Goal: Task Accomplishment & Management: Manage account settings

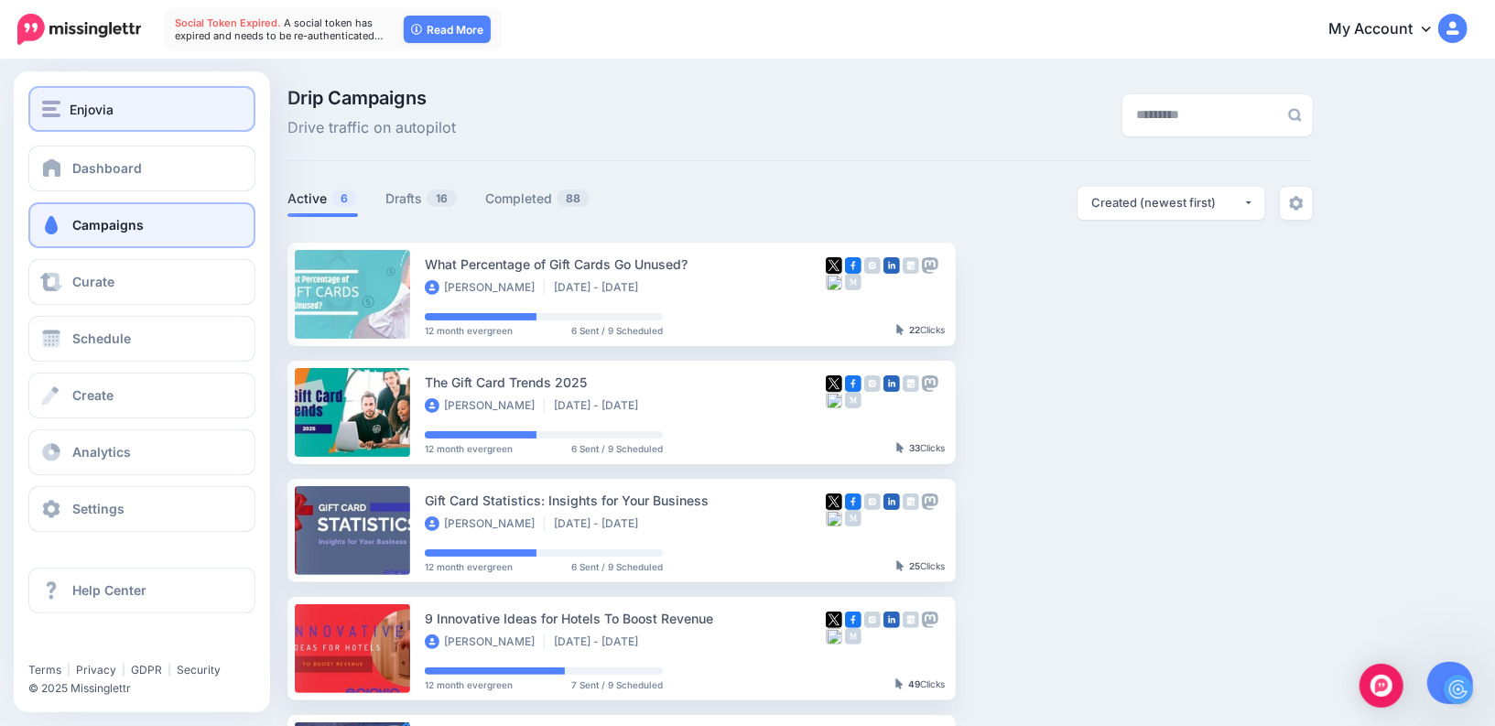
click at [74, 124] on button "Enjovia" at bounding box center [141, 109] width 227 height 46
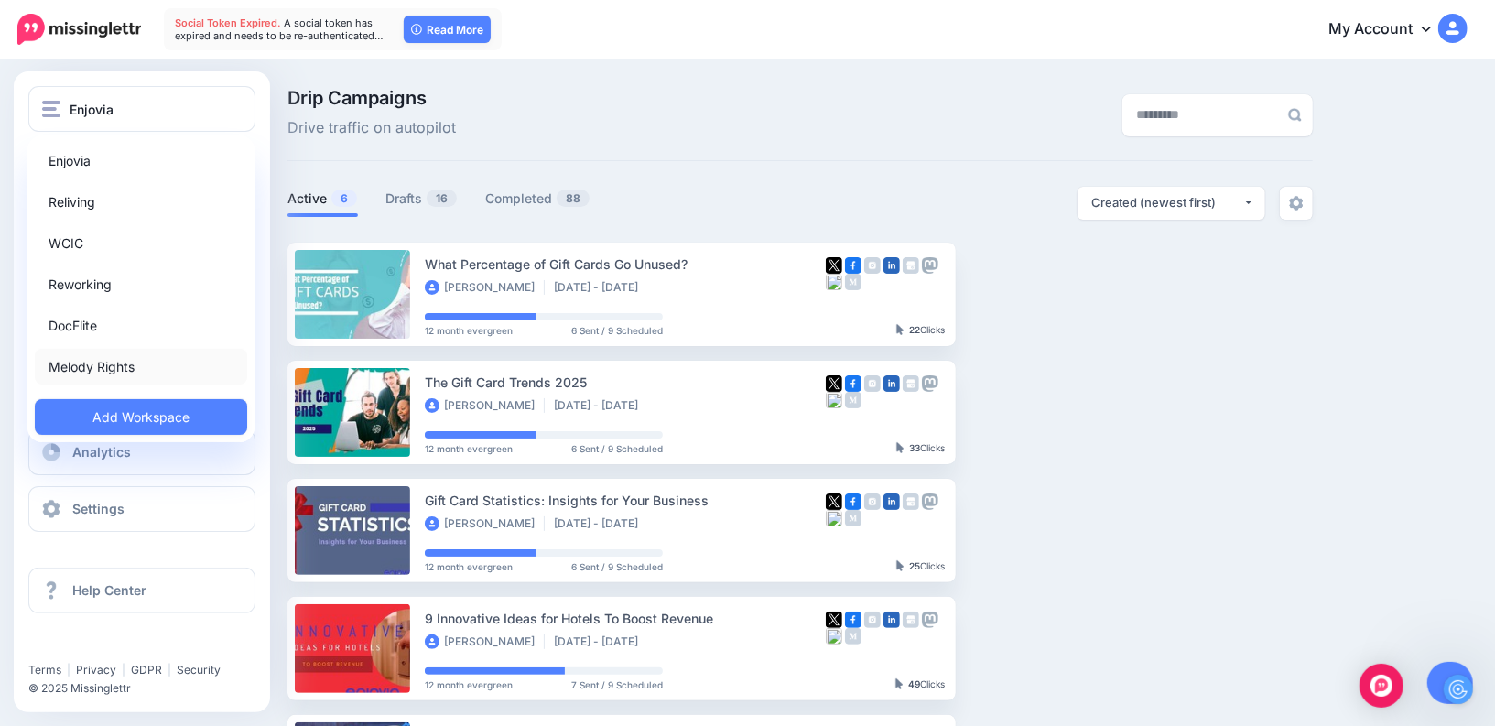
click at [95, 372] on link "Melody Rights" at bounding box center [141, 367] width 212 height 36
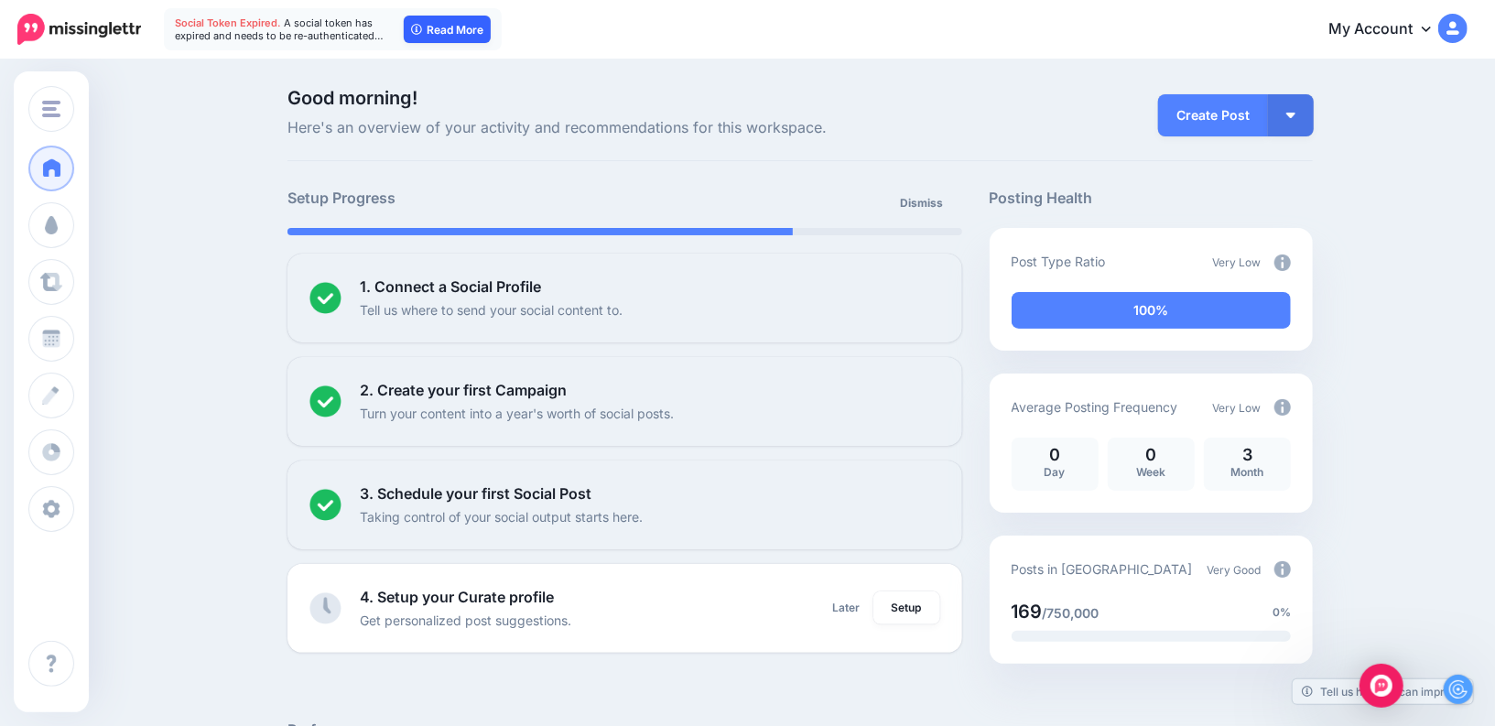
click at [426, 39] on link "Read More" at bounding box center [447, 29] width 87 height 27
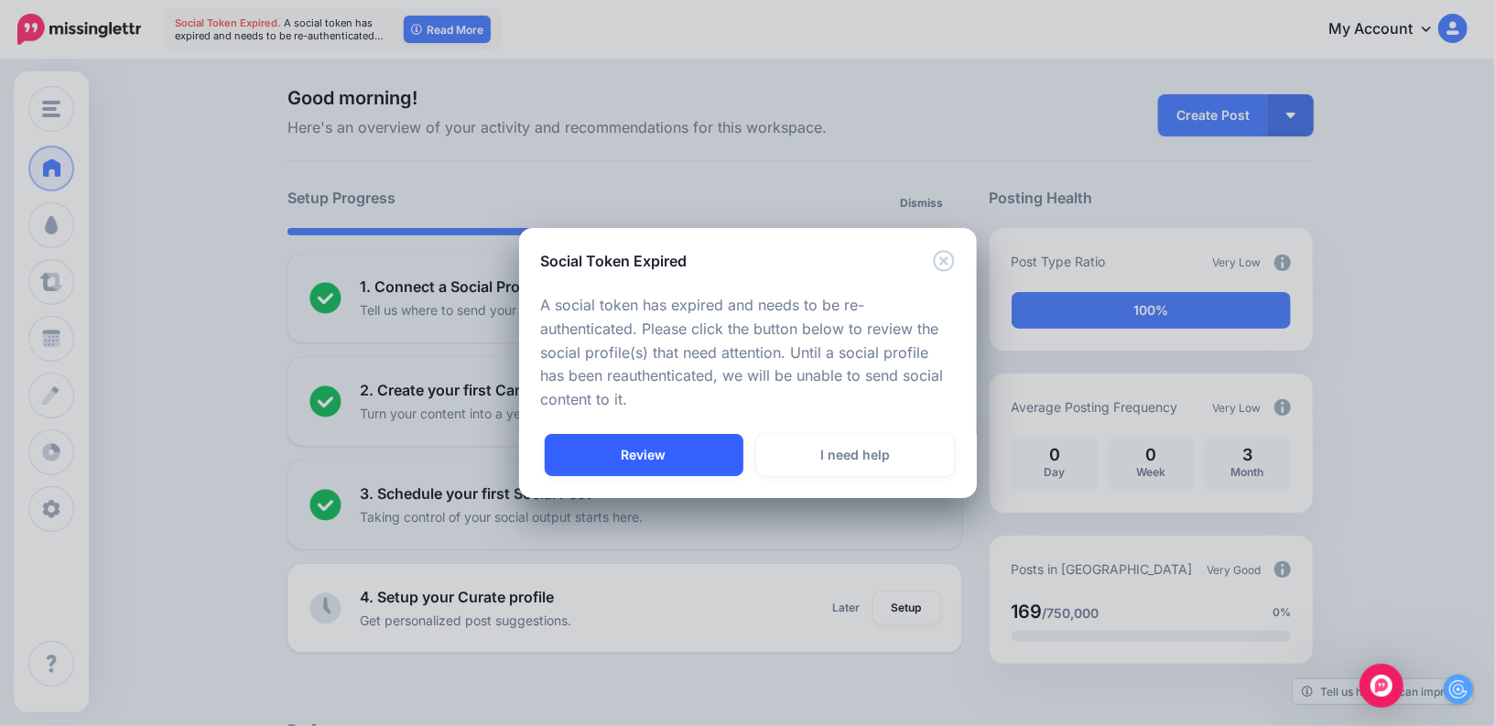
click at [668, 453] on link "Review" at bounding box center [644, 455] width 199 height 42
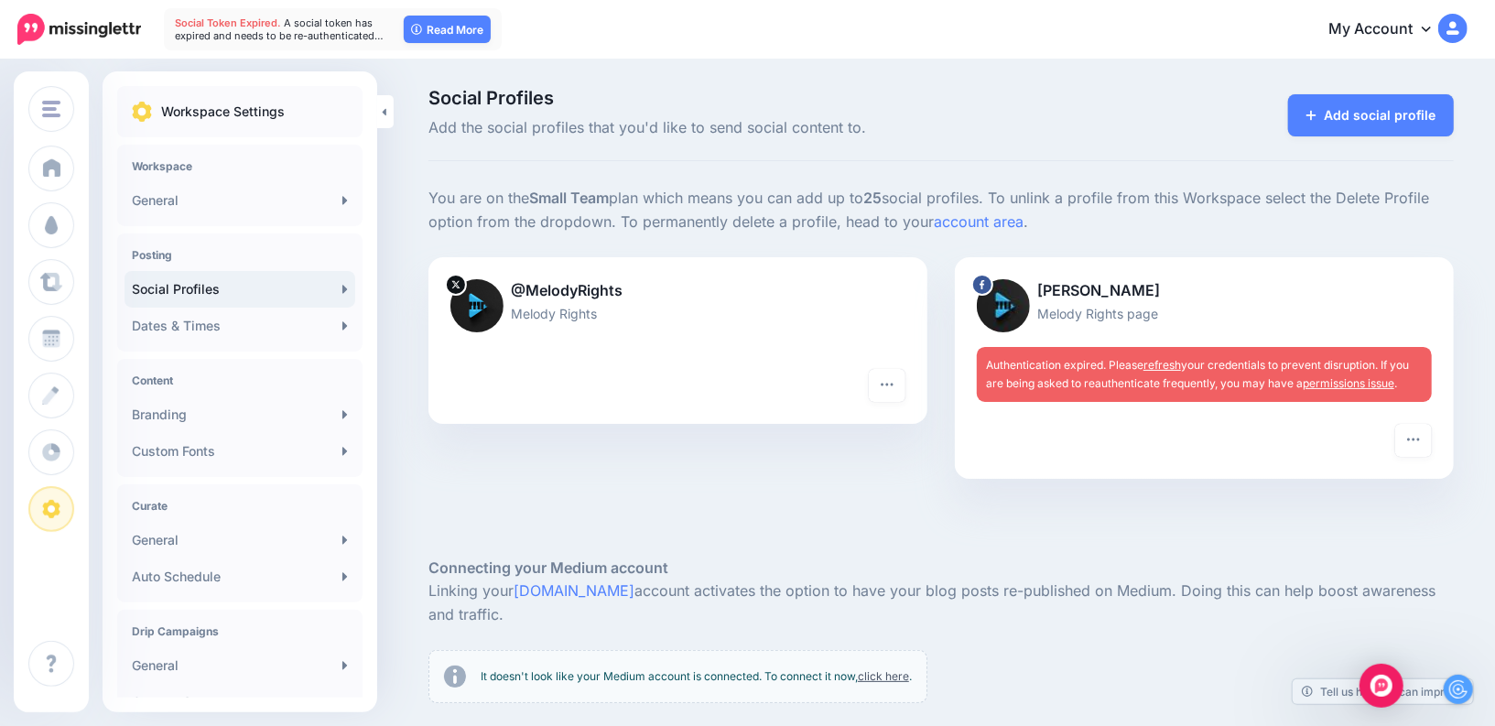
click at [1167, 309] on p "Melody Rights page" at bounding box center [1204, 313] width 455 height 21
click at [1219, 382] on span "Authentication expired. Please refresh your credentials to prevent disruption. …" at bounding box center [1197, 374] width 423 height 32
click at [1418, 433] on icon "button" at bounding box center [1413, 439] width 15 height 15
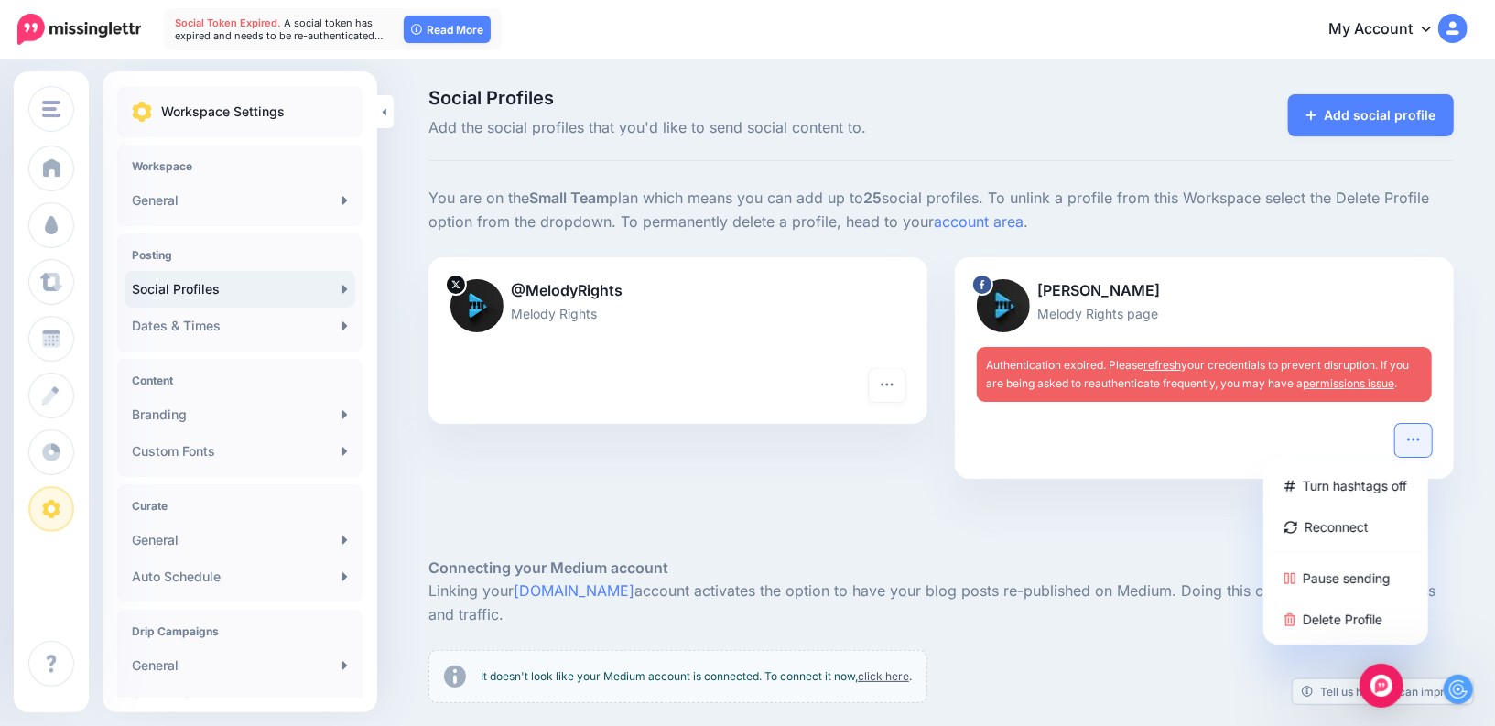
click at [1165, 450] on div at bounding box center [1204, 440] width 455 height 33
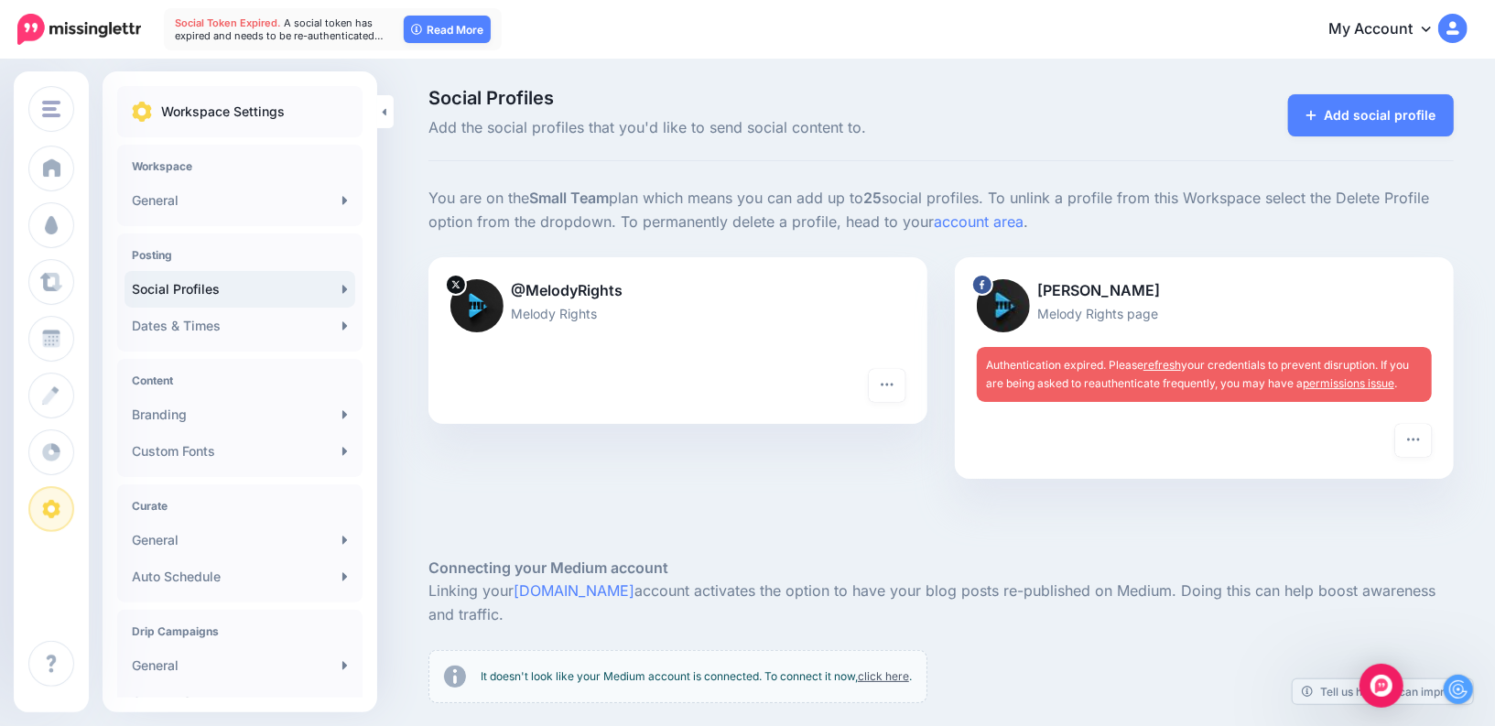
click at [1159, 364] on link "refresh" at bounding box center [1162, 365] width 38 height 14
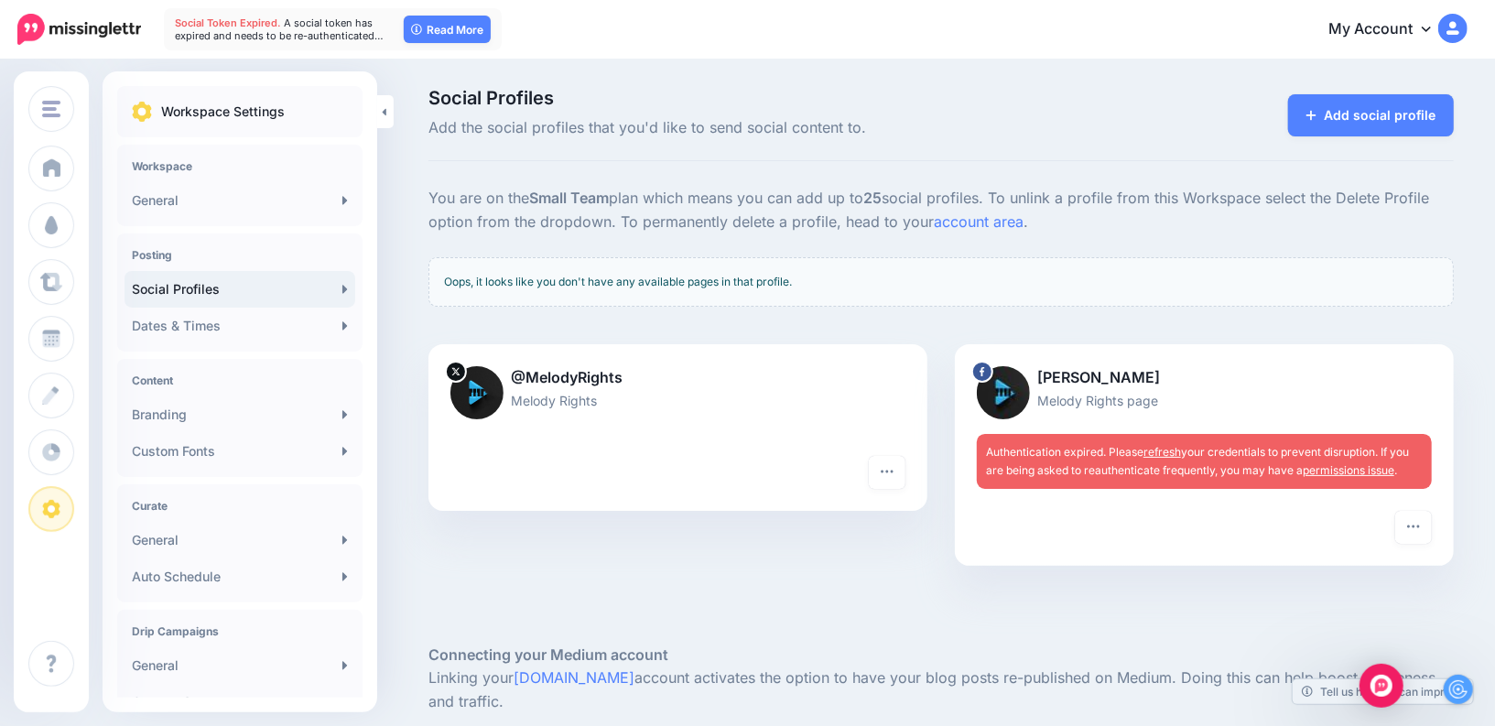
click at [1344, 470] on link "permissions issue" at bounding box center [1348, 470] width 92 height 14
click at [1167, 456] on link "refresh" at bounding box center [1162, 452] width 38 height 14
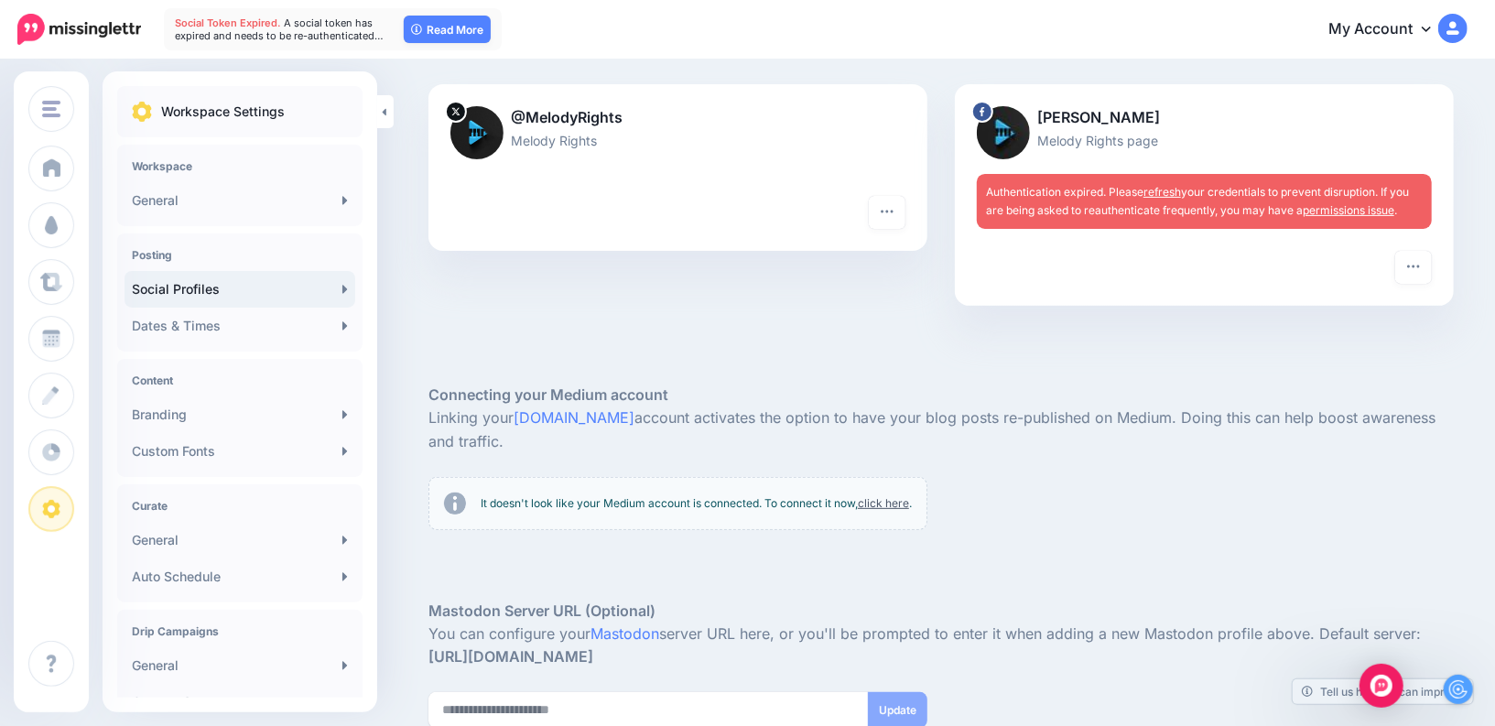
scroll to position [259, 0]
click at [875, 498] on link "click here" at bounding box center [883, 504] width 51 height 14
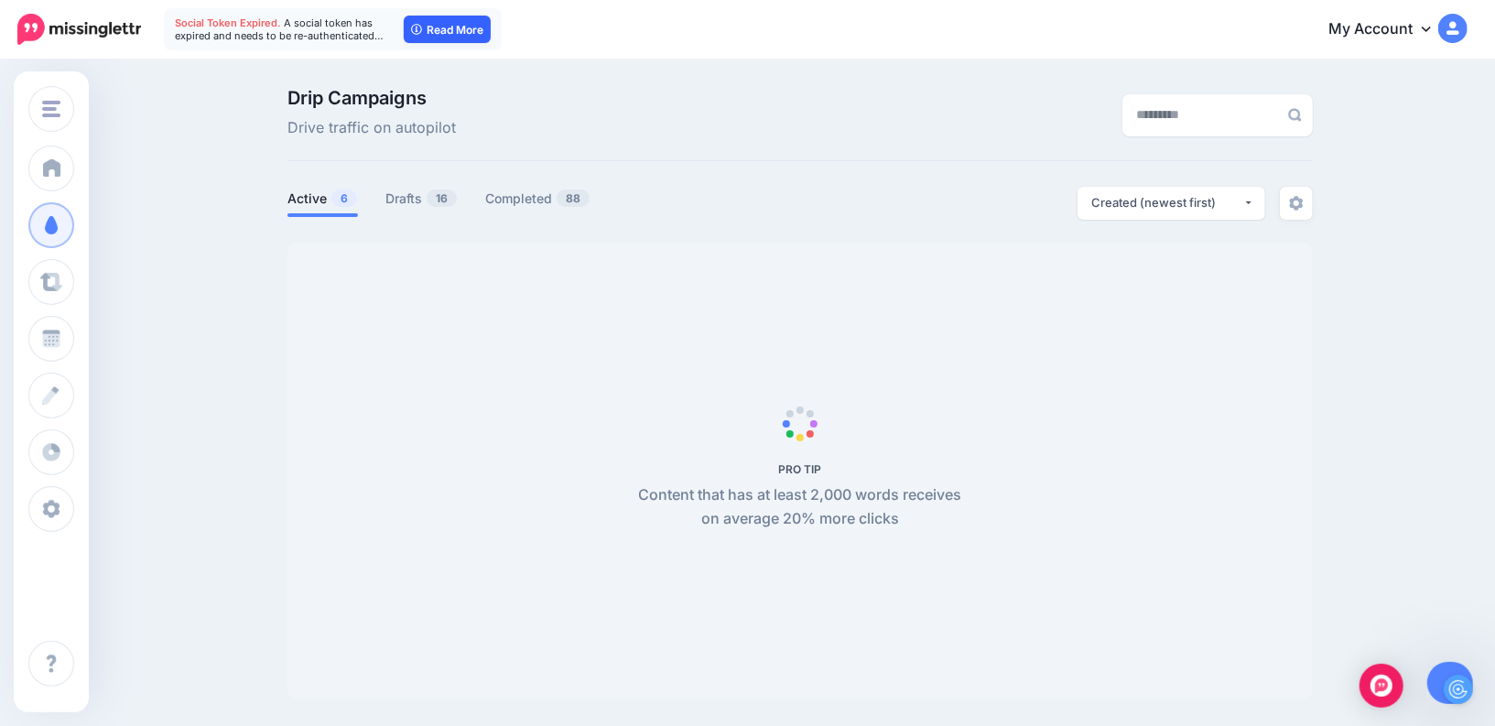
click at [441, 30] on link "Read More" at bounding box center [447, 29] width 87 height 27
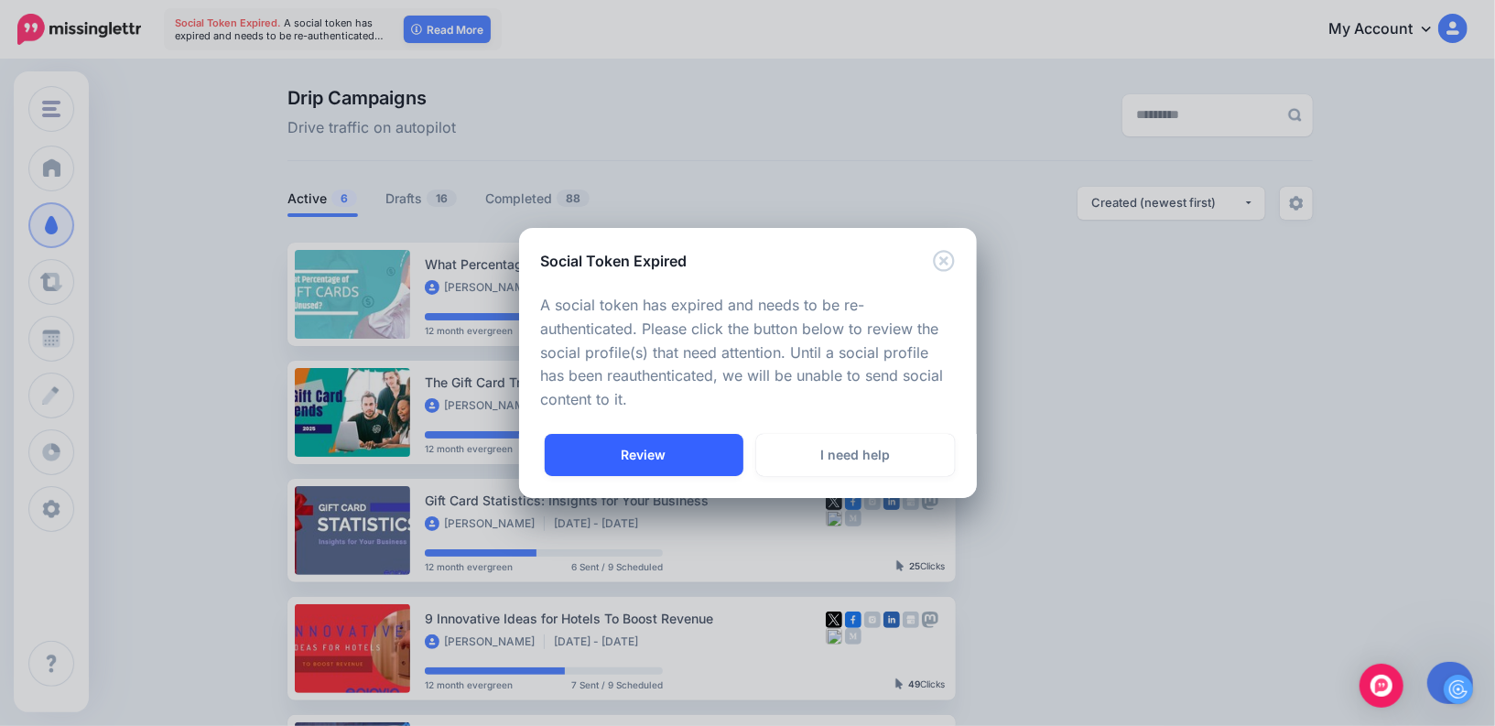
click at [669, 459] on link "Review" at bounding box center [644, 455] width 199 height 42
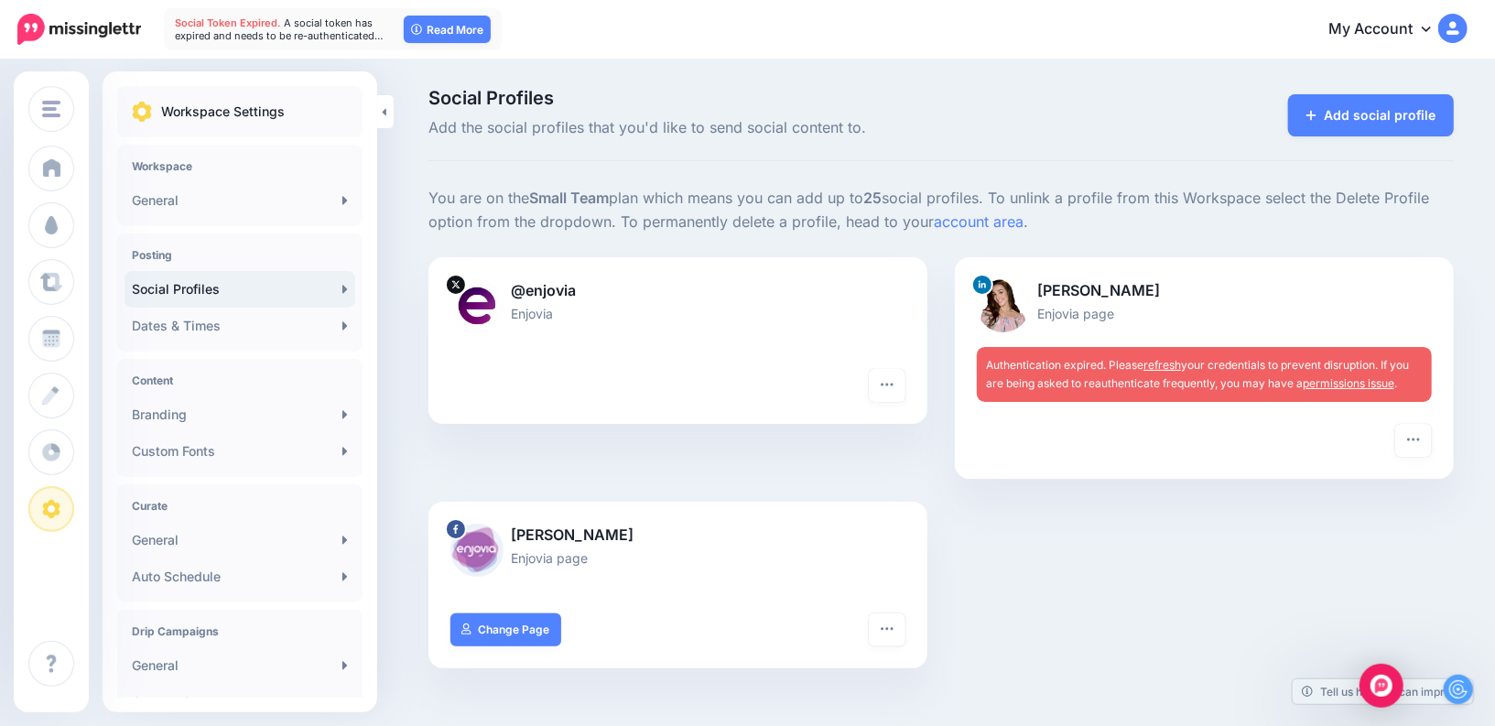
click at [1170, 363] on link "refresh" at bounding box center [1162, 365] width 38 height 14
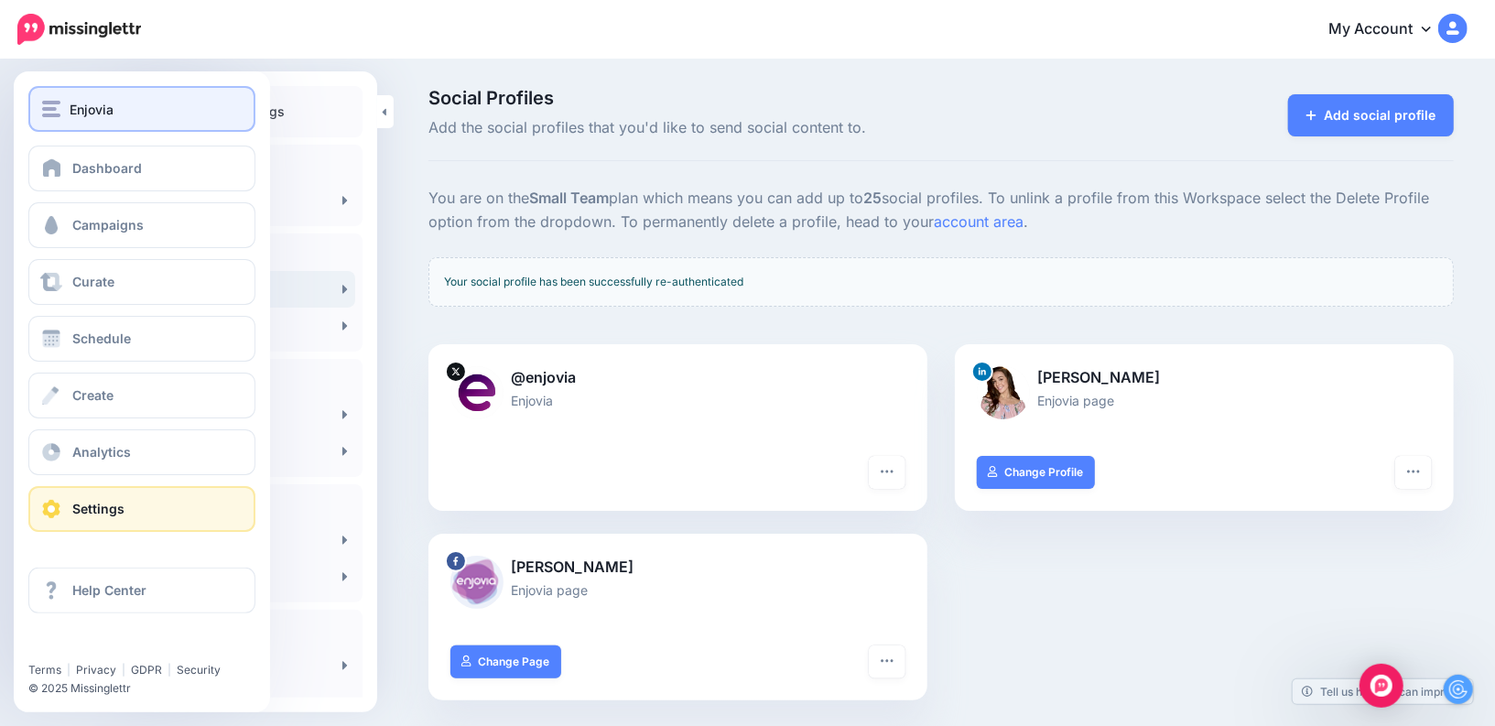
click at [73, 113] on span "Enjovia" at bounding box center [92, 109] width 44 height 21
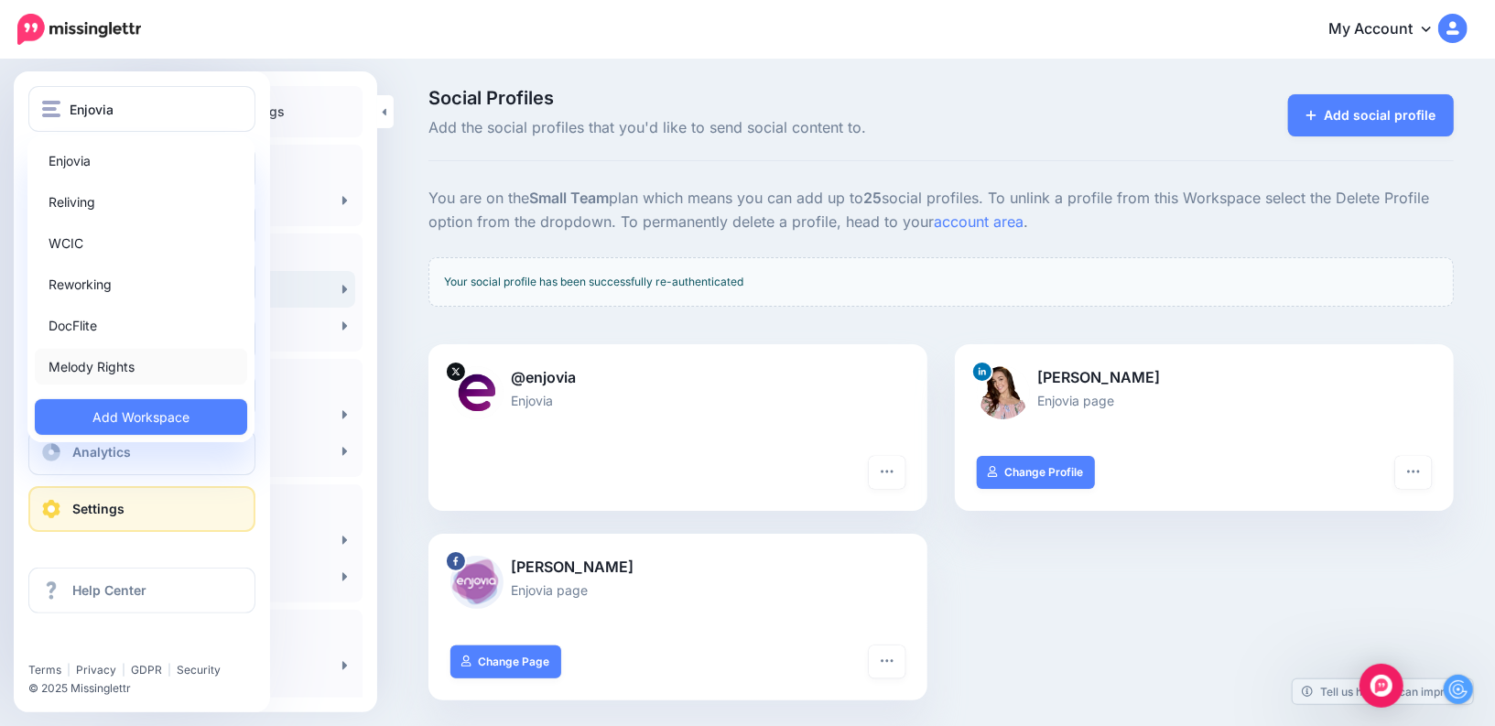
click at [70, 365] on link "Melody Rights" at bounding box center [141, 367] width 212 height 36
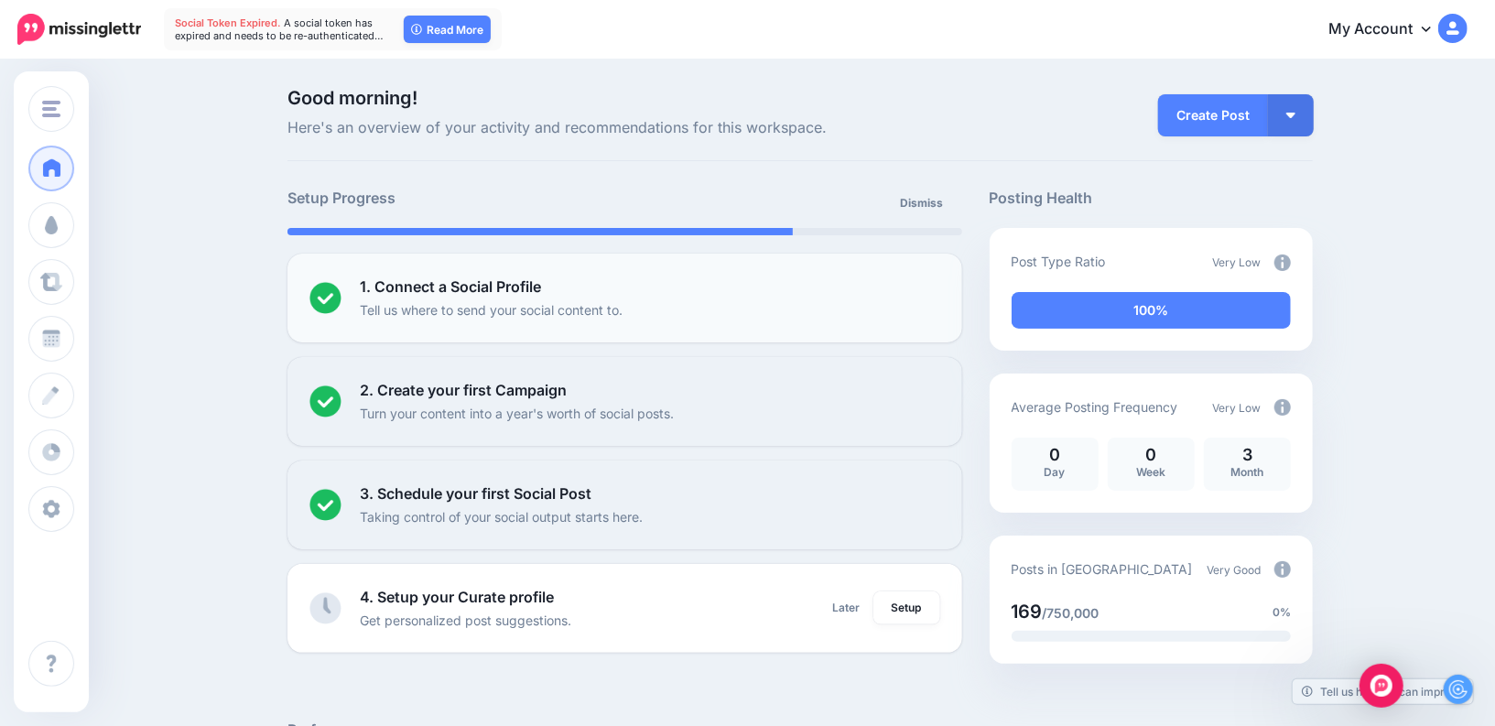
click at [488, 324] on li "1. Connect a Social Profile Tell us where to send your social content to. Setup" at bounding box center [624, 298] width 675 height 89
click at [490, 281] on b "1. Connect a Social Profile" at bounding box center [450, 286] width 181 height 18
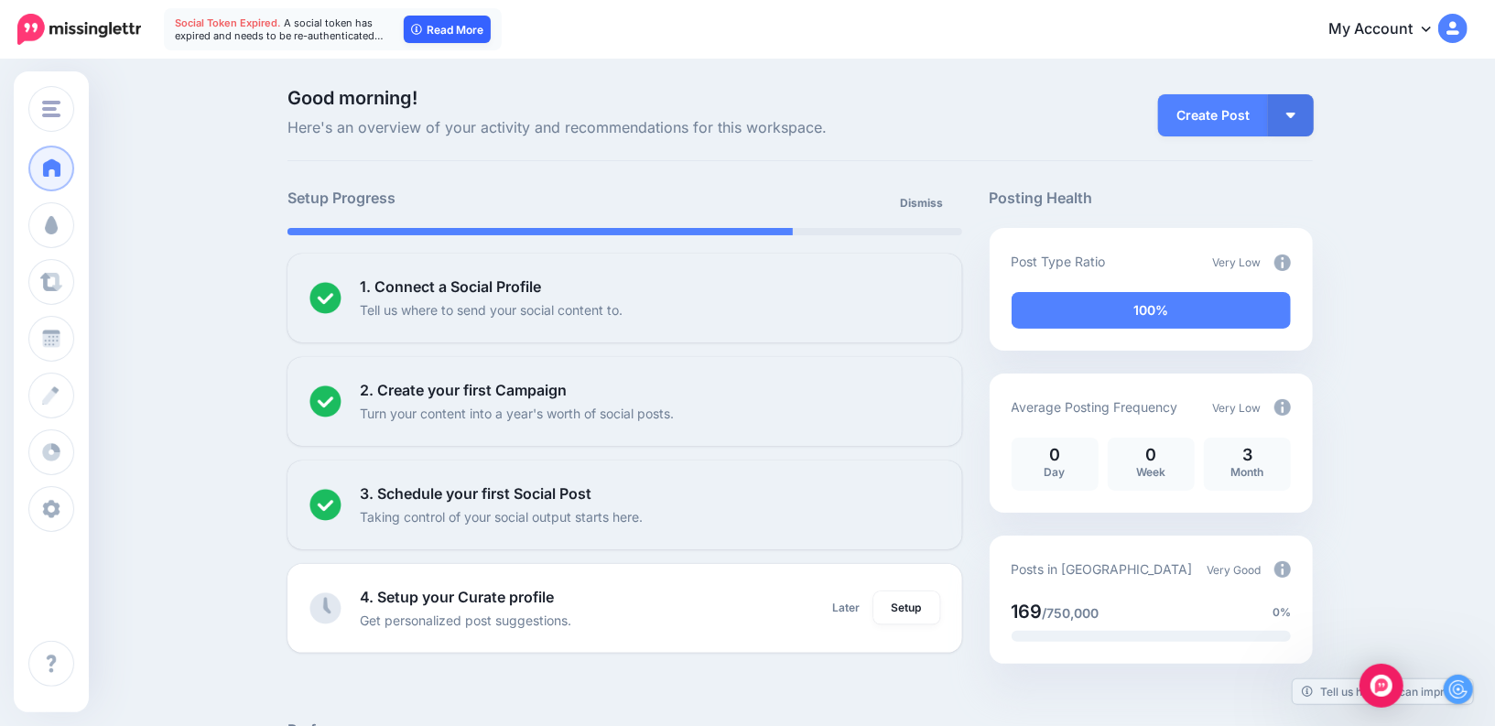
click at [440, 29] on link "Read More" at bounding box center [447, 29] width 87 height 27
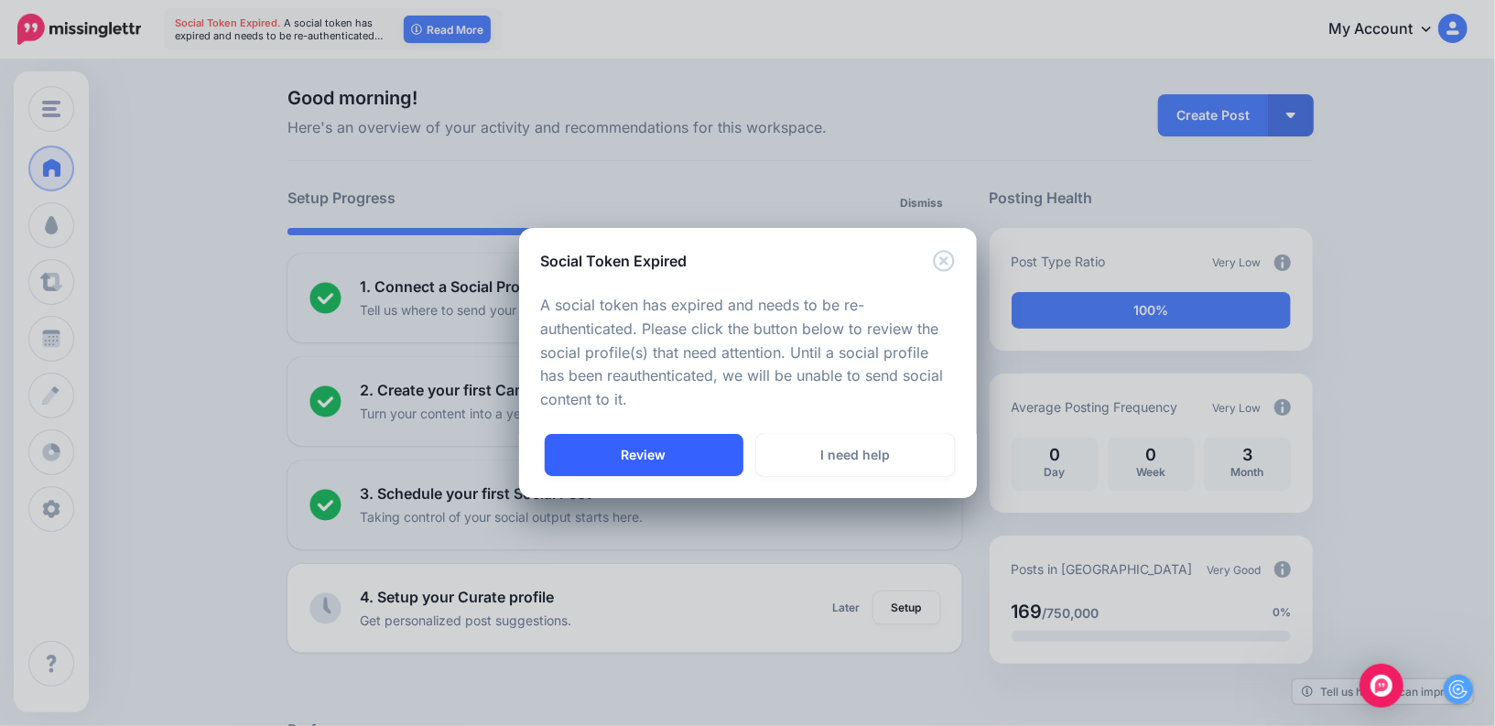
click at [680, 467] on link "Review" at bounding box center [644, 455] width 199 height 42
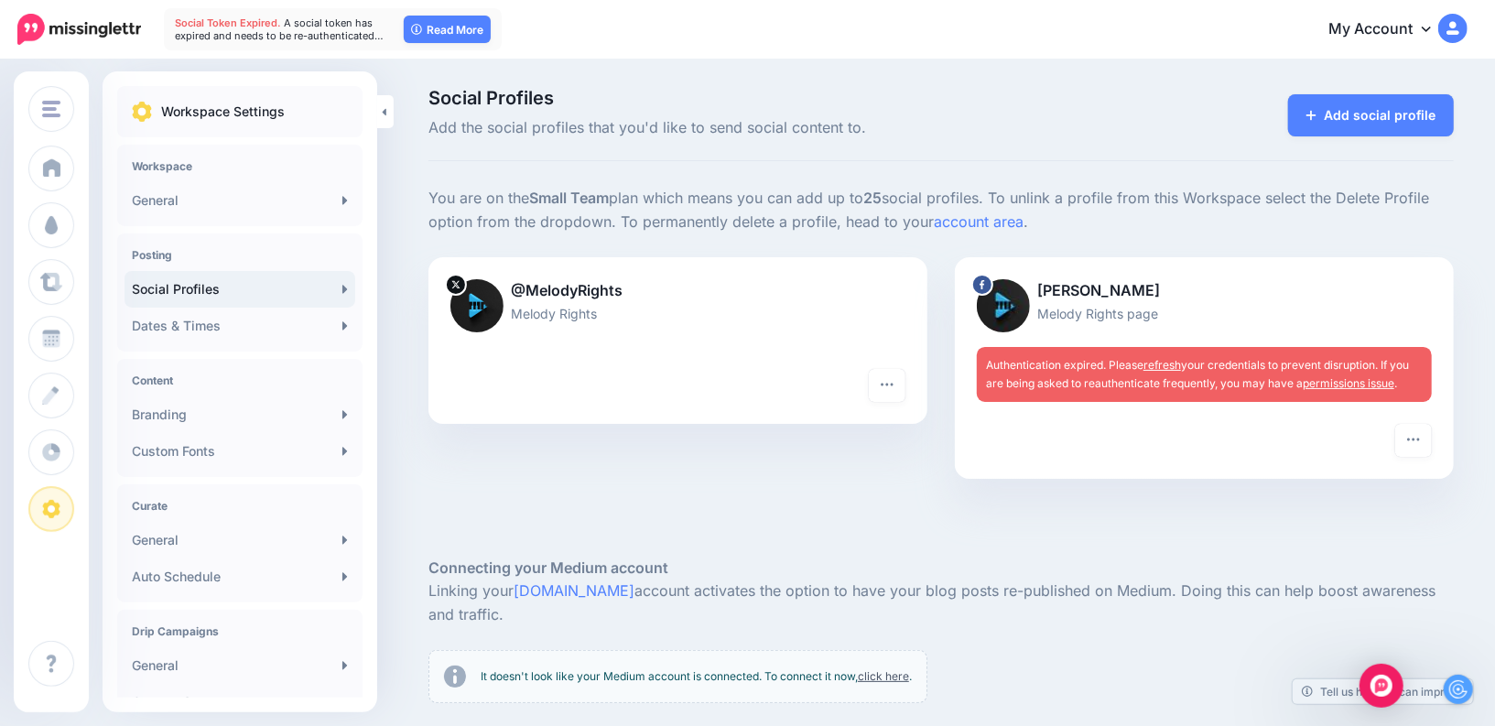
click at [1118, 405] on div "[PERSON_NAME] Melody Rights page Authentication expired. Please refresh your cr…" at bounding box center [1204, 340] width 499 height 167
click at [1426, 446] on button "button" at bounding box center [1413, 440] width 37 height 33
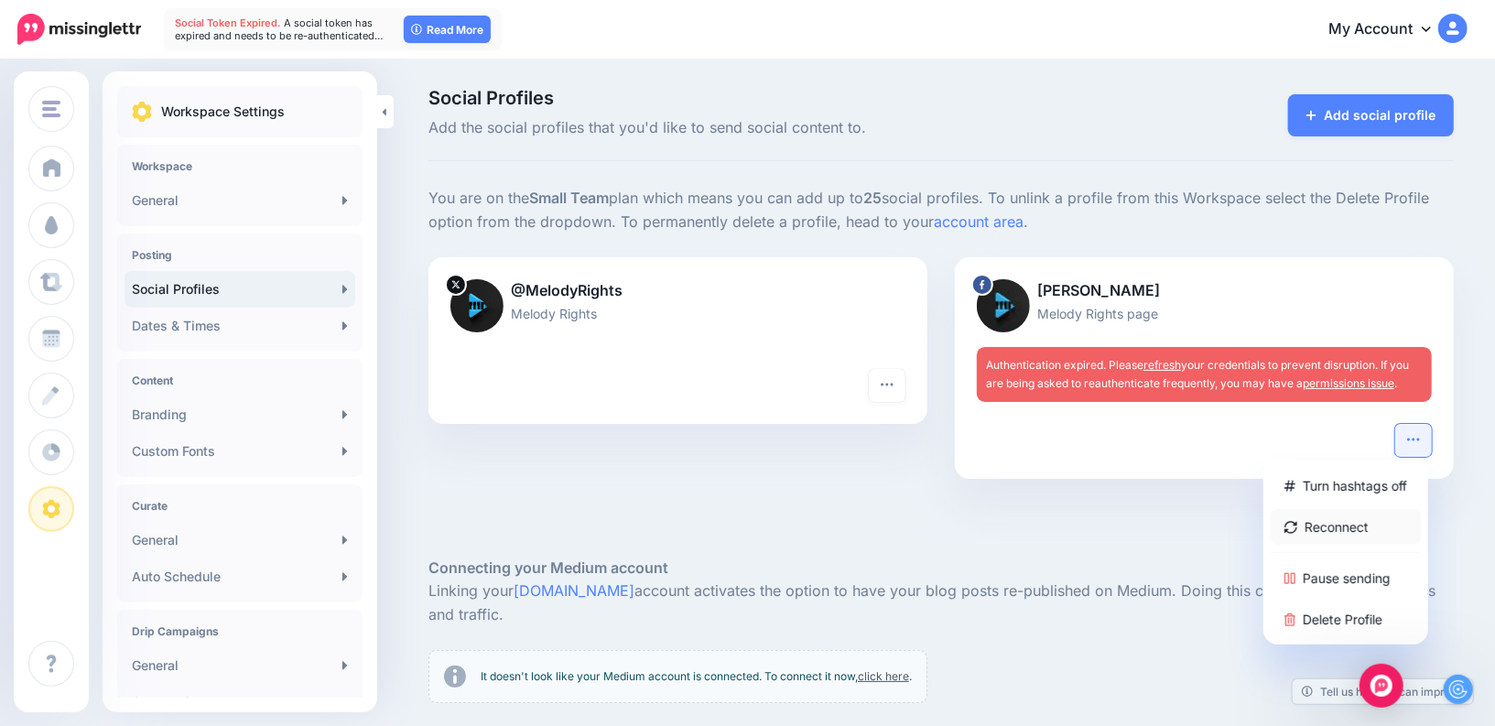
click at [1342, 530] on link "Reconnect" at bounding box center [1345, 527] width 150 height 36
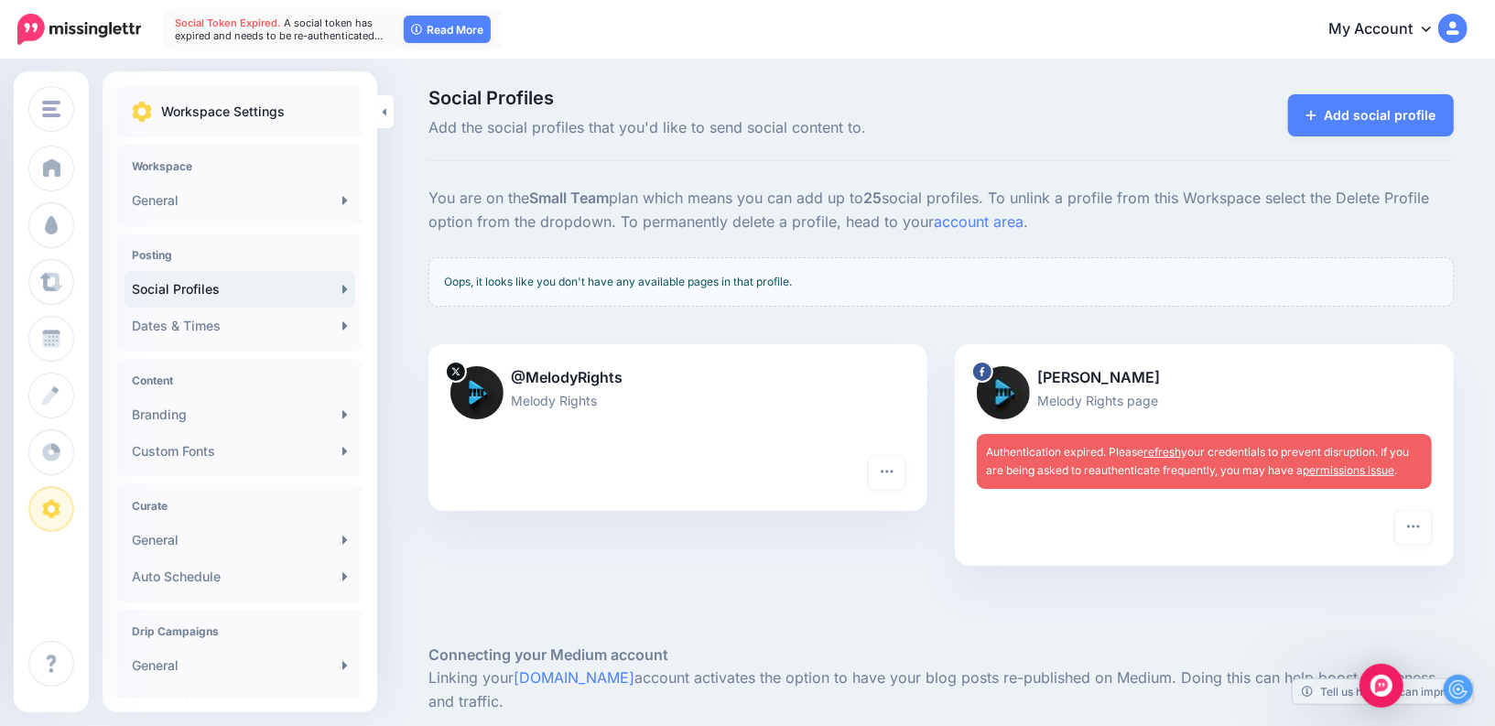
click at [1339, 470] on link "permissions issue" at bounding box center [1348, 470] width 92 height 14
click at [1412, 519] on icon "button" at bounding box center [1413, 526] width 15 height 15
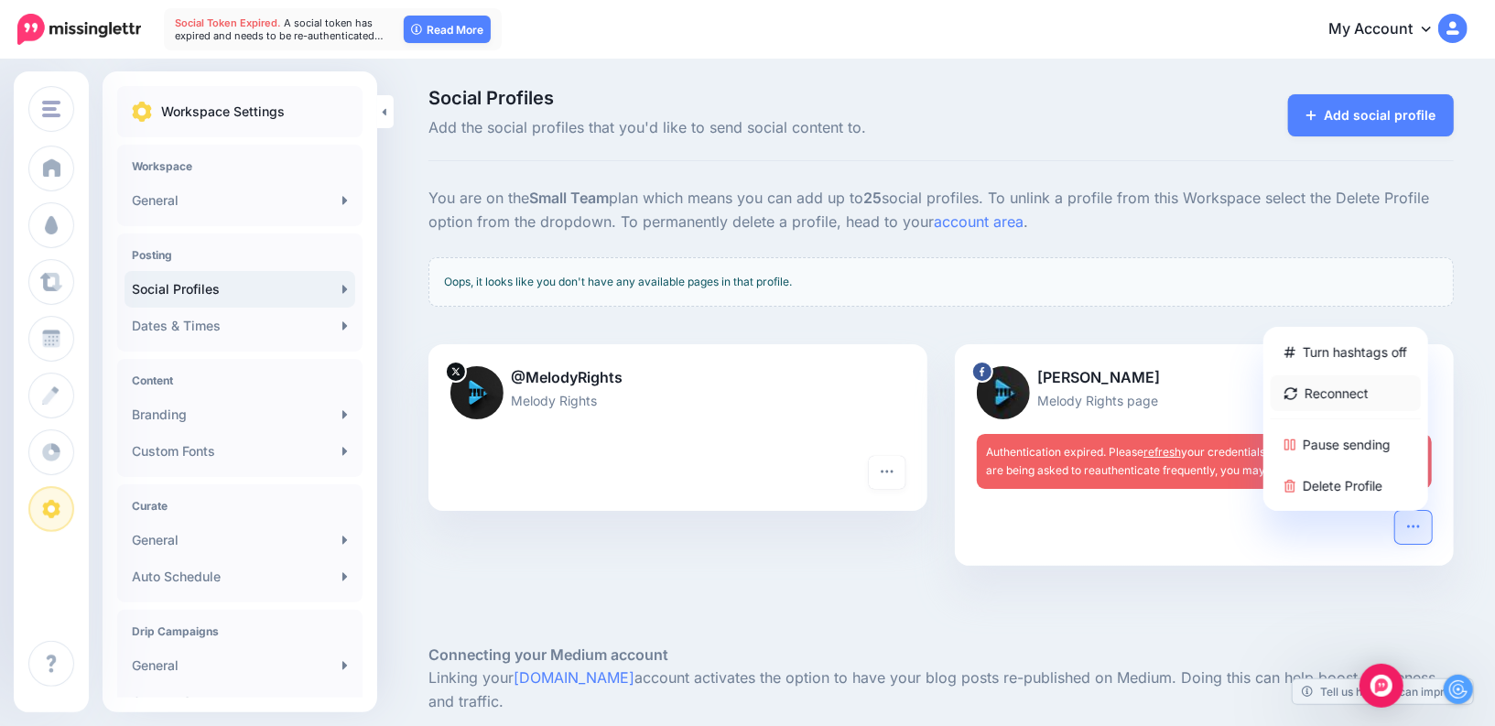
click at [1341, 394] on link "Reconnect" at bounding box center [1345, 393] width 150 height 36
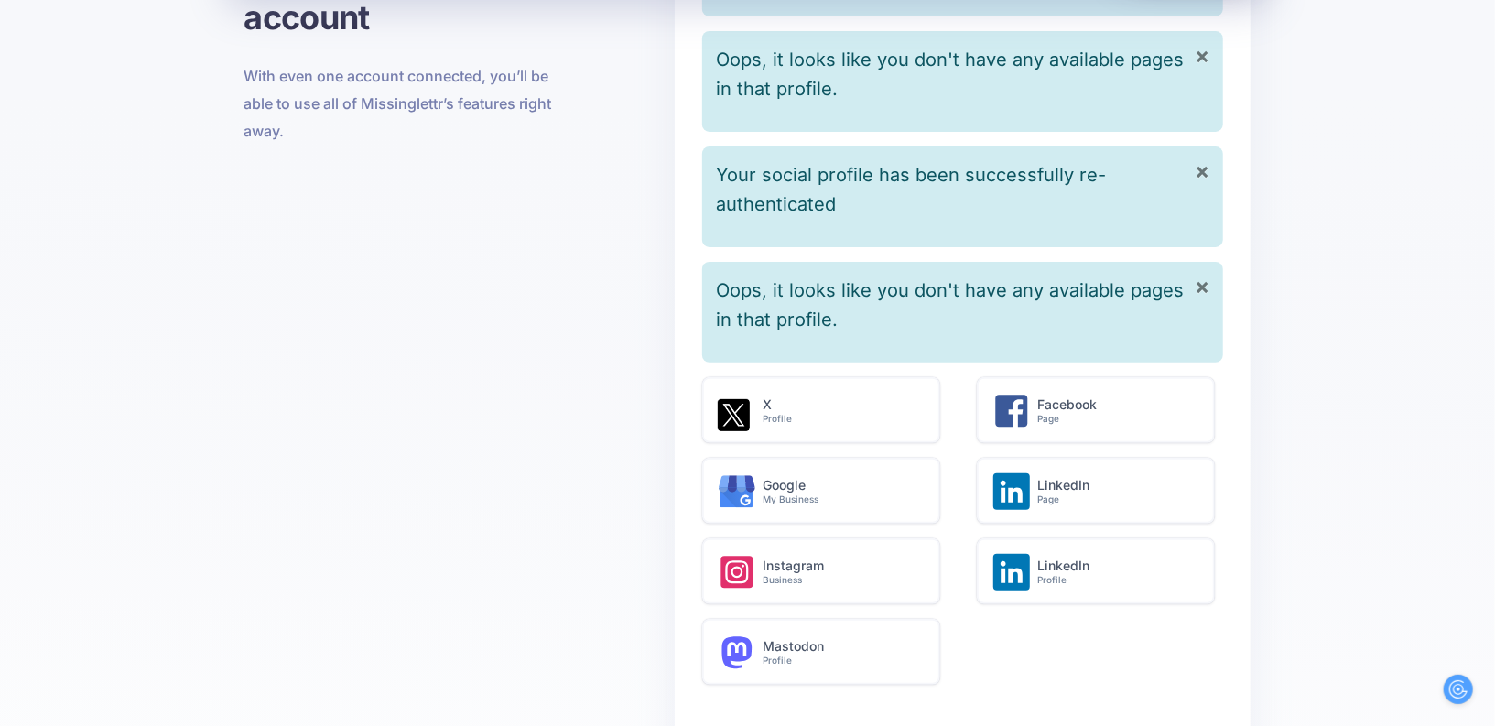
scroll to position [286, 0]
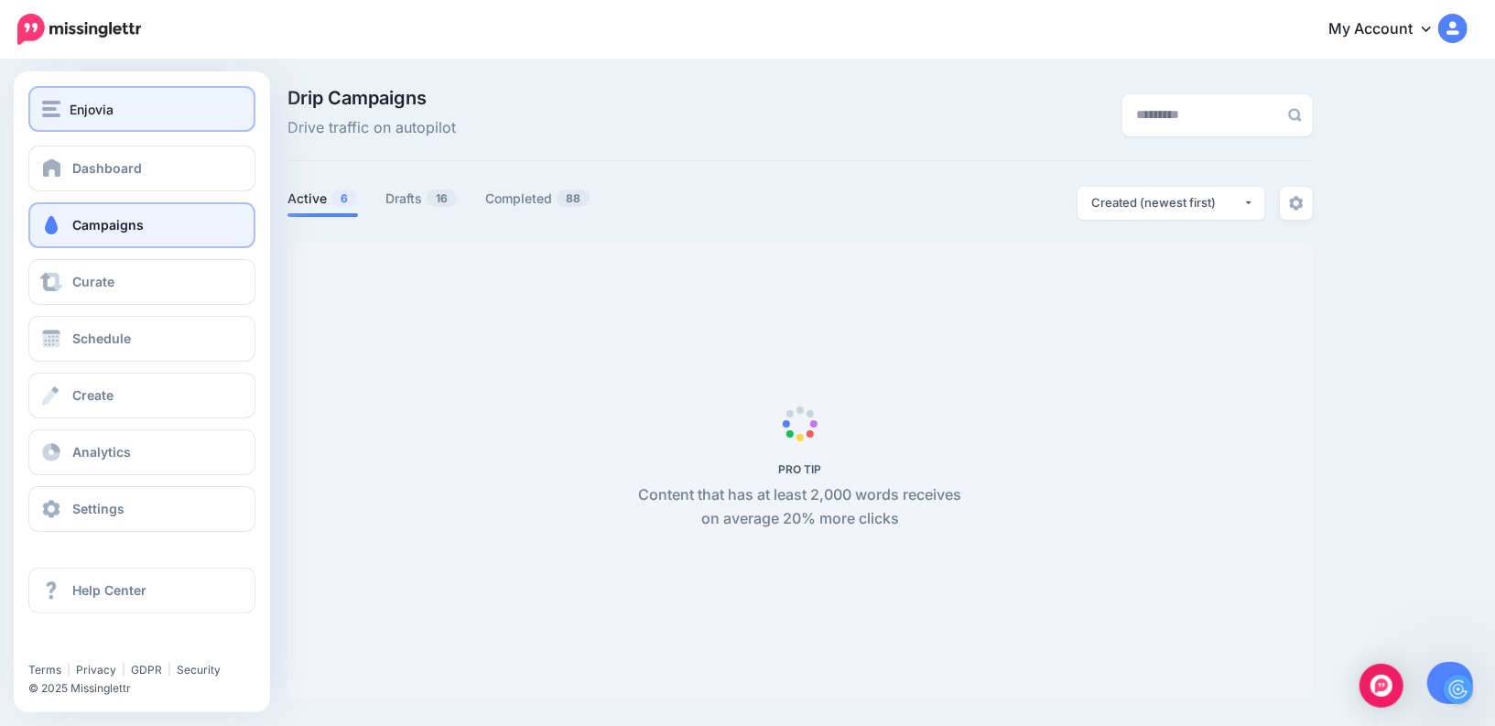
click at [53, 112] on img "button" at bounding box center [51, 109] width 18 height 16
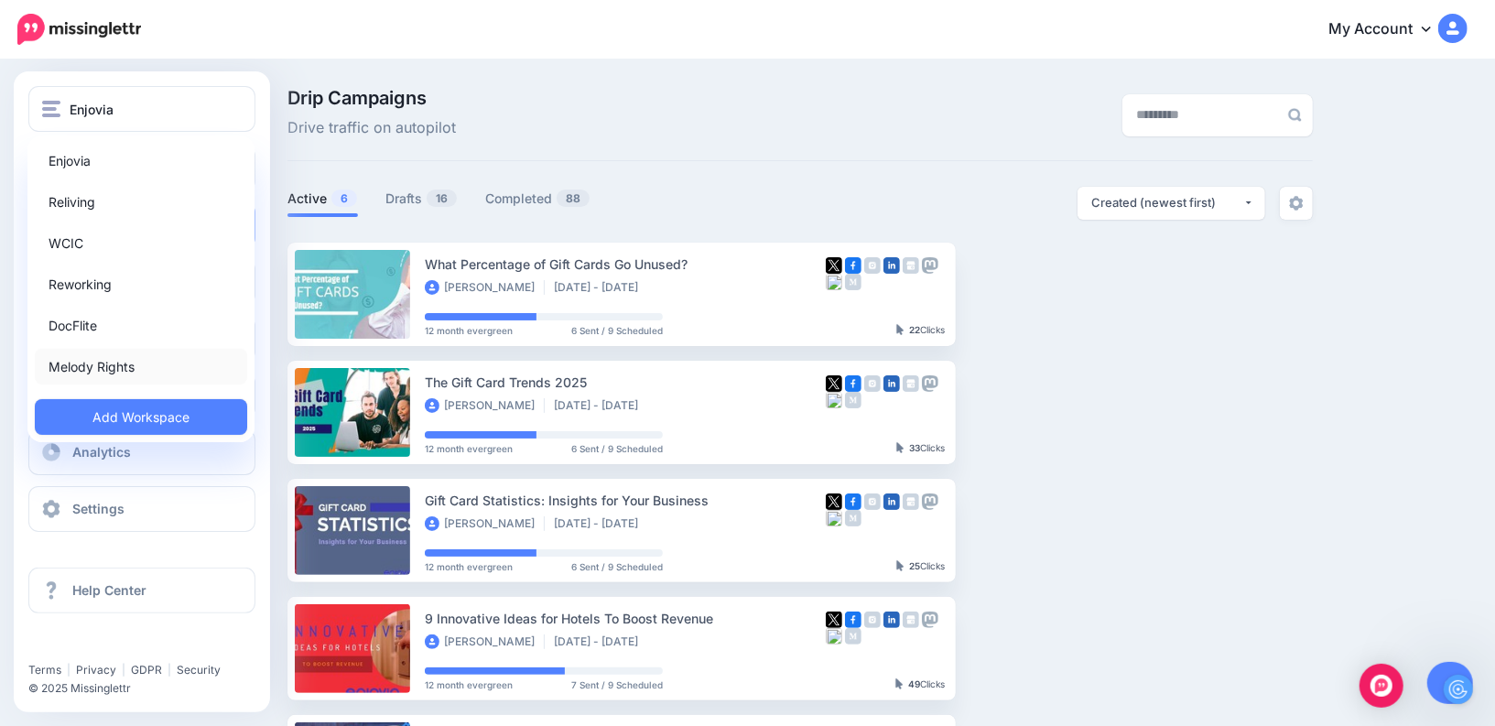
click at [101, 373] on link "Melody Rights" at bounding box center [141, 367] width 212 height 36
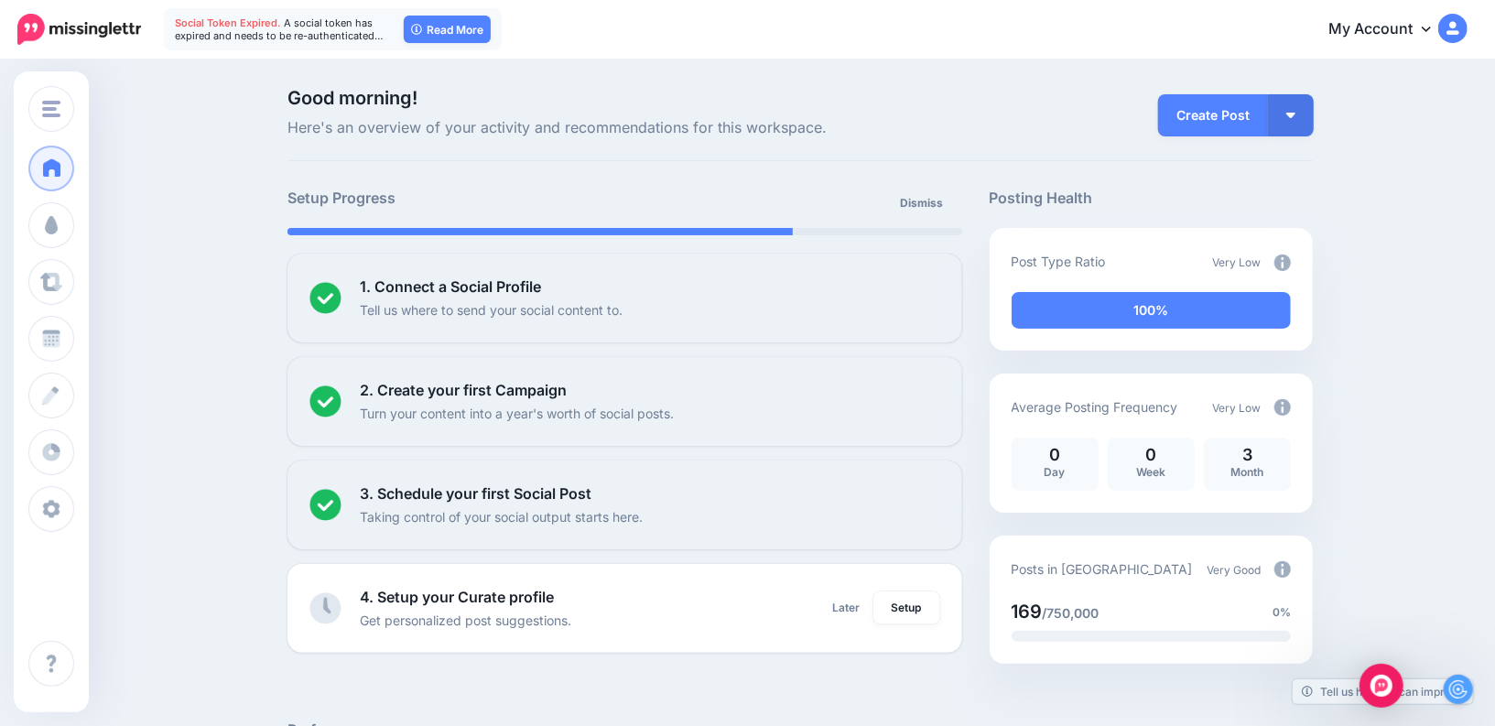
click at [302, 34] on span "A social token has expired and needs to be re-authenticated…" at bounding box center [279, 29] width 209 height 26
click at [418, 31] on icon at bounding box center [416, 29] width 11 height 11
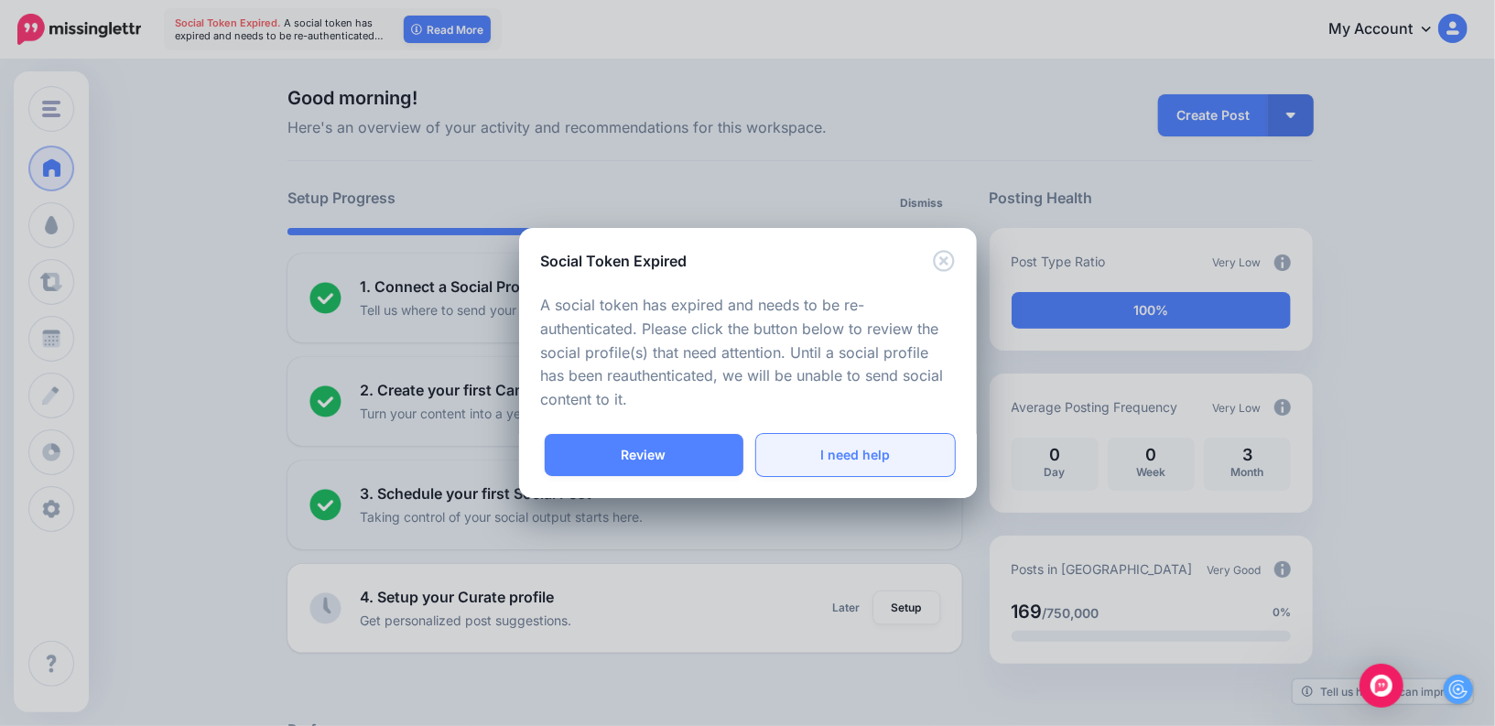
click at [884, 448] on link "I need help" at bounding box center [855, 455] width 199 height 42
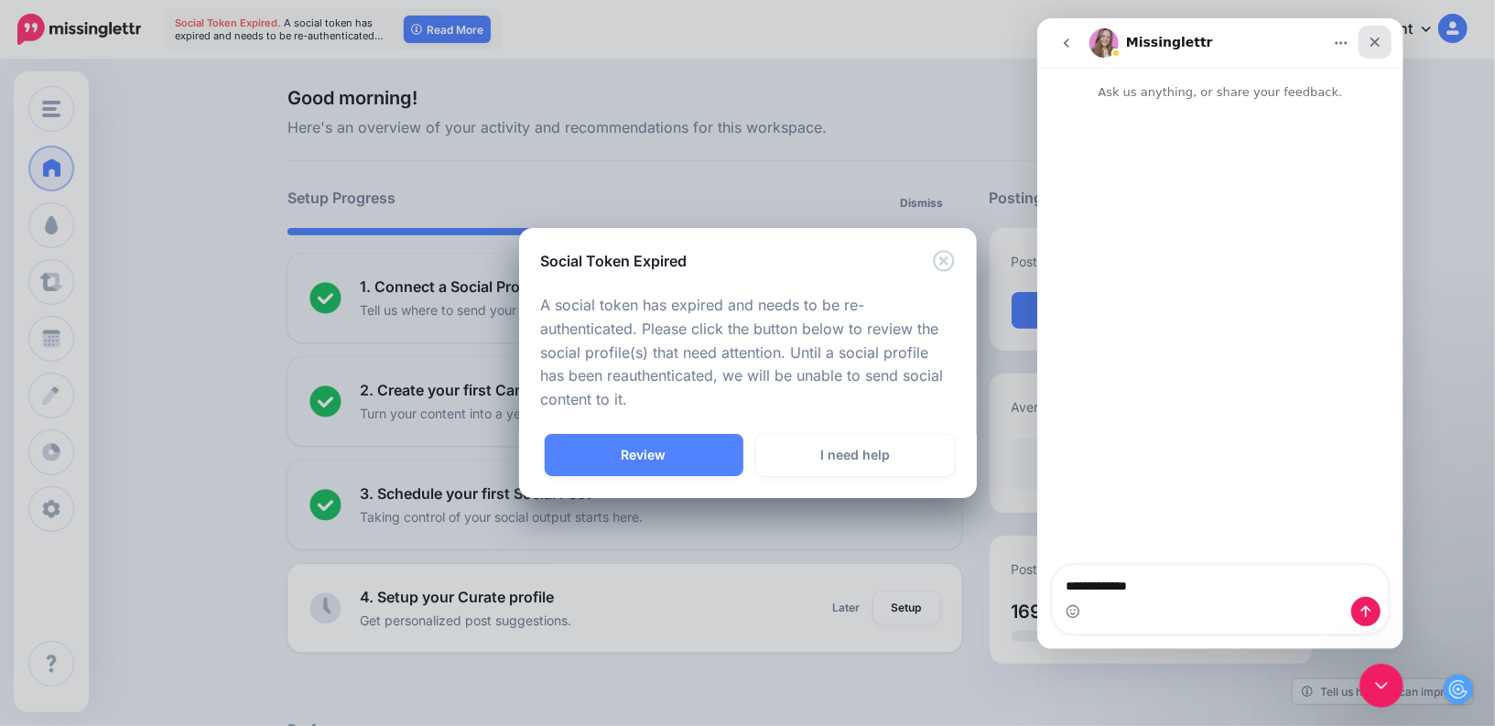
click at [1378, 37] on icon "Close" at bounding box center [1373, 42] width 15 height 15
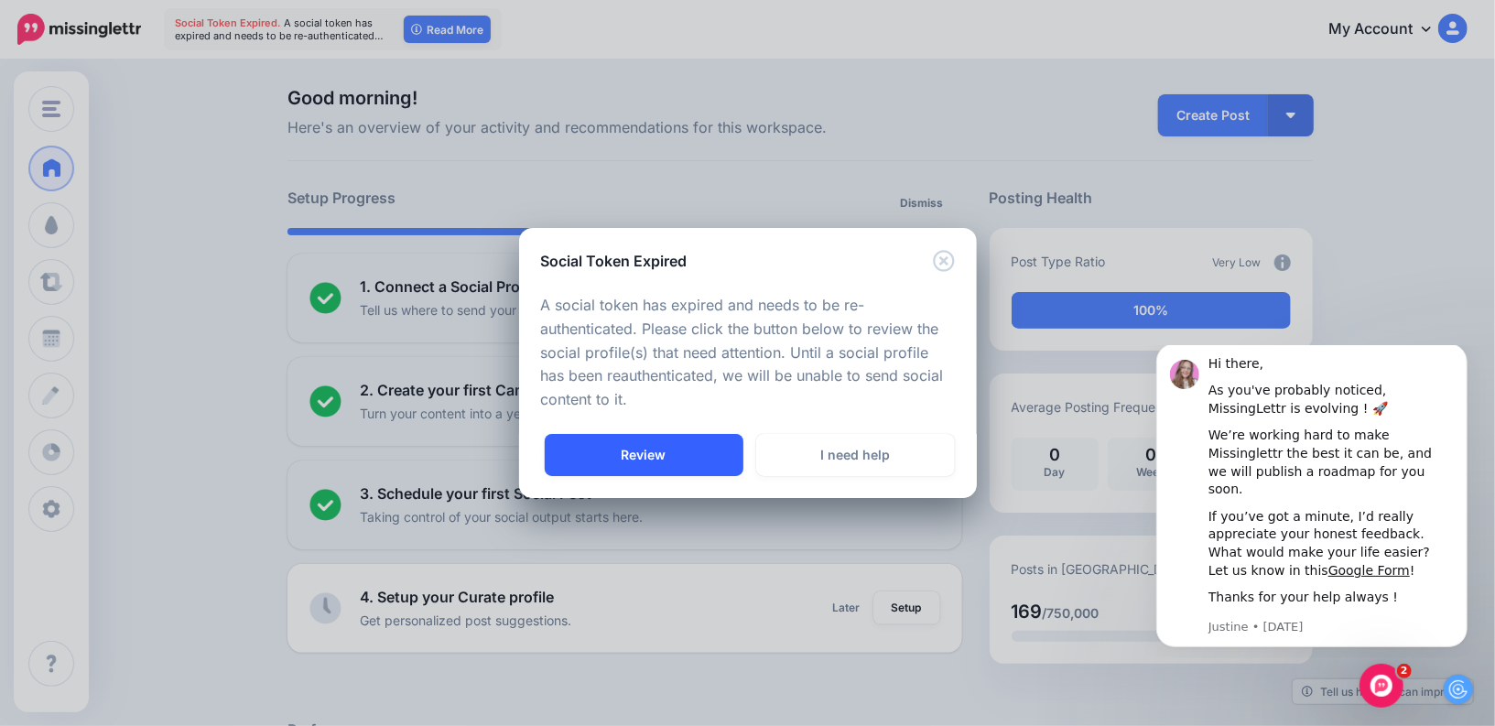
click at [675, 455] on link "Review" at bounding box center [644, 455] width 199 height 42
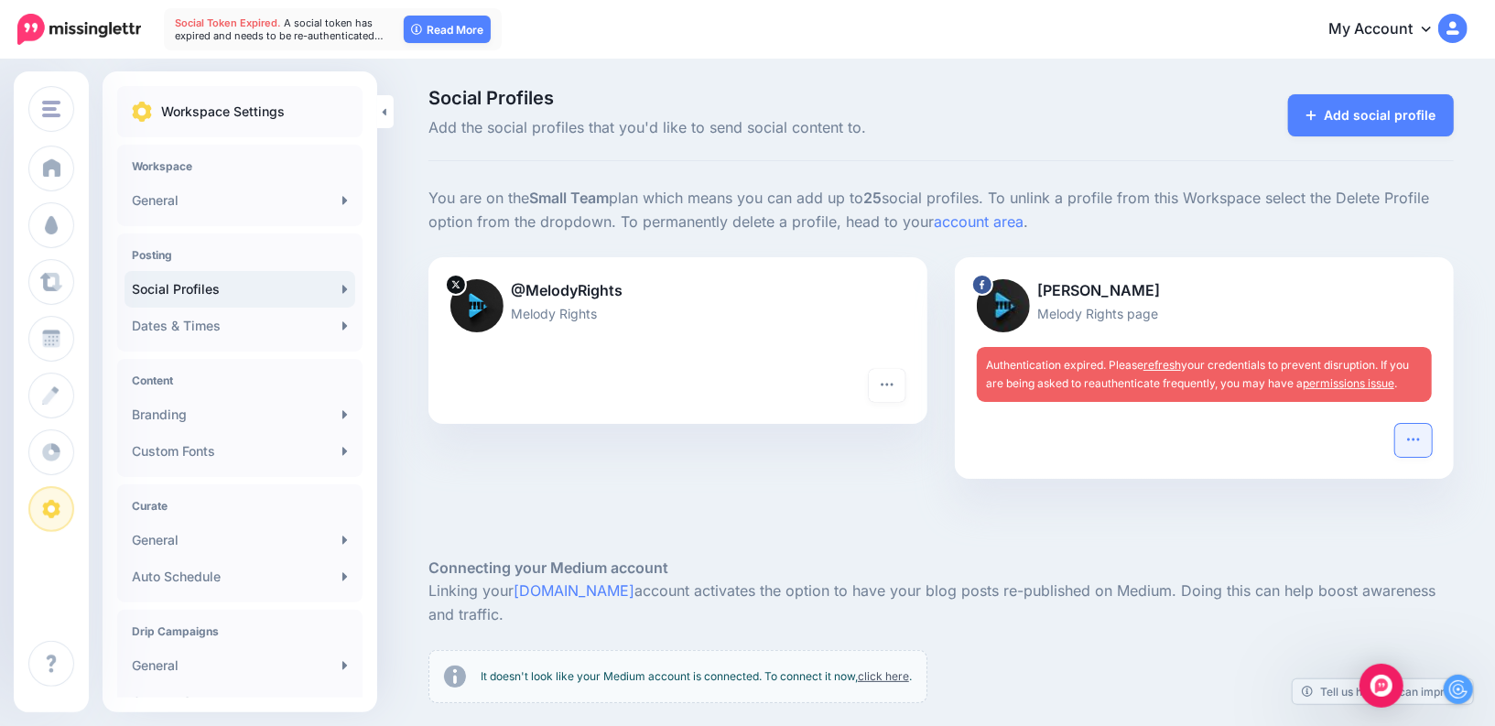
click at [1415, 435] on icon "button" at bounding box center [1413, 439] width 15 height 15
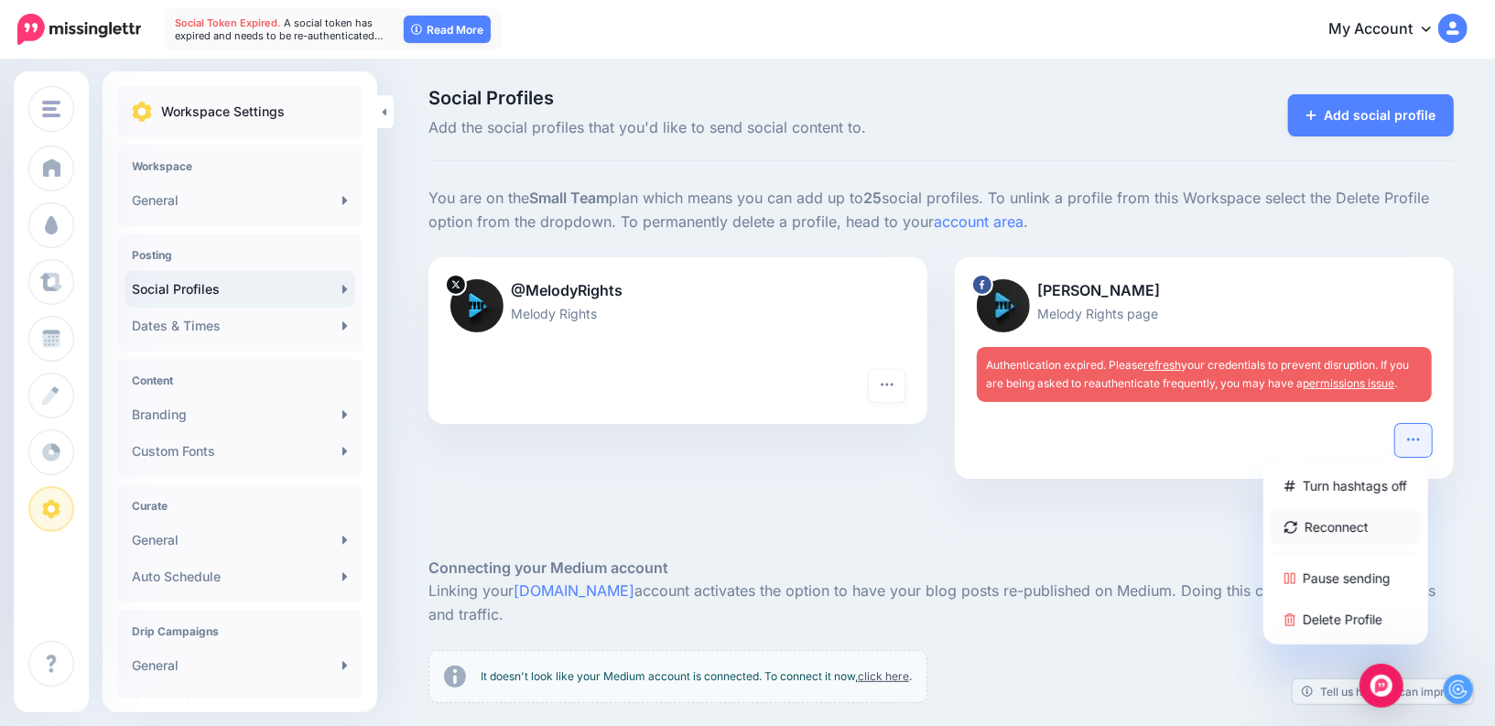
click at [1330, 527] on link "Reconnect" at bounding box center [1345, 527] width 150 height 36
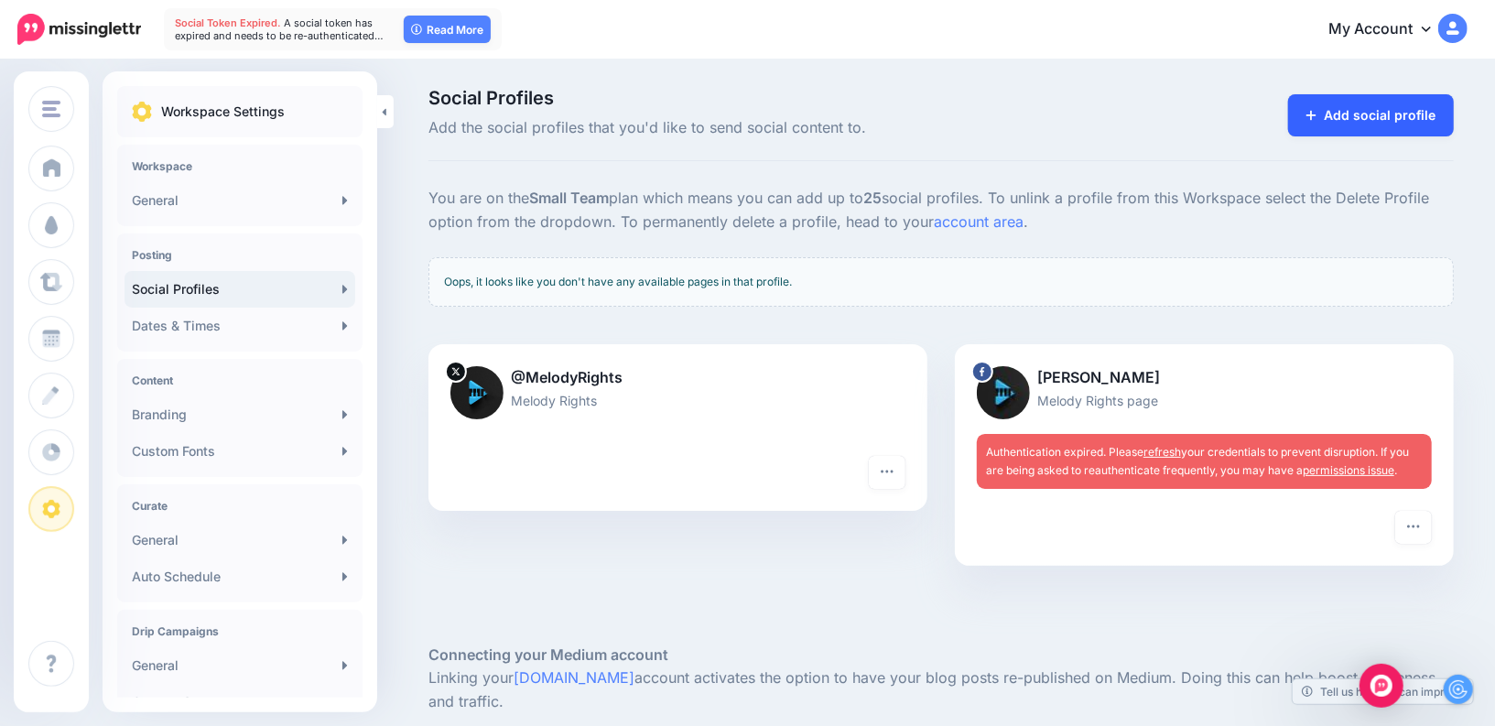
click at [1346, 113] on link "Add social profile" at bounding box center [1371, 115] width 166 height 42
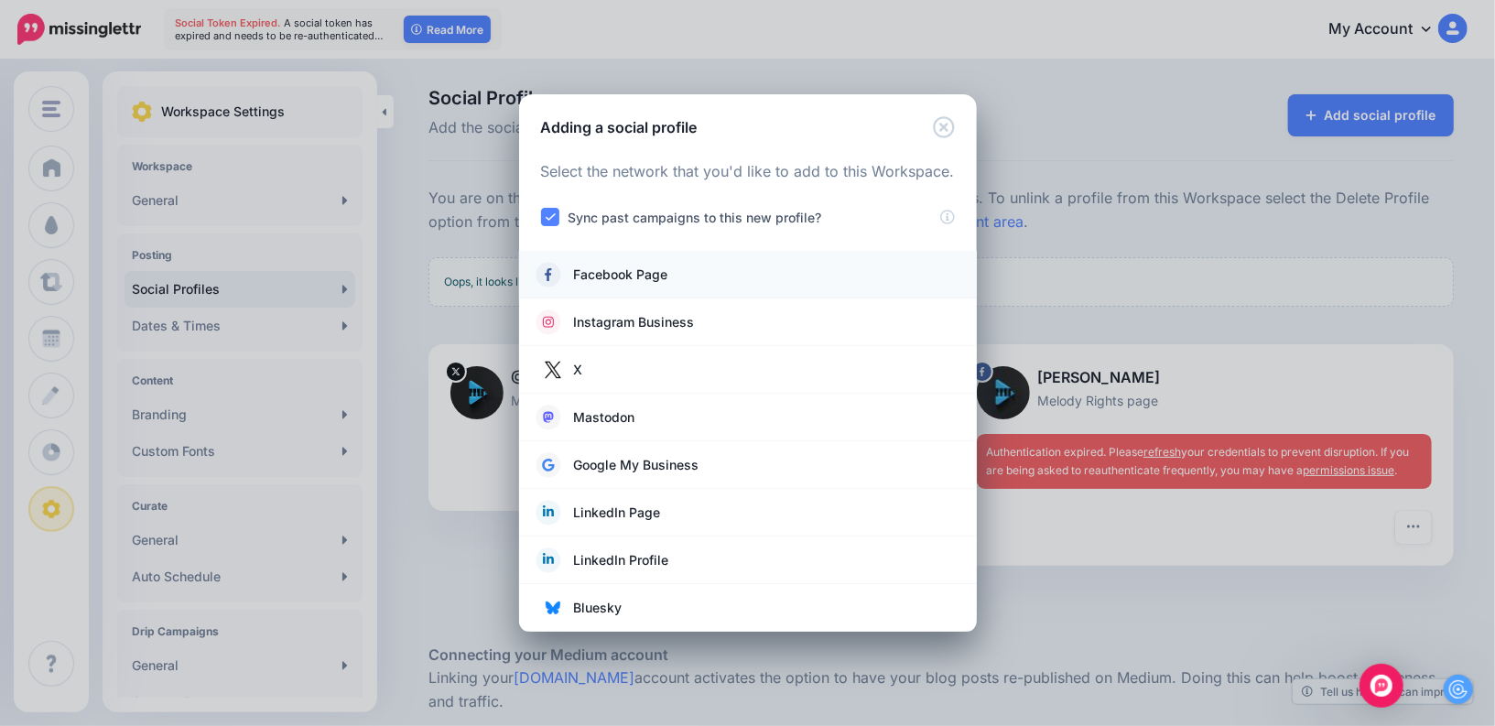
click at [617, 273] on span "Facebook Page" at bounding box center [621, 275] width 94 height 22
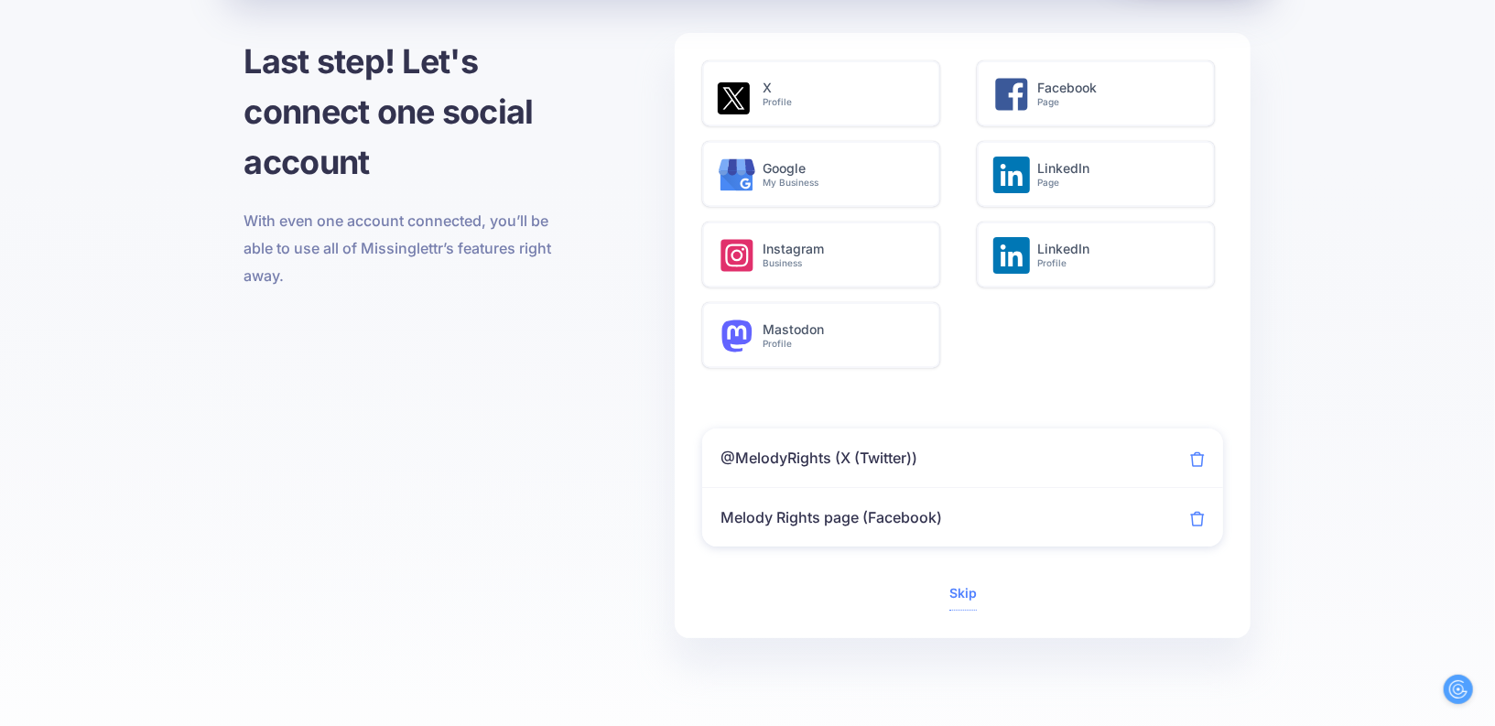
scroll to position [117, 0]
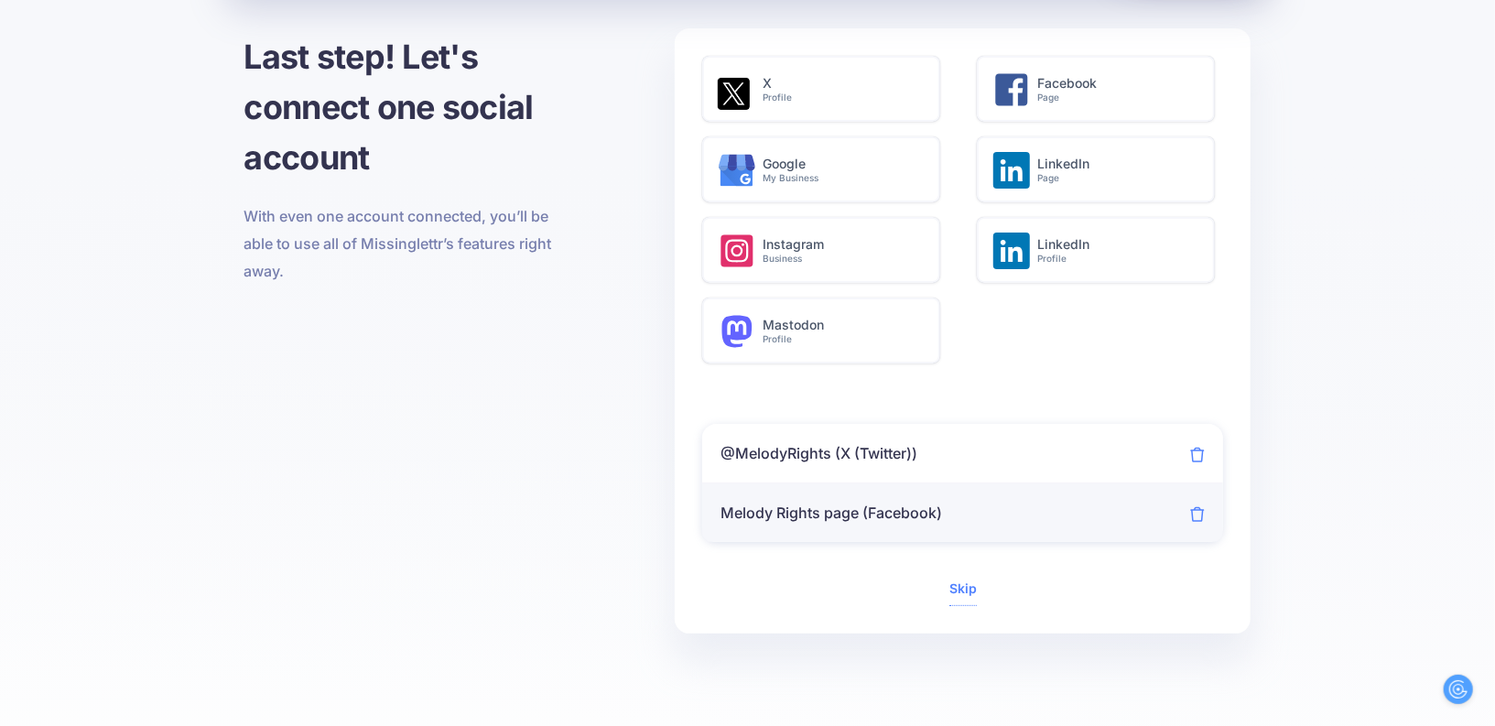
click at [794, 523] on li "Melody Rights page (Facebook)" at bounding box center [962, 512] width 521 height 59
click at [778, 511] on span "Melody Rights page (Facebook)" at bounding box center [830, 512] width 221 height 18
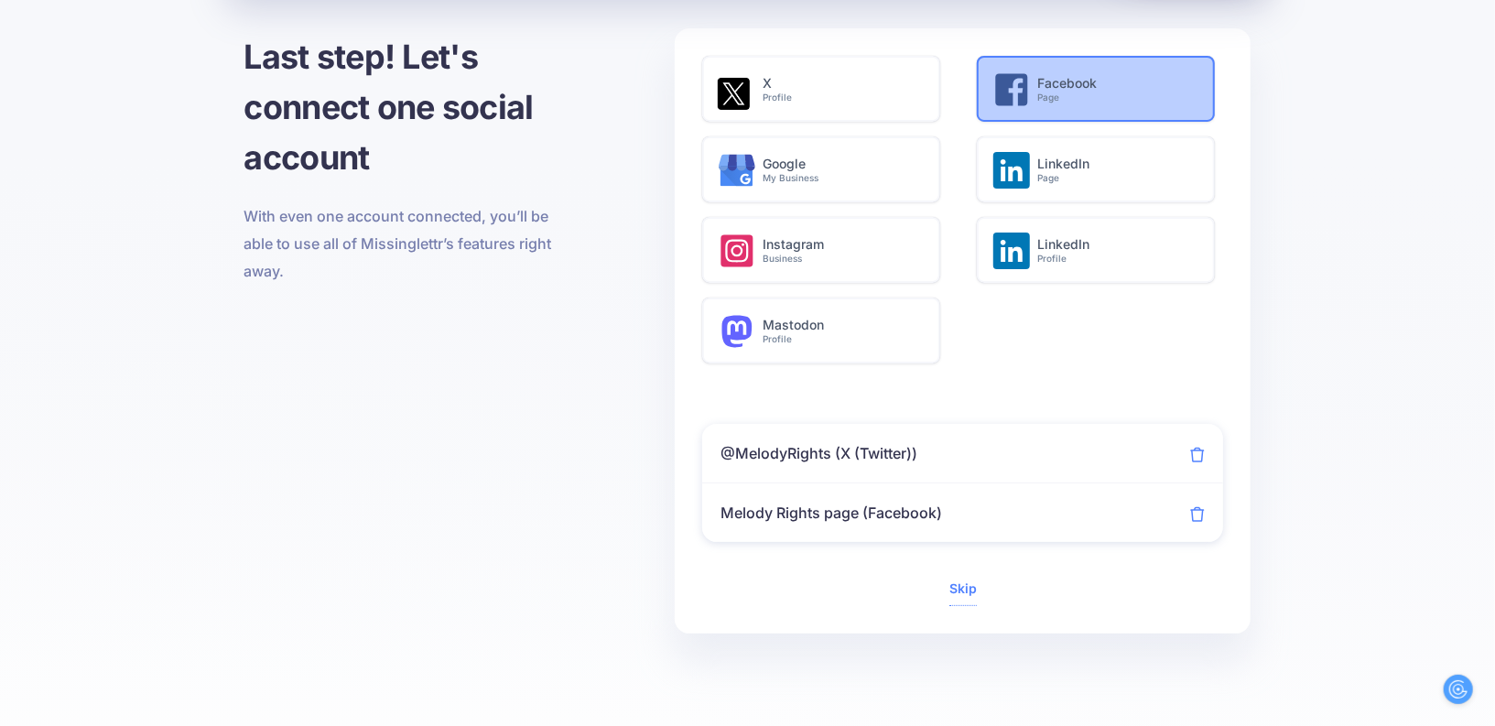
click at [1037, 92] on small "Page" at bounding box center [1115, 98] width 157 height 12
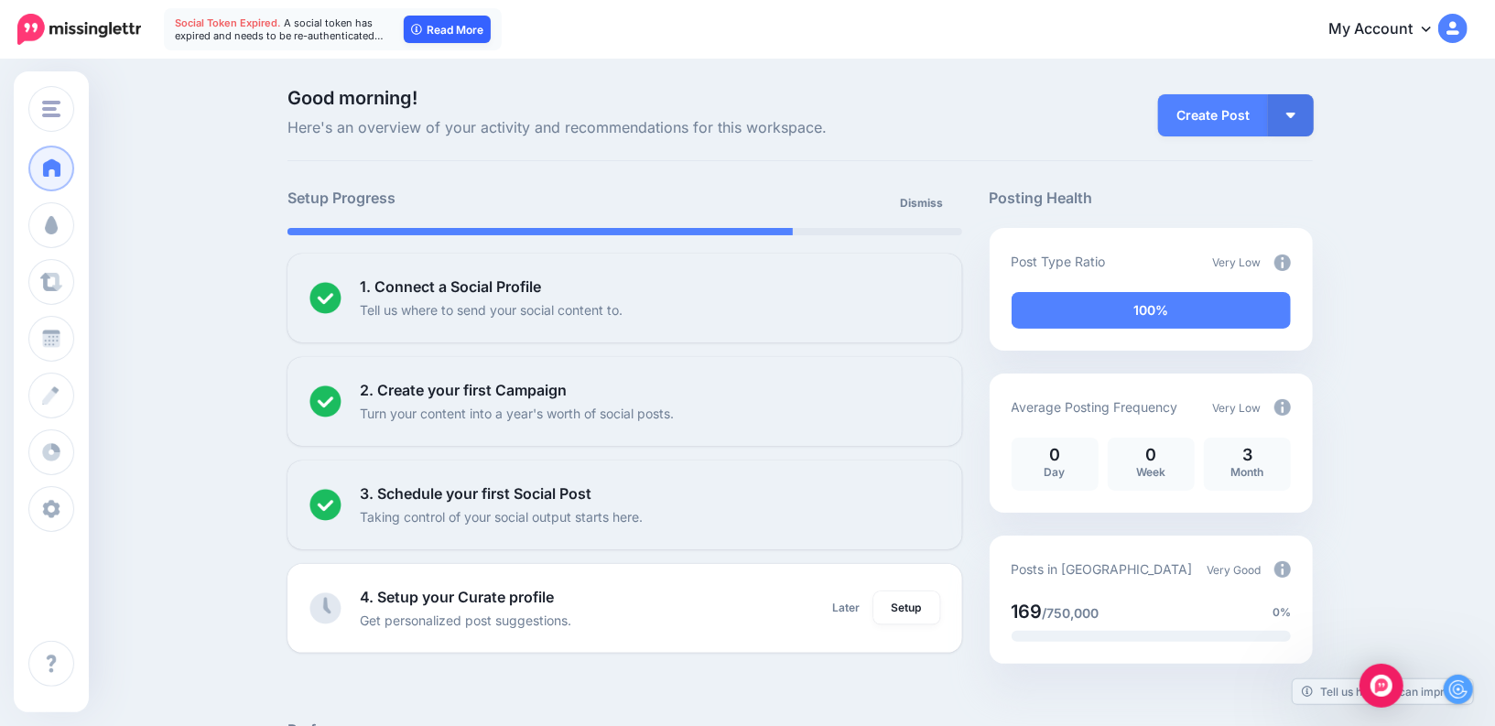
click at [426, 28] on link "Read More" at bounding box center [447, 29] width 87 height 27
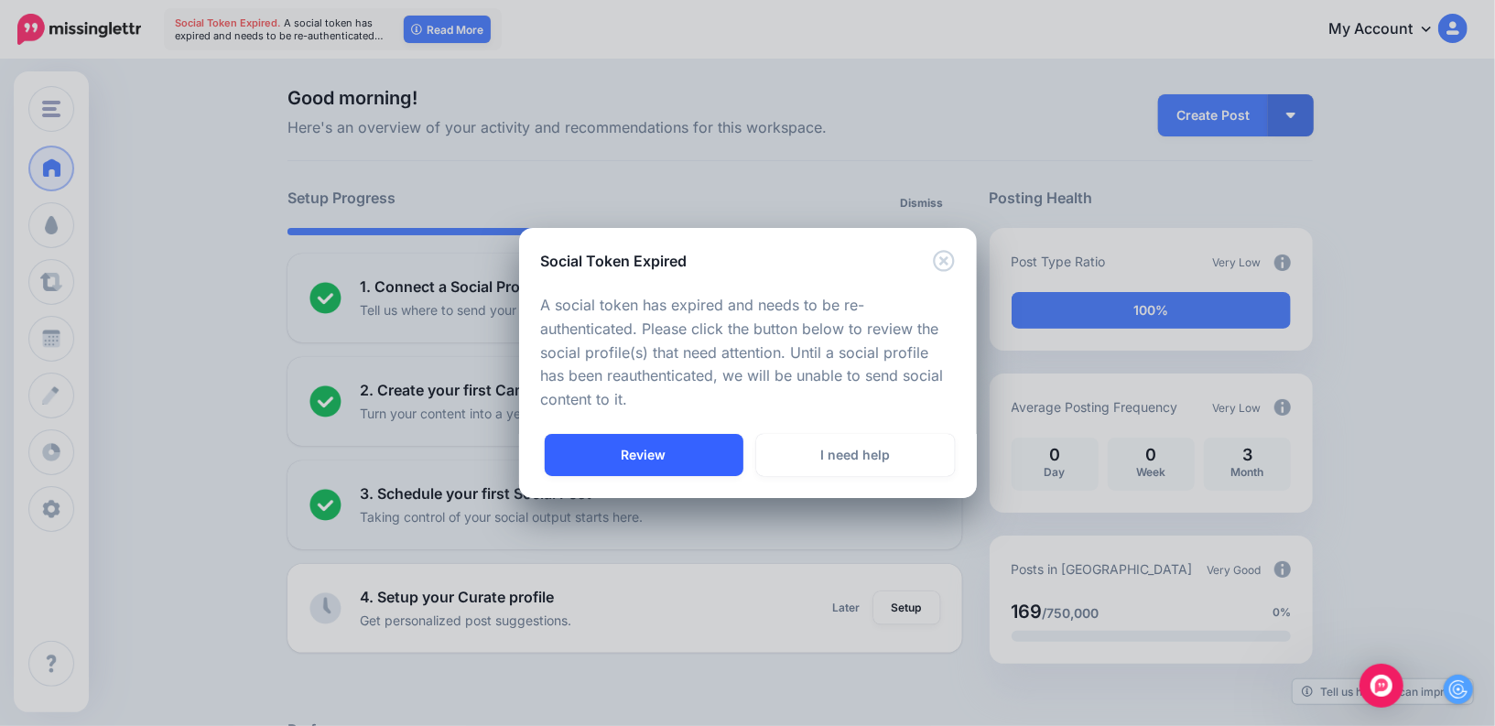
click at [680, 451] on link "Review" at bounding box center [644, 455] width 199 height 42
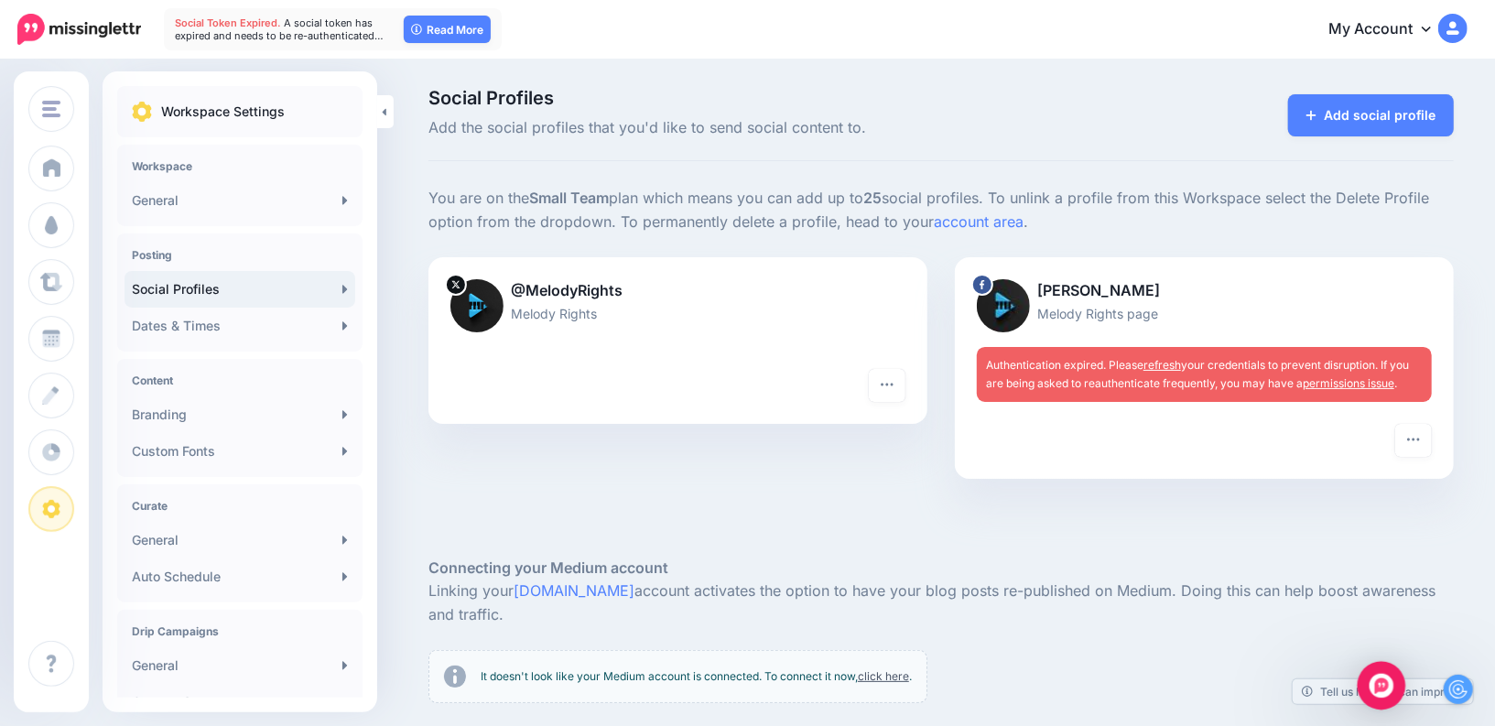
click at [1381, 691] on img "Open Intercom Messenger" at bounding box center [1381, 686] width 24 height 24
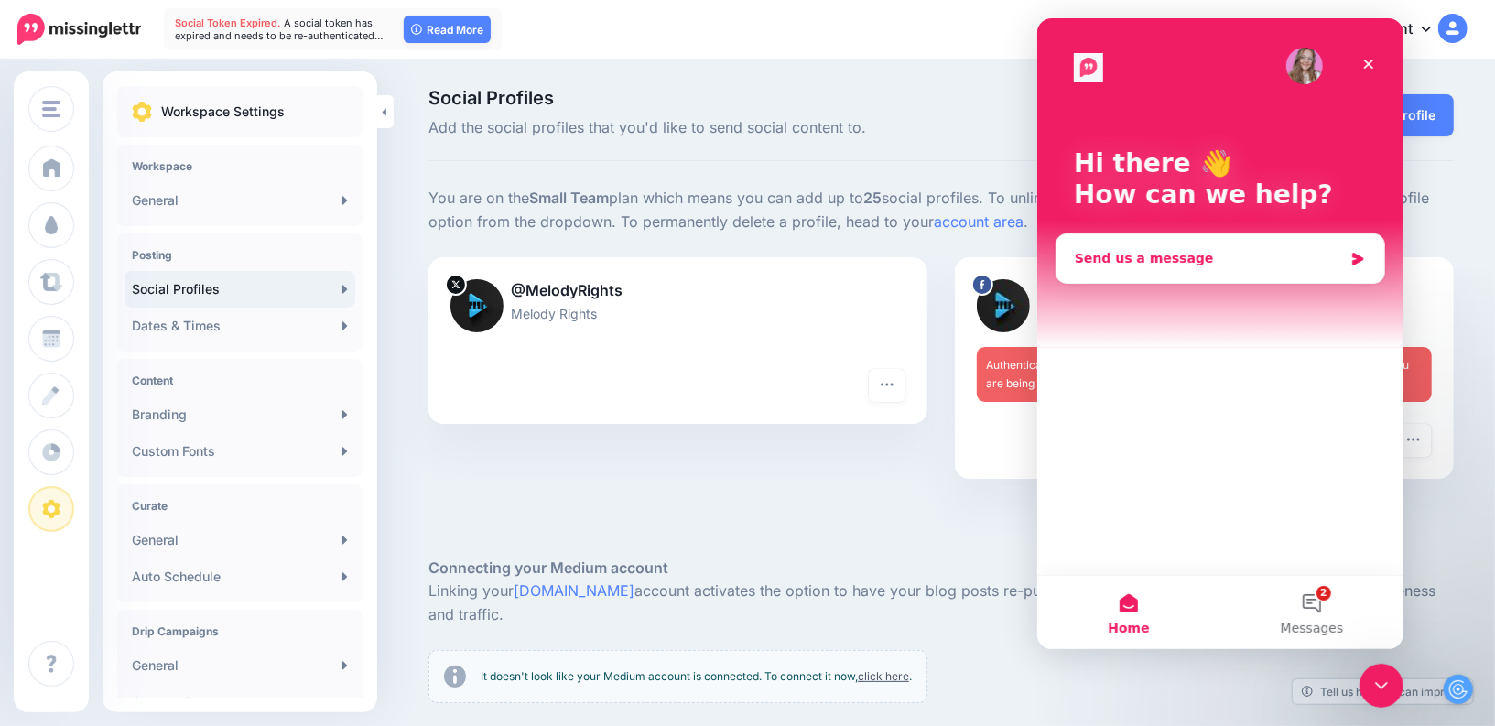
click at [1176, 264] on div "Send us a message" at bounding box center [1208, 258] width 268 height 19
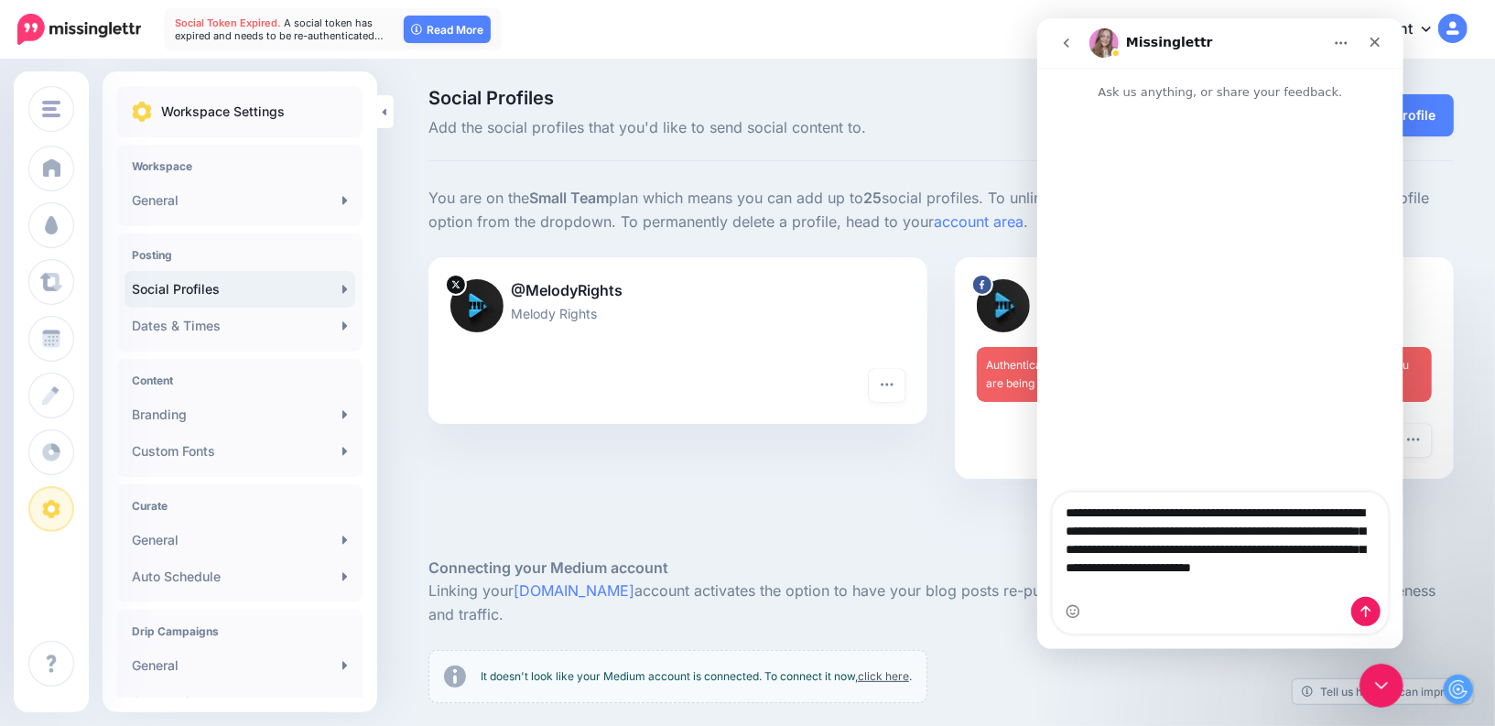
type textarea "**********"
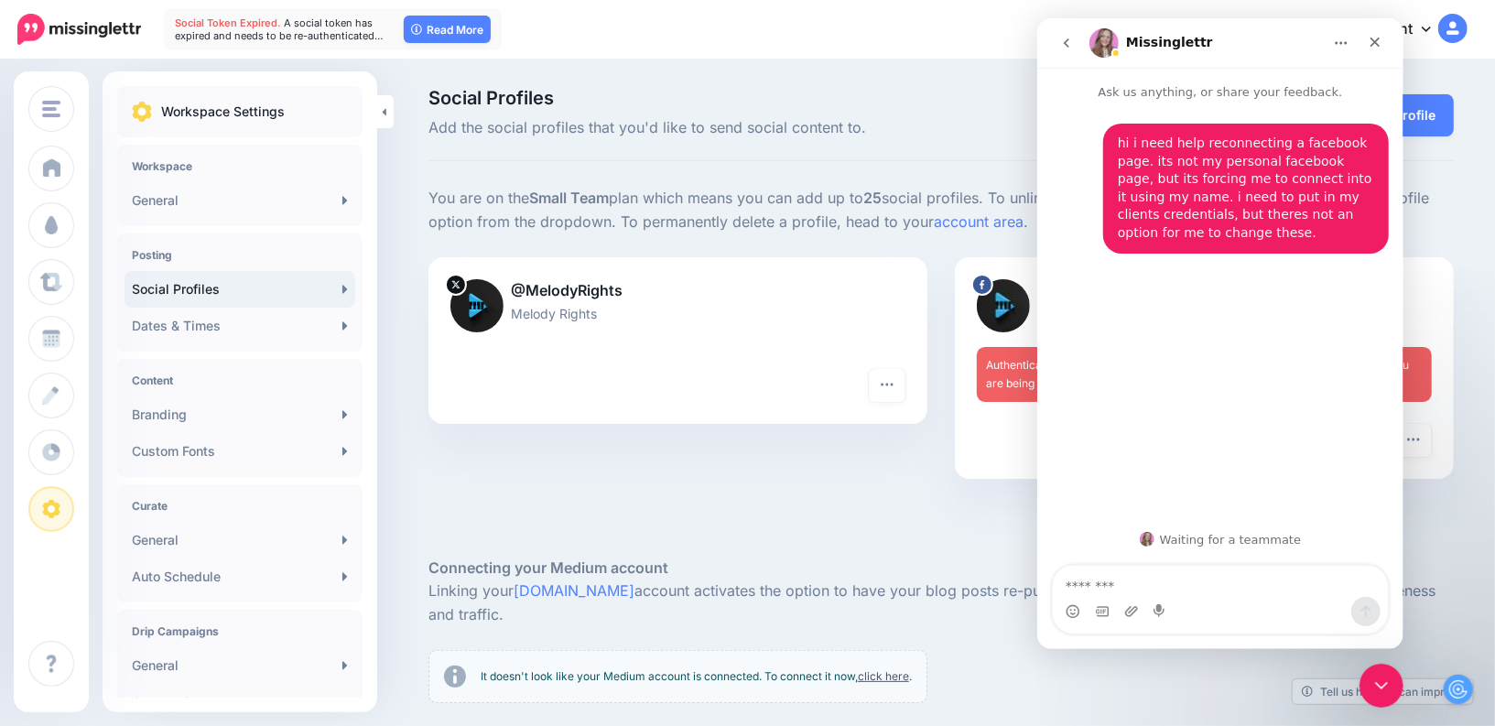
click at [682, 487] on div "@MelodyRights Melody Rights Turn hashtags off Reconnect Pause sending Delete Pr…" at bounding box center [678, 379] width 526 height 244
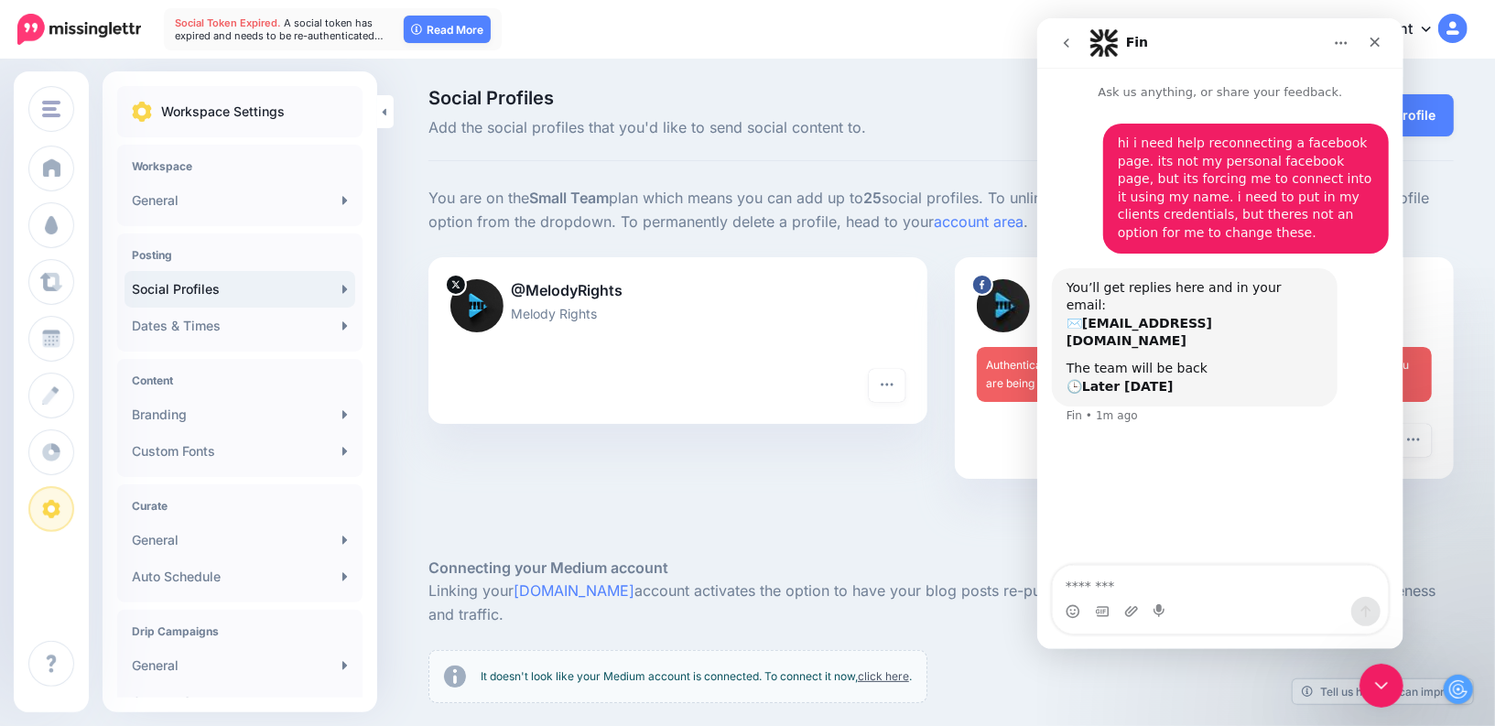
click at [1142, 379] on b "Later today" at bounding box center [1127, 386] width 92 height 15
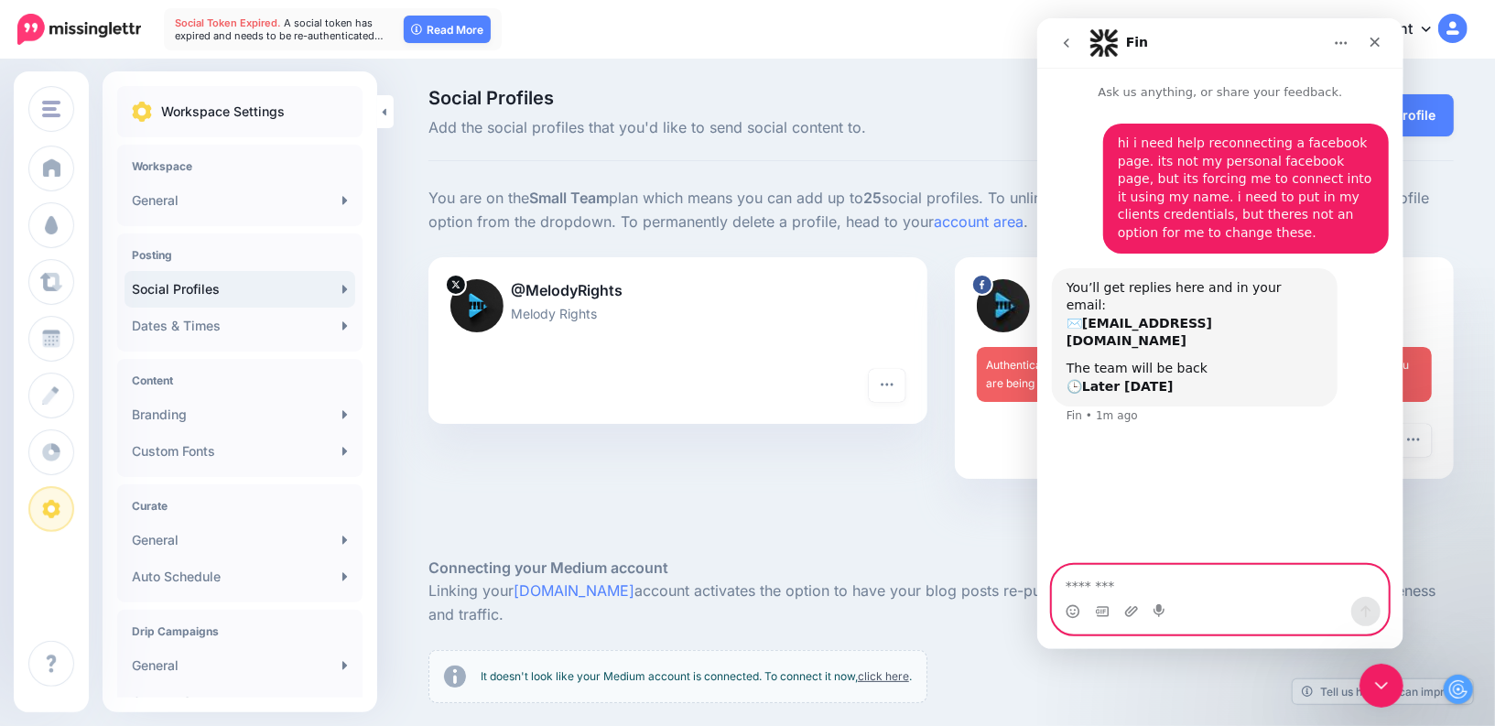
click at [1148, 589] on textarea "Message…" at bounding box center [1219, 581] width 335 height 31
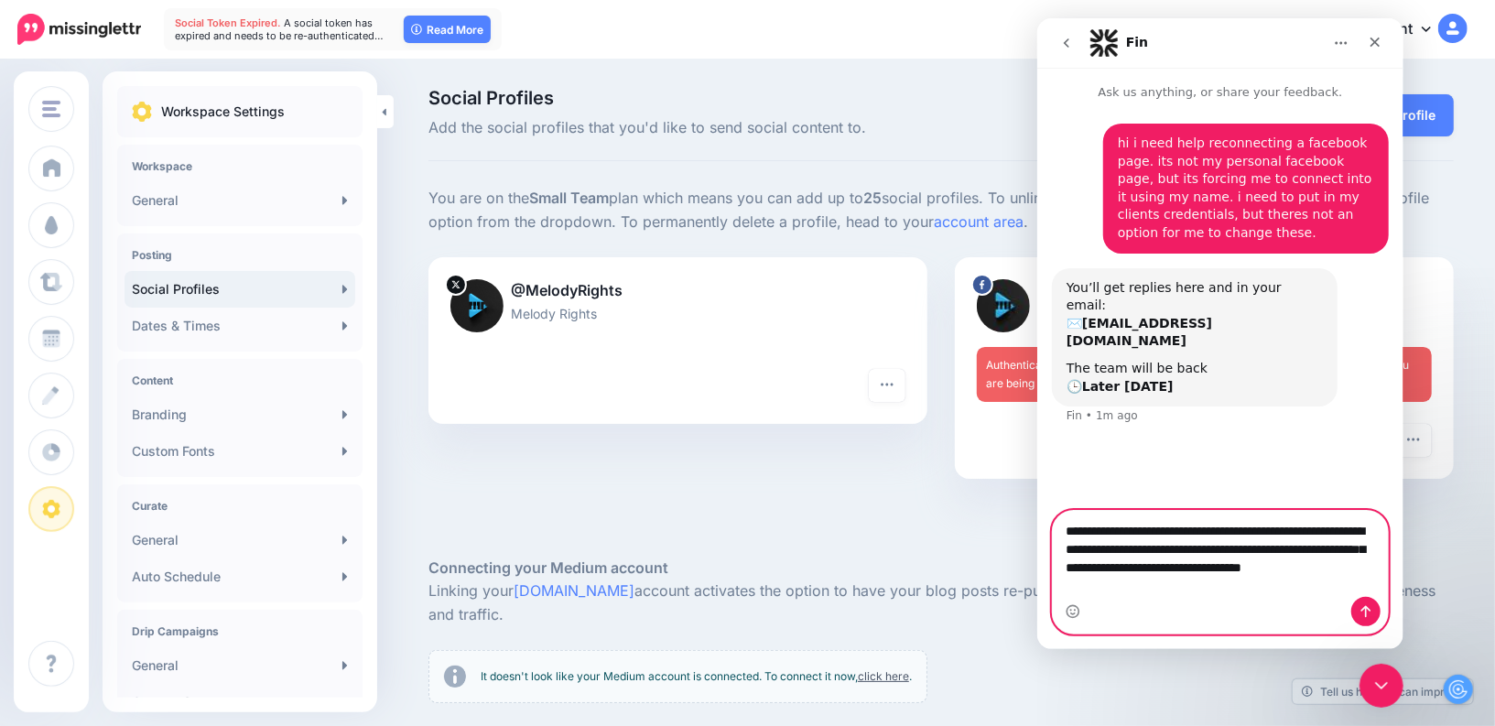
type textarea "**********"
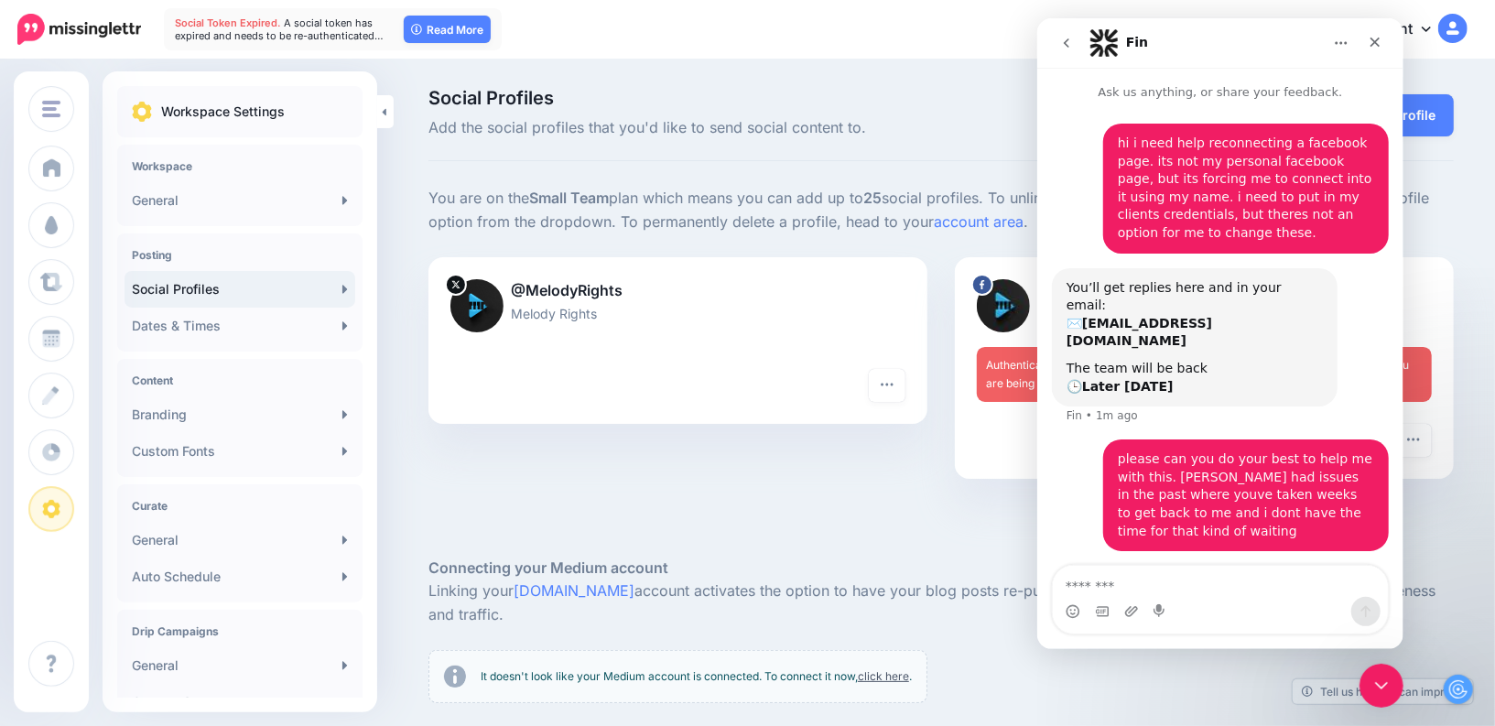
click at [968, 451] on div "Turn hashtags off Reconnect Pause sending Delete Profile" at bounding box center [1204, 451] width 499 height 55
click at [1066, 45] on icon "go back" at bounding box center [1065, 43] width 15 height 15
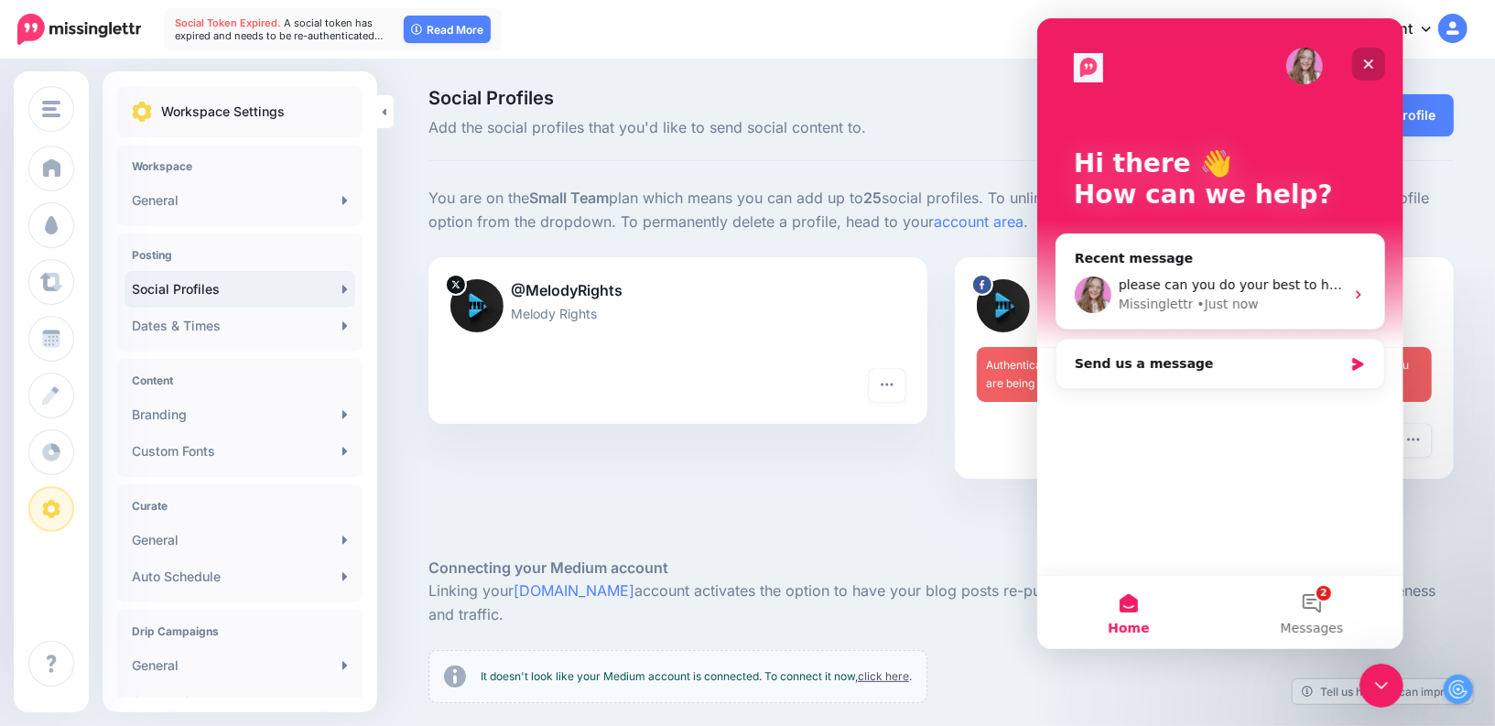
click at [1367, 63] on icon "Close" at bounding box center [1368, 64] width 10 height 10
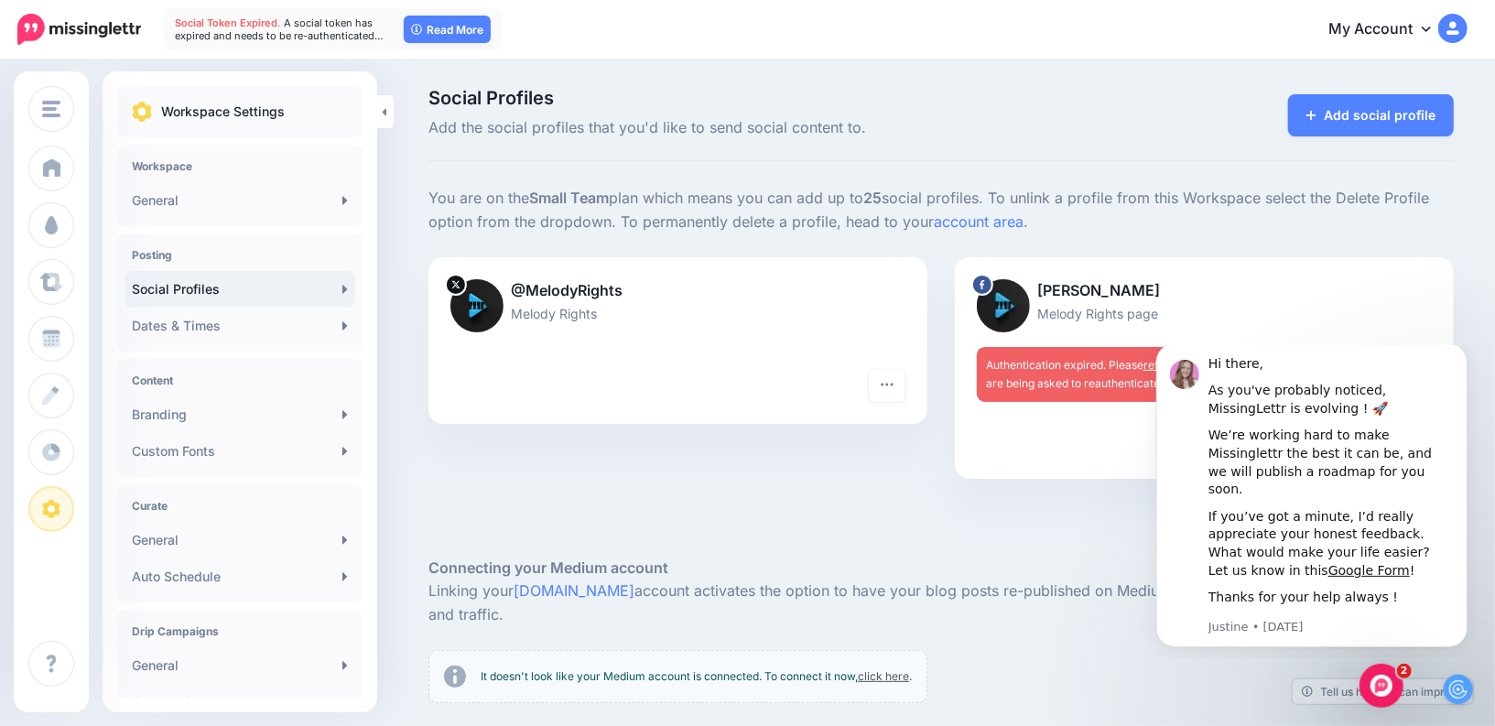
click at [1022, 444] on div at bounding box center [1204, 440] width 455 height 33
click at [1194, 310] on p "Melody Rights page" at bounding box center [1204, 313] width 455 height 21
click at [1464, 352] on icon "Dismiss notification" at bounding box center [1461, 347] width 10 height 10
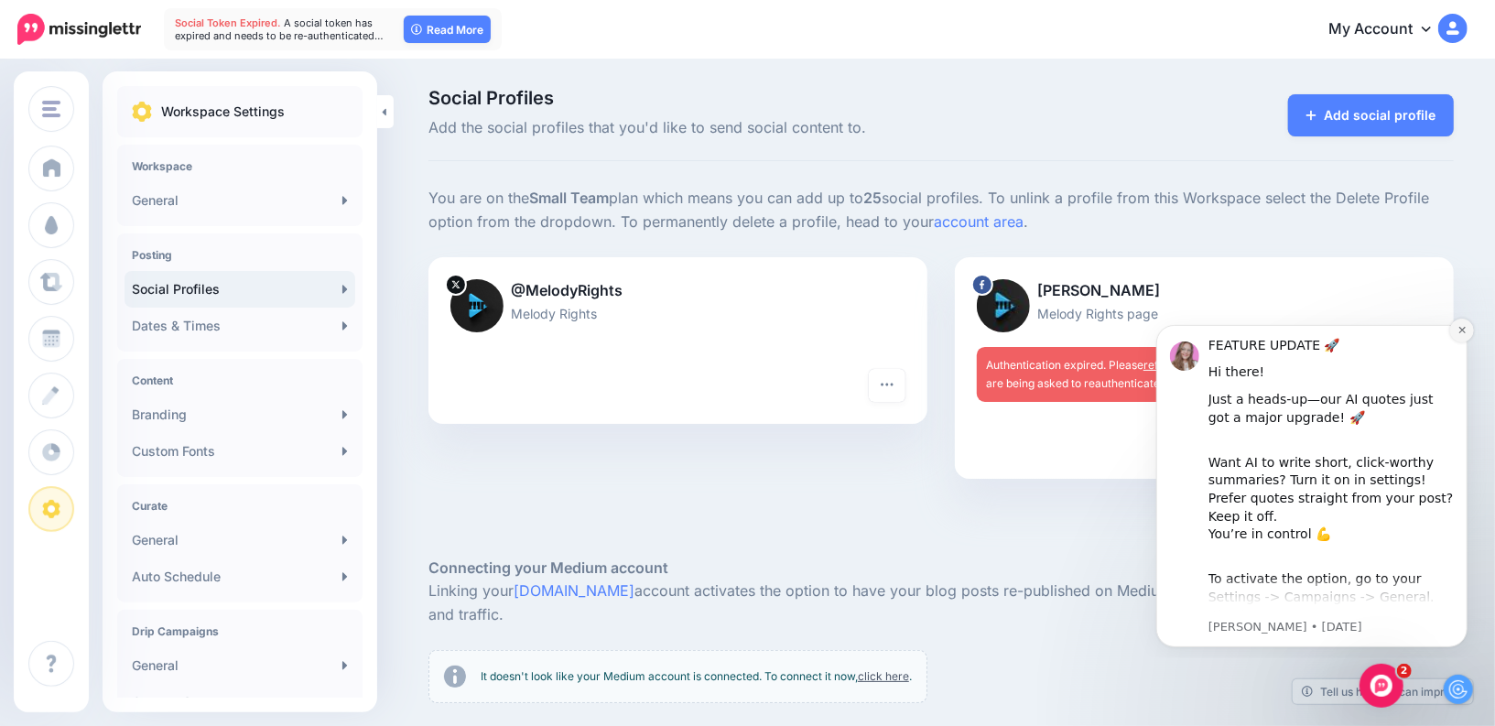
click at [1461, 334] on button "Dismiss notification" at bounding box center [1461, 330] width 24 height 24
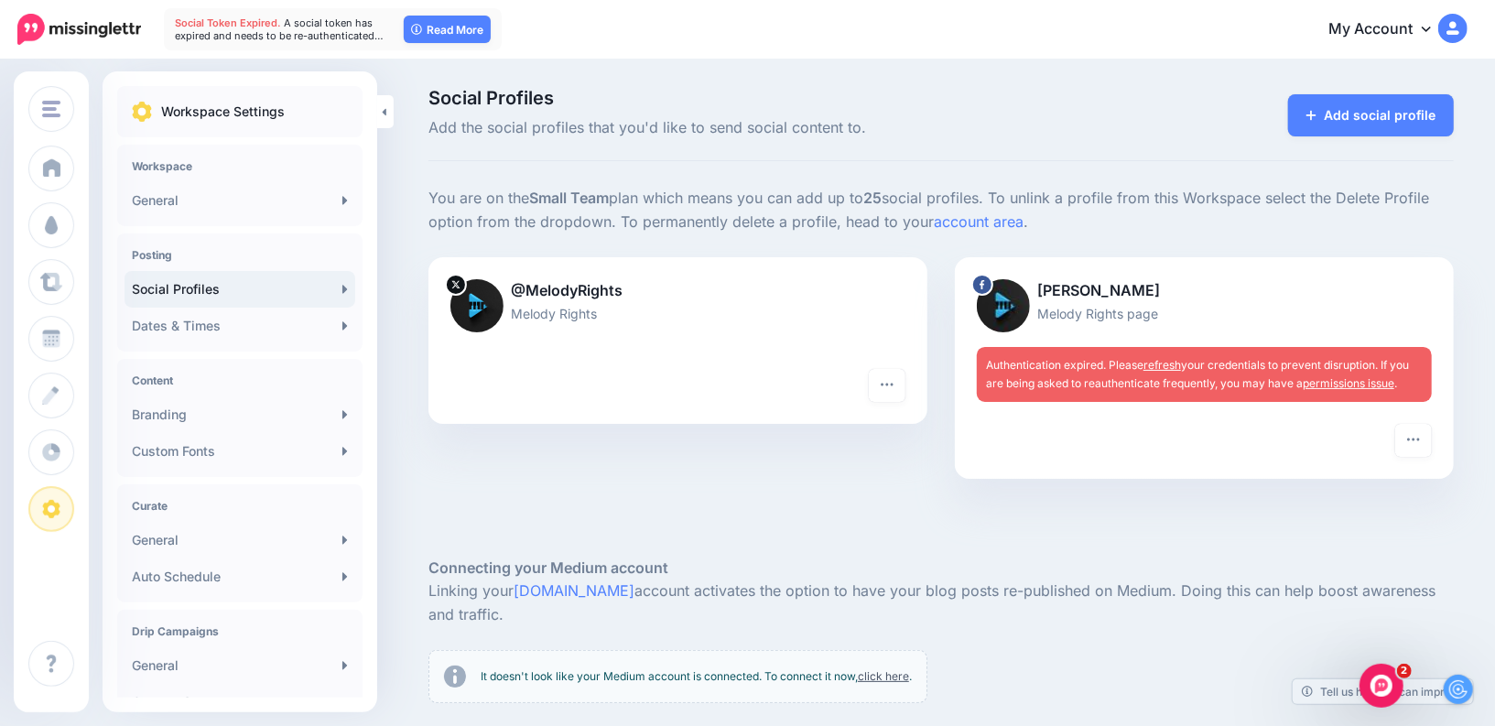
click at [1339, 384] on link "permissions issue" at bounding box center [1348, 383] width 92 height 14
click at [1073, 301] on p "Bobby Cole" at bounding box center [1204, 291] width 455 height 24
click at [1024, 315] on img at bounding box center [1003, 305] width 53 height 53
click at [1002, 314] on img at bounding box center [1003, 305] width 53 height 53
drag, startPoint x: 1165, startPoint y: 308, endPoint x: 1003, endPoint y: 283, distance: 164.0
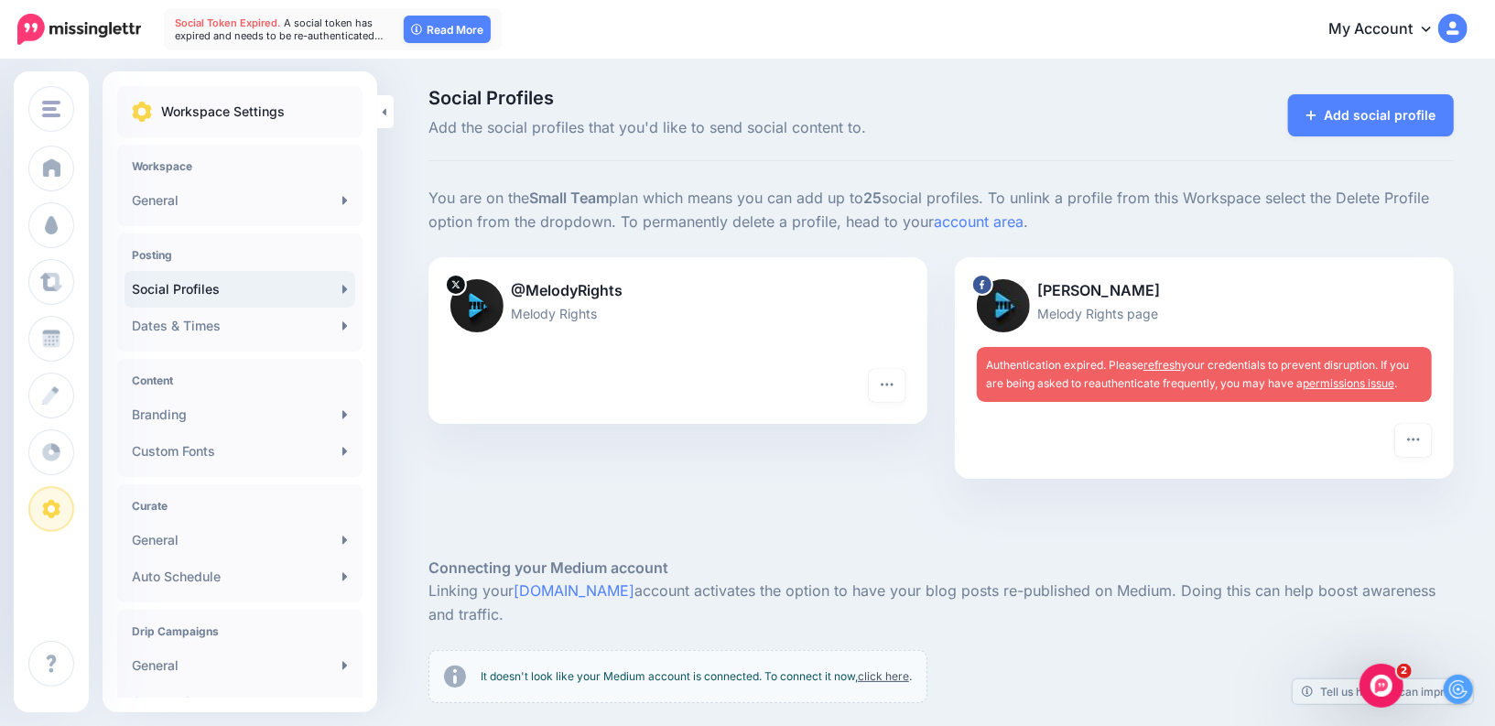
click at [1003, 283] on div "Bobby Cole Melody Rights page Authentication expired. Please refresh your crede…" at bounding box center [1204, 340] width 499 height 167
click at [1017, 301] on img at bounding box center [1003, 305] width 53 height 53
click at [1412, 441] on icon "button" at bounding box center [1413, 439] width 15 height 15
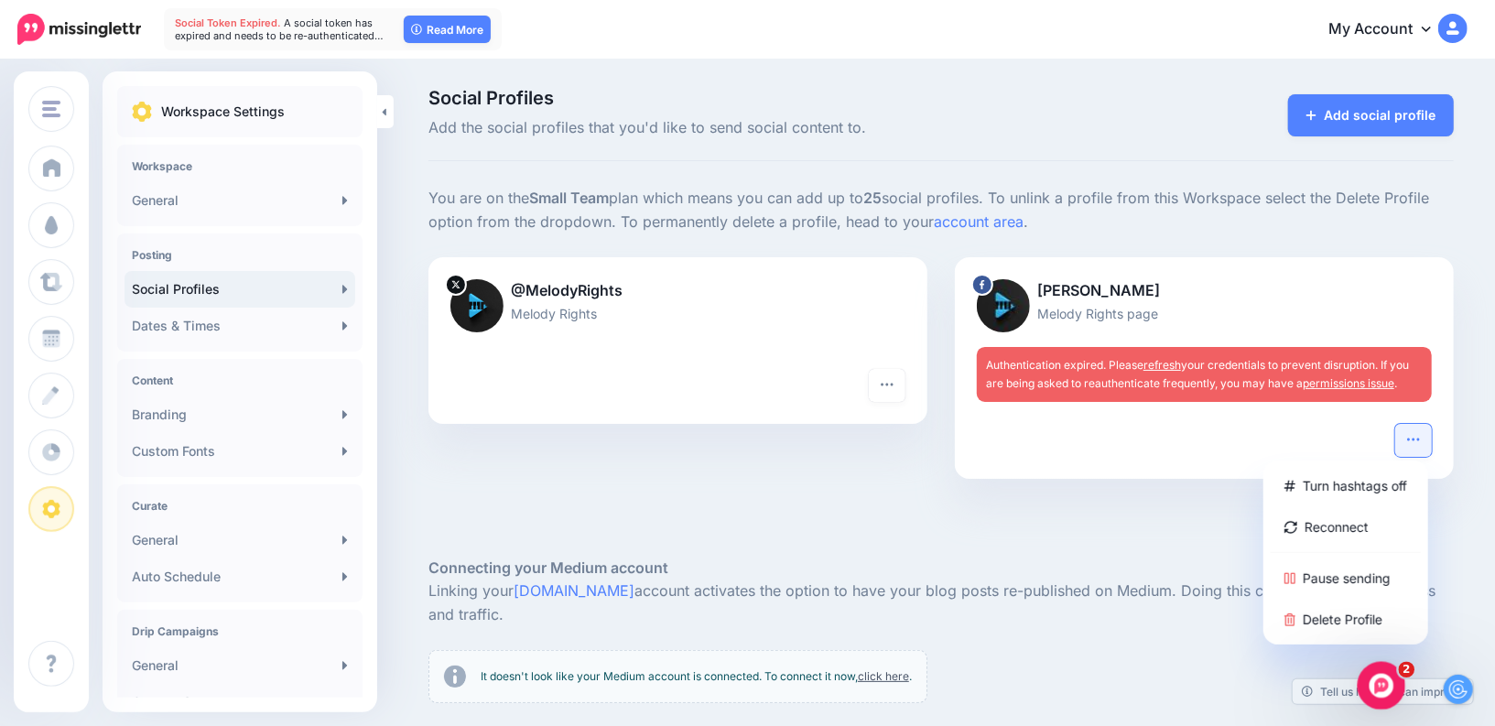
click at [1394, 688] on div "Open Intercom Messenger" at bounding box center [1378, 683] width 60 height 60
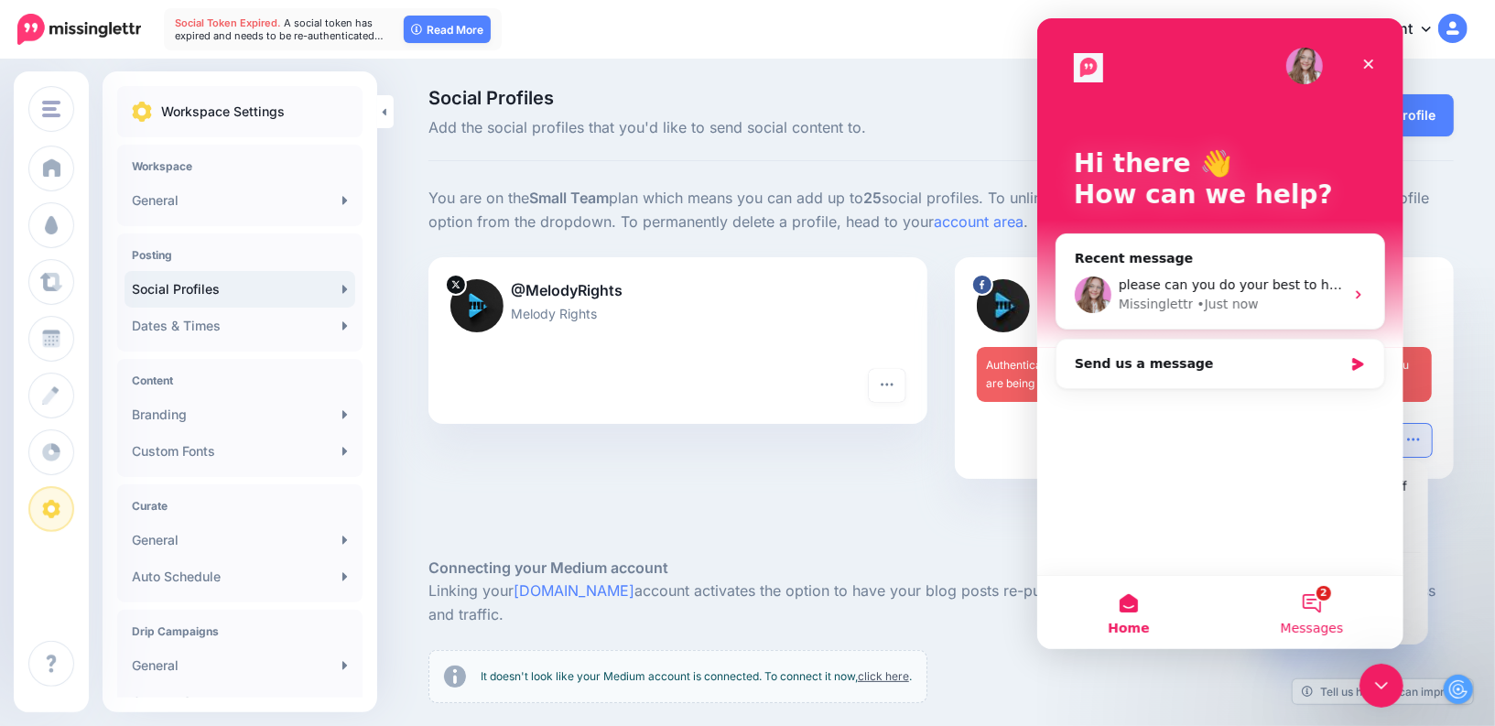
click at [1335, 609] on button "2 Messages" at bounding box center [1310, 612] width 183 height 73
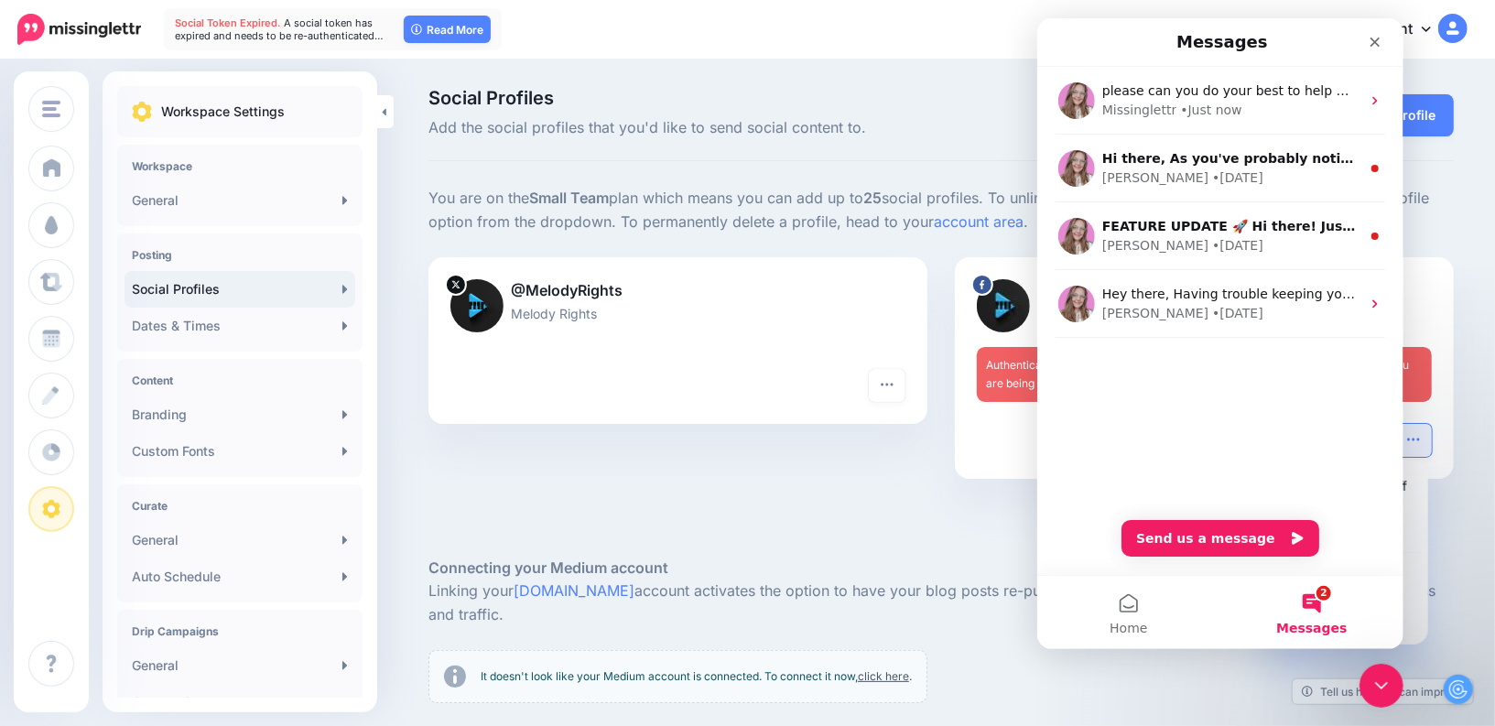
click at [867, 470] on div "@MelodyRights Melody Rights Turn hashtags off Reconnect Pause sending Delete Pr…" at bounding box center [678, 379] width 526 height 244
click at [1369, 49] on icon "Close" at bounding box center [1373, 42] width 15 height 15
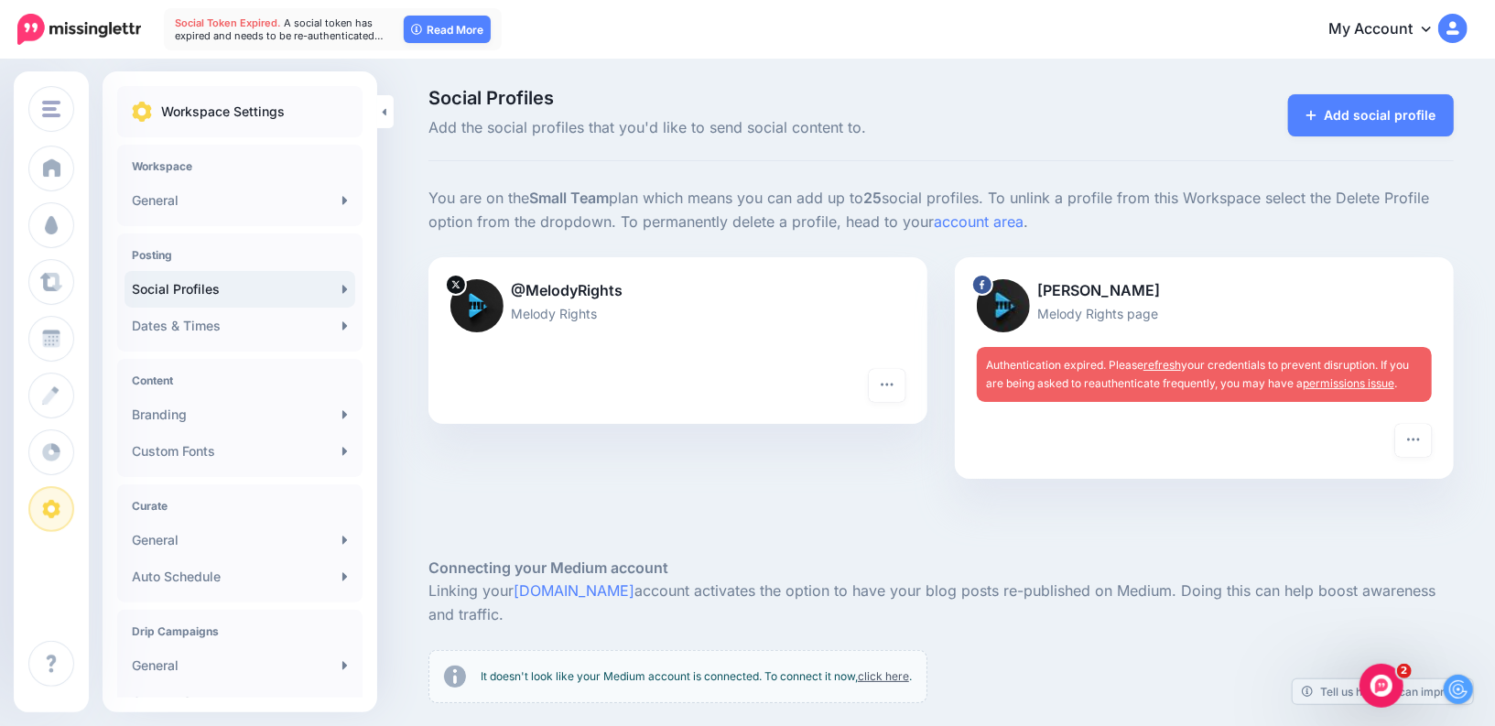
click at [1163, 370] on link "refresh" at bounding box center [1162, 365] width 38 height 14
click at [1167, 362] on link "refresh" at bounding box center [1162, 365] width 38 height 14
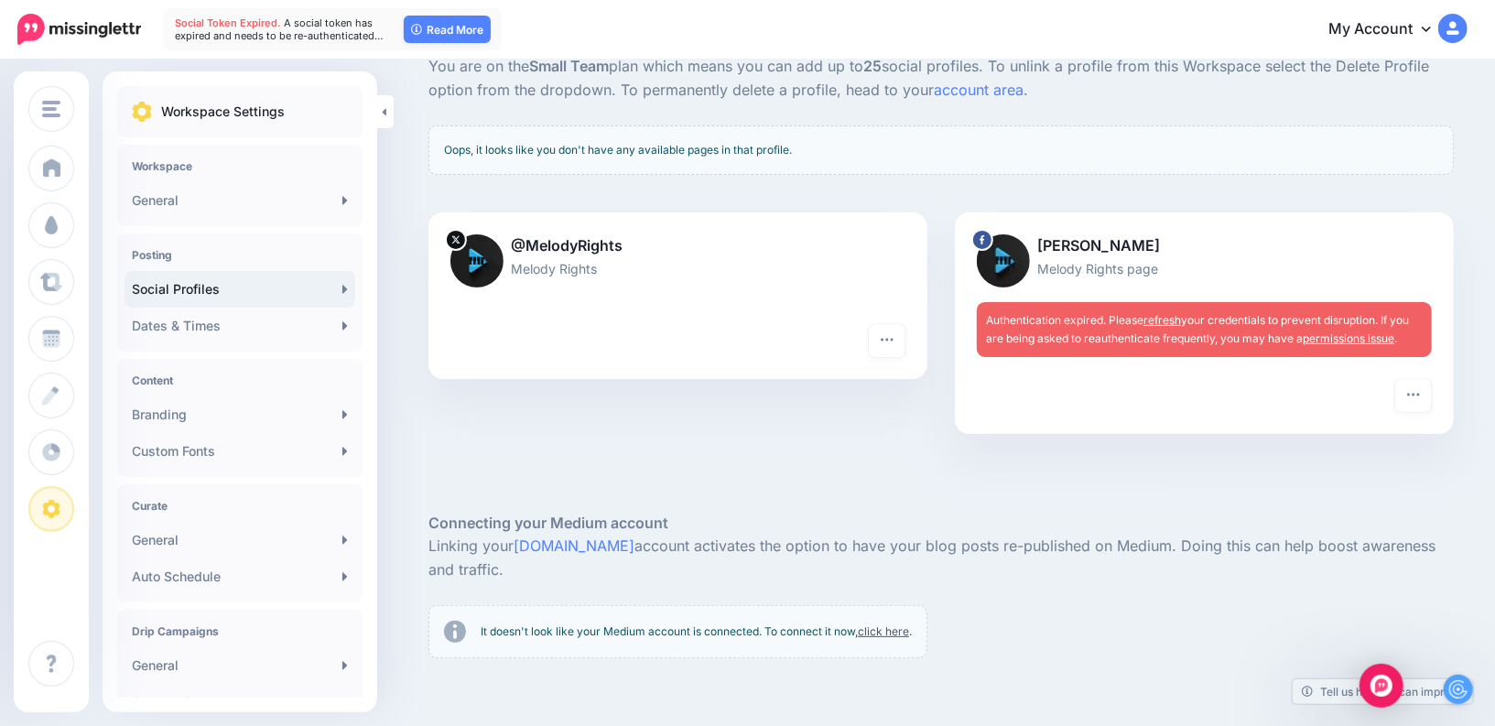
scroll to position [129, 0]
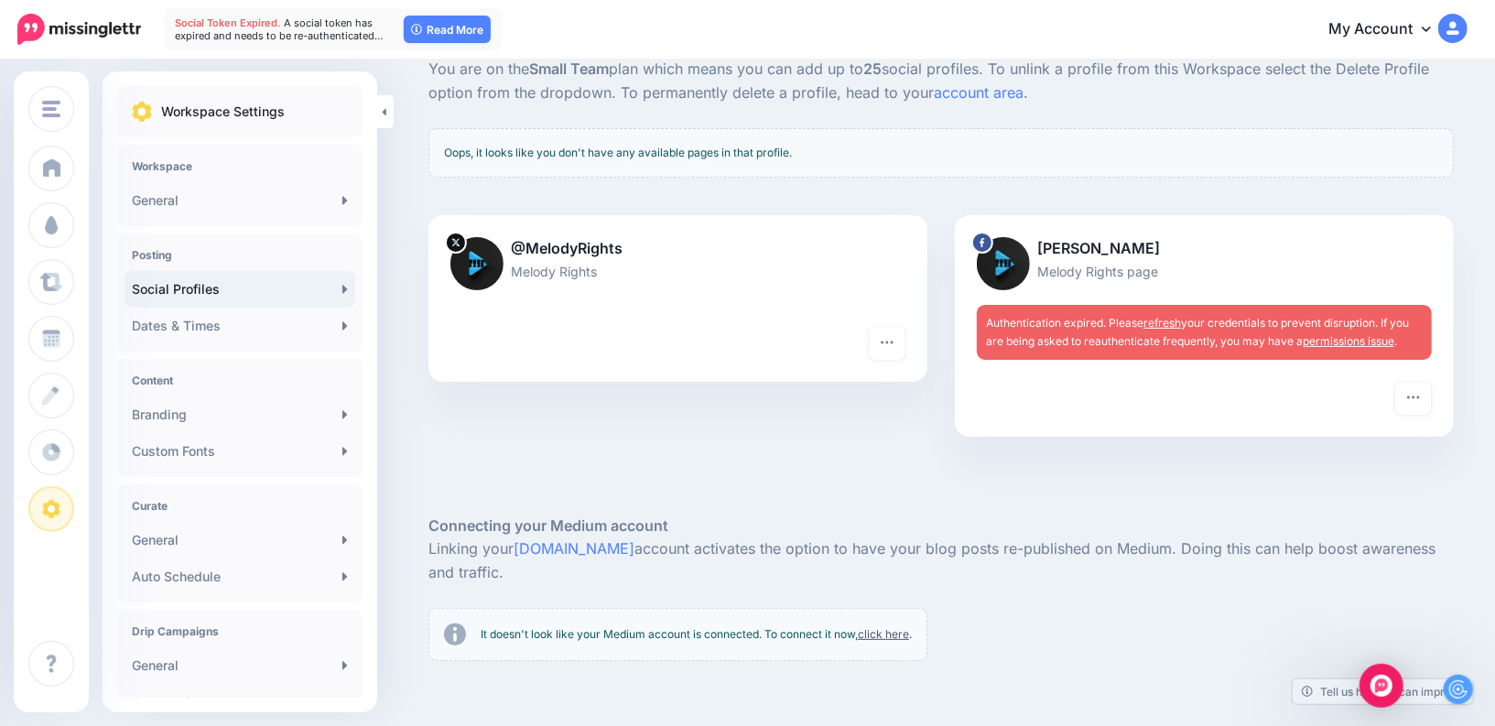
click at [876, 632] on link "click here" at bounding box center [883, 634] width 51 height 14
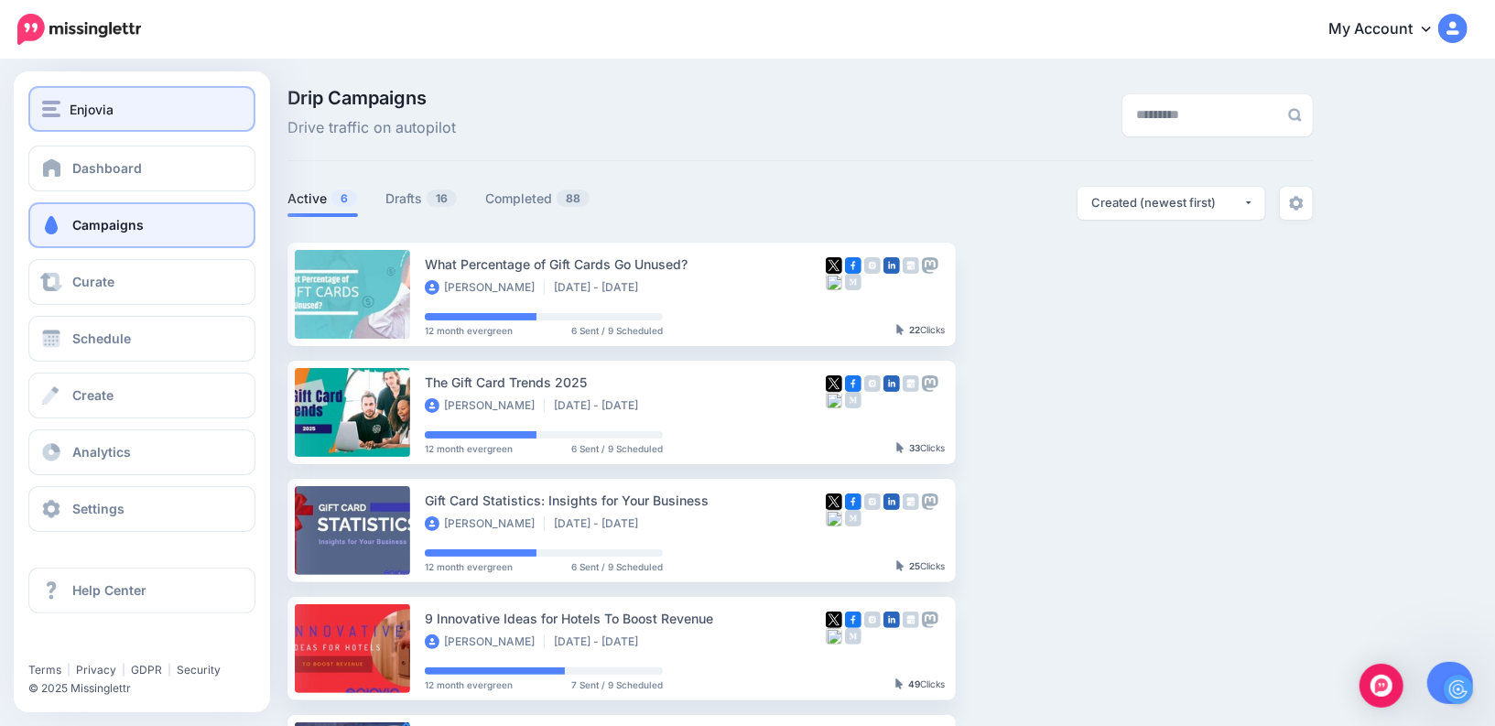
click at [49, 96] on button "Enjovia" at bounding box center [141, 109] width 227 height 46
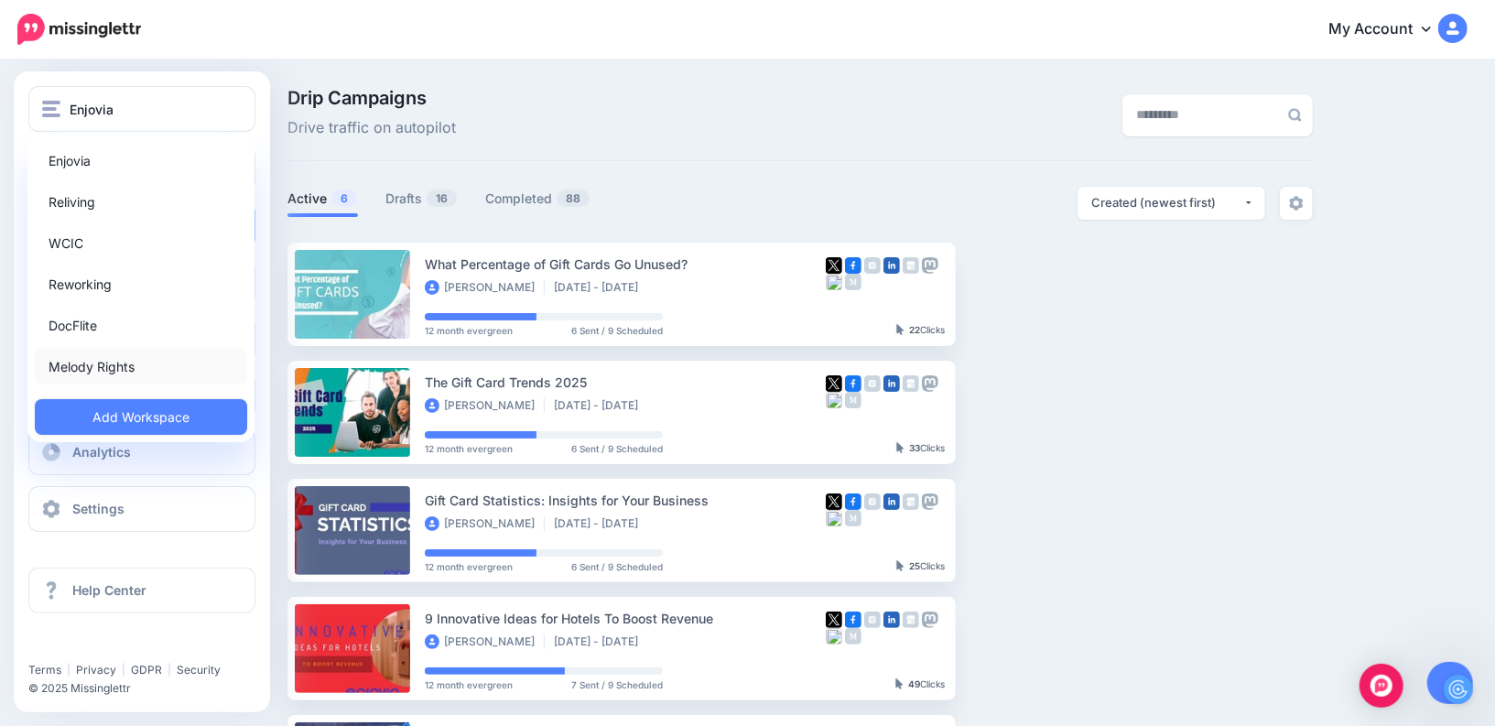
click at [96, 357] on link "Melody Rights" at bounding box center [141, 367] width 212 height 36
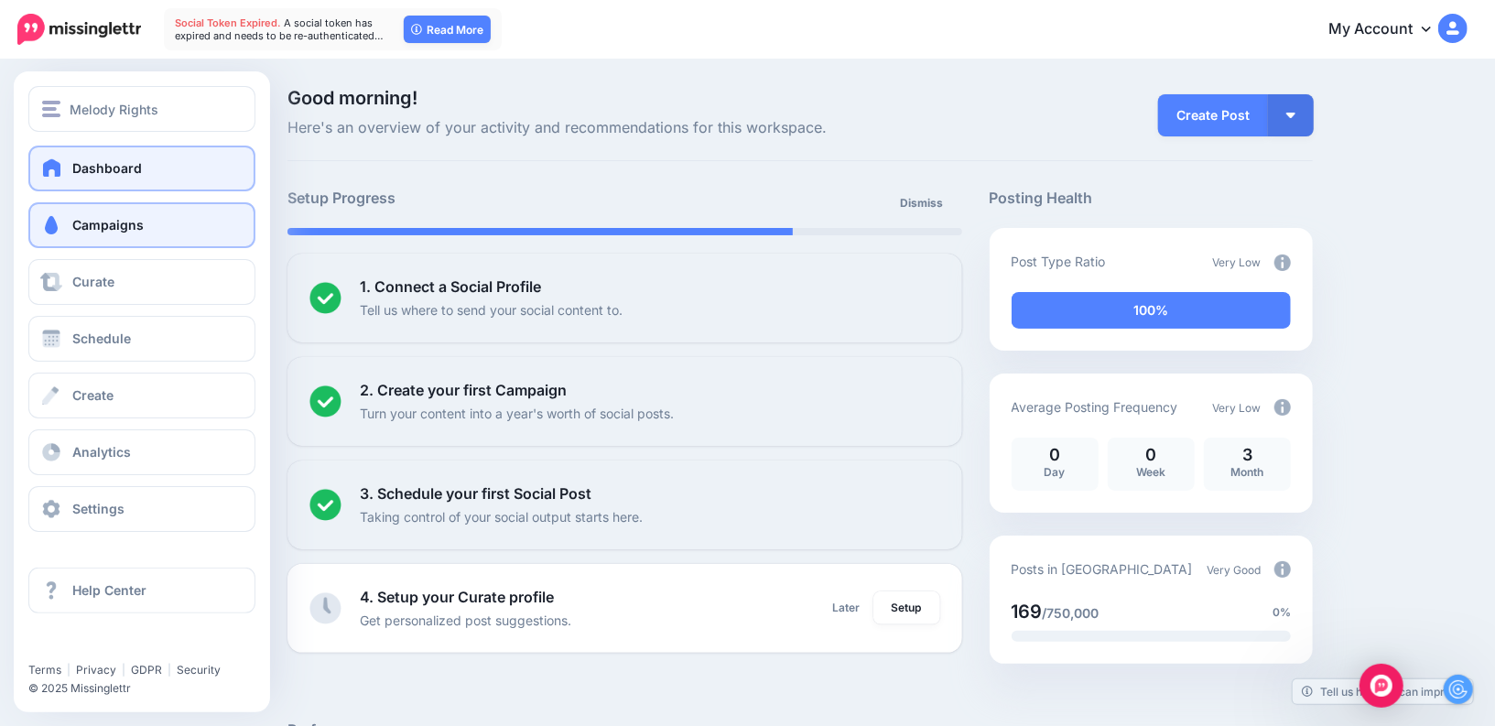
click at [129, 221] on span "Campaigns" at bounding box center [107, 225] width 71 height 16
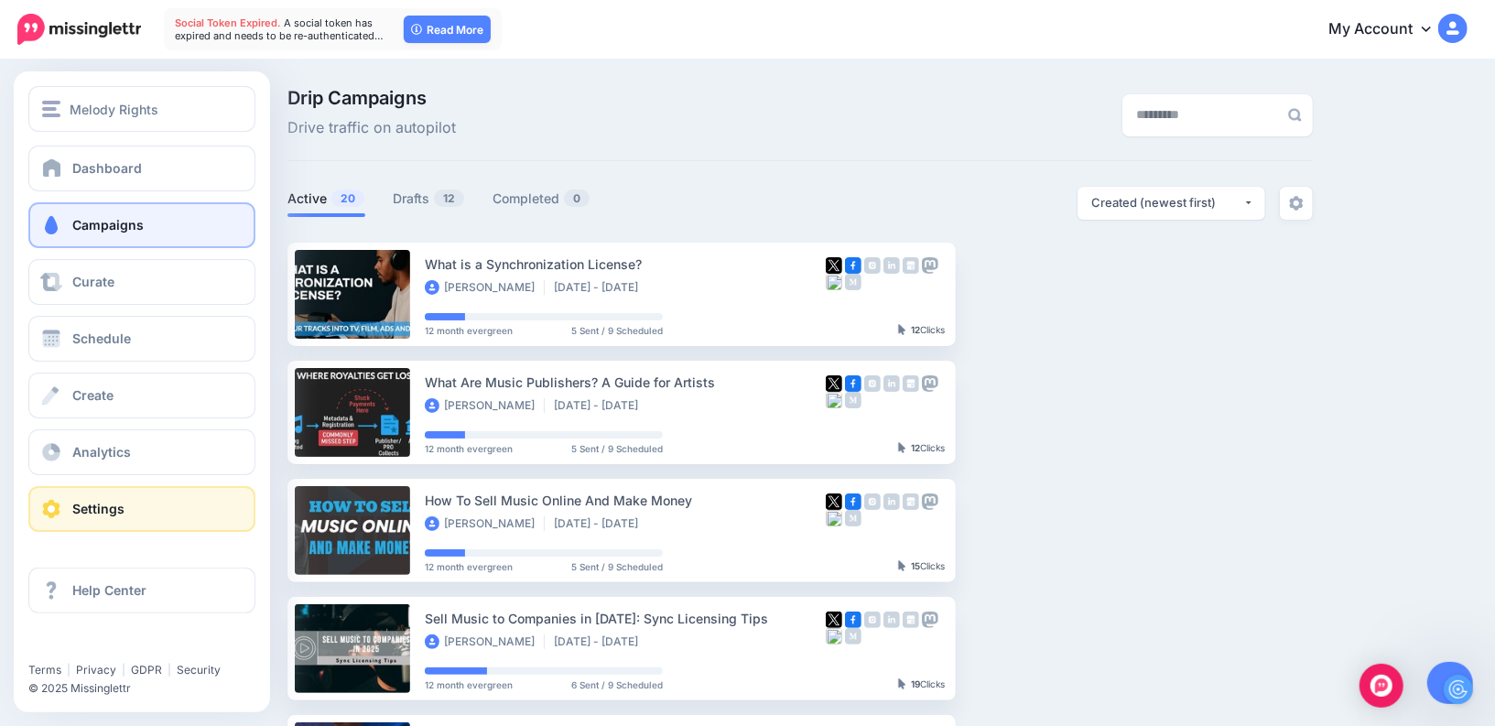
click at [123, 494] on link "Settings" at bounding box center [141, 509] width 227 height 46
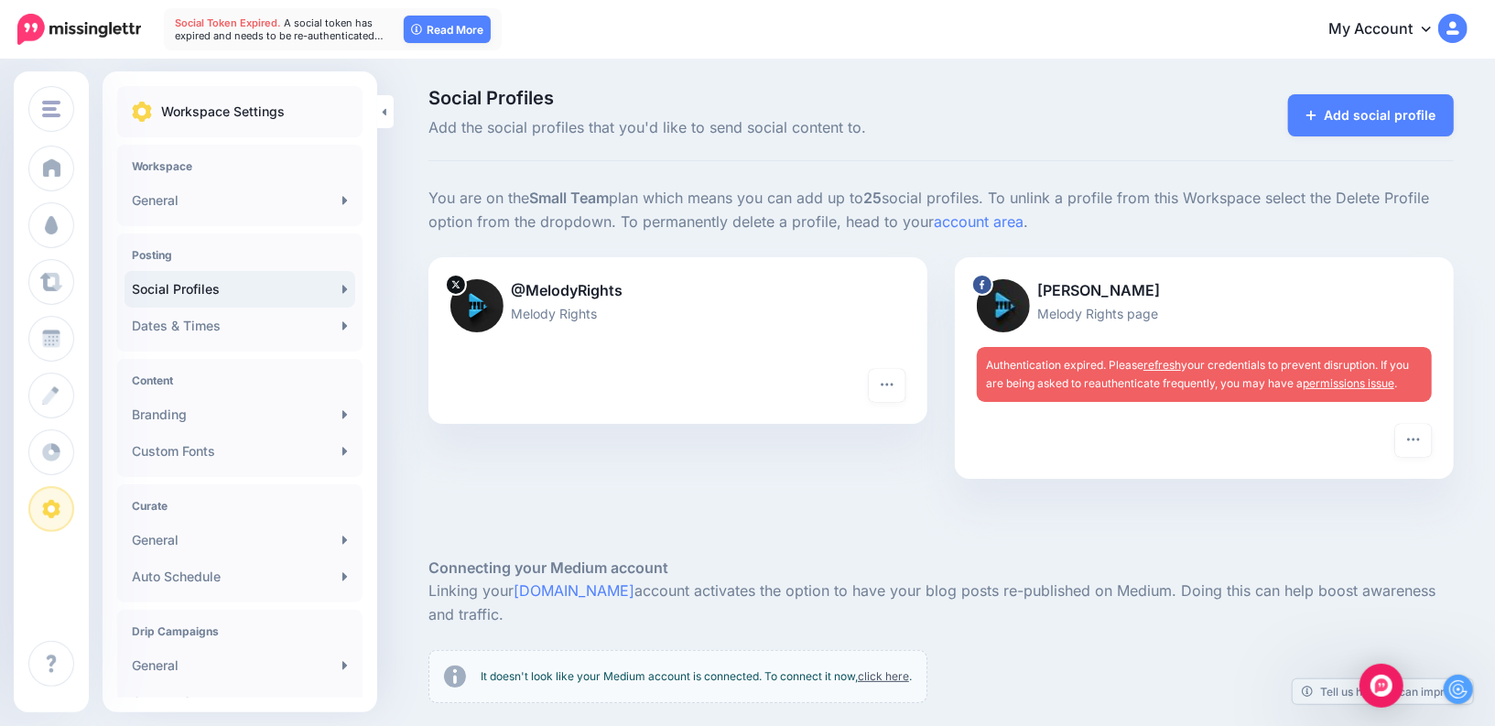
click at [1165, 364] on link "refresh" at bounding box center [1162, 365] width 38 height 14
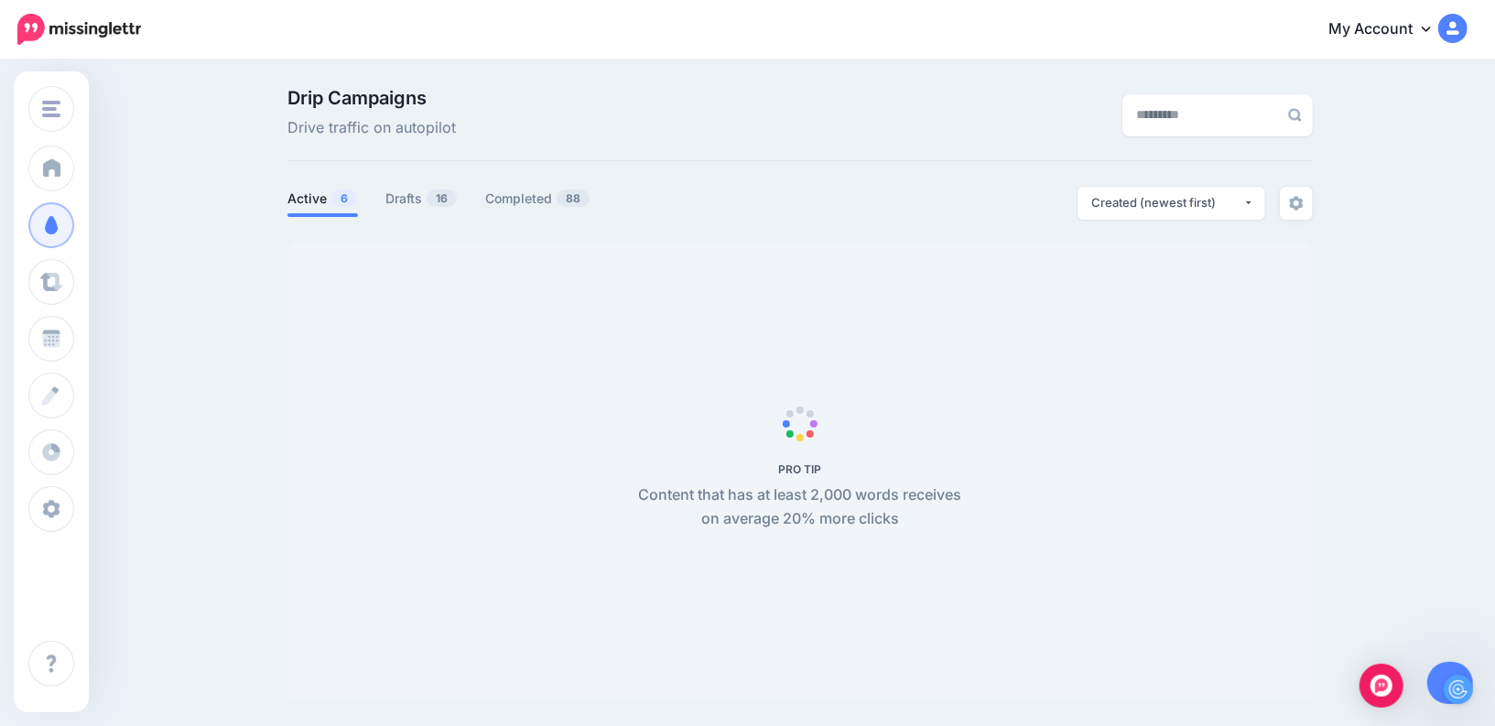
click at [89, 39] on img at bounding box center [79, 29] width 124 height 31
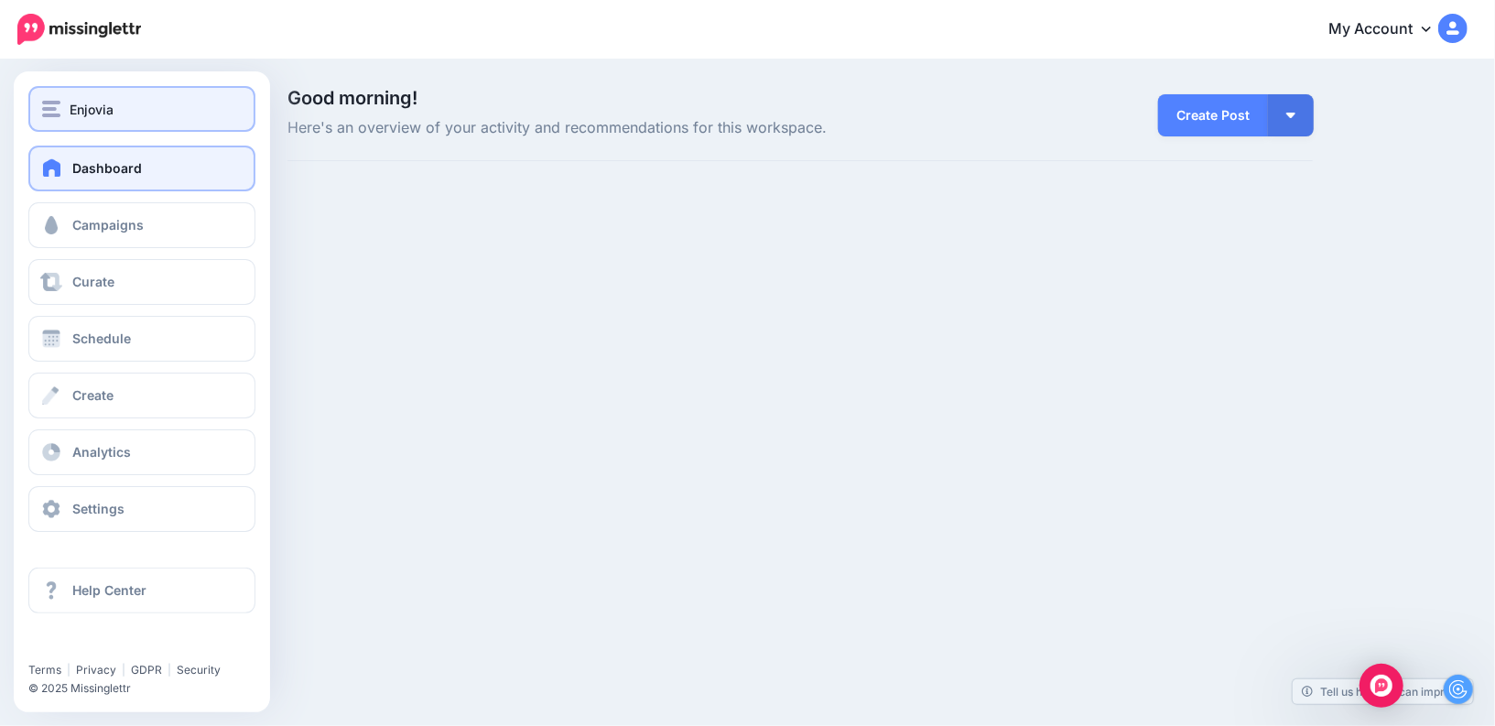
click at [48, 108] on img "button" at bounding box center [51, 109] width 18 height 16
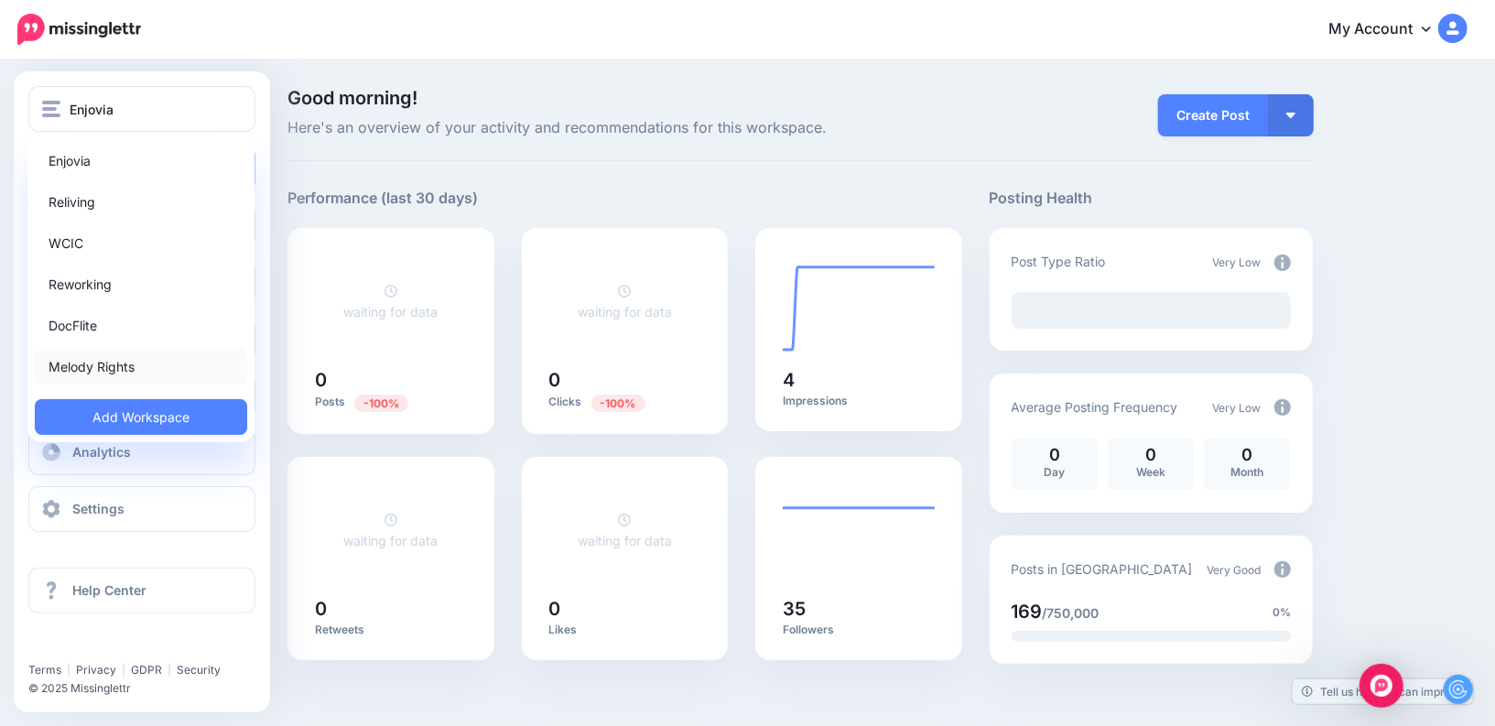
click at [97, 365] on link "Melody Rights" at bounding box center [141, 367] width 212 height 36
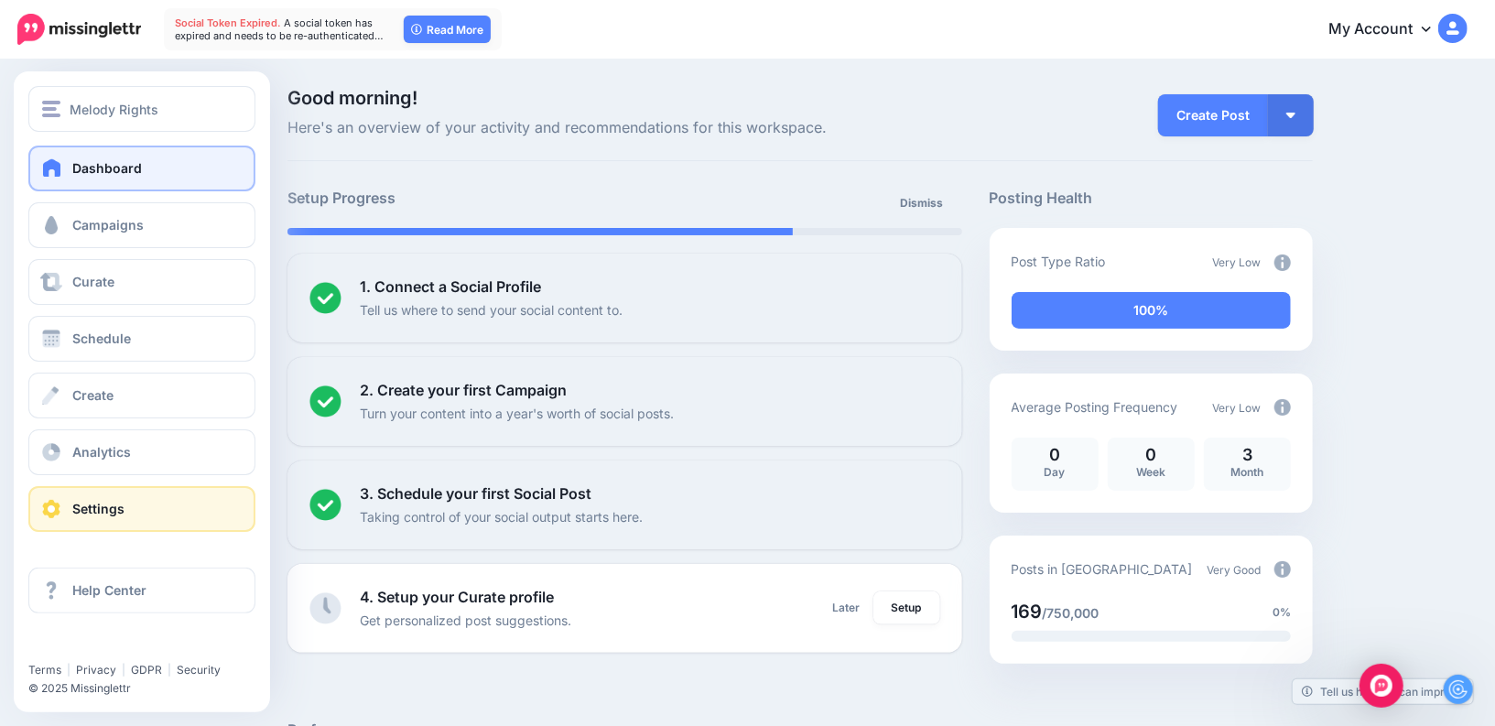
click at [111, 515] on span "Settings" at bounding box center [98, 509] width 52 height 16
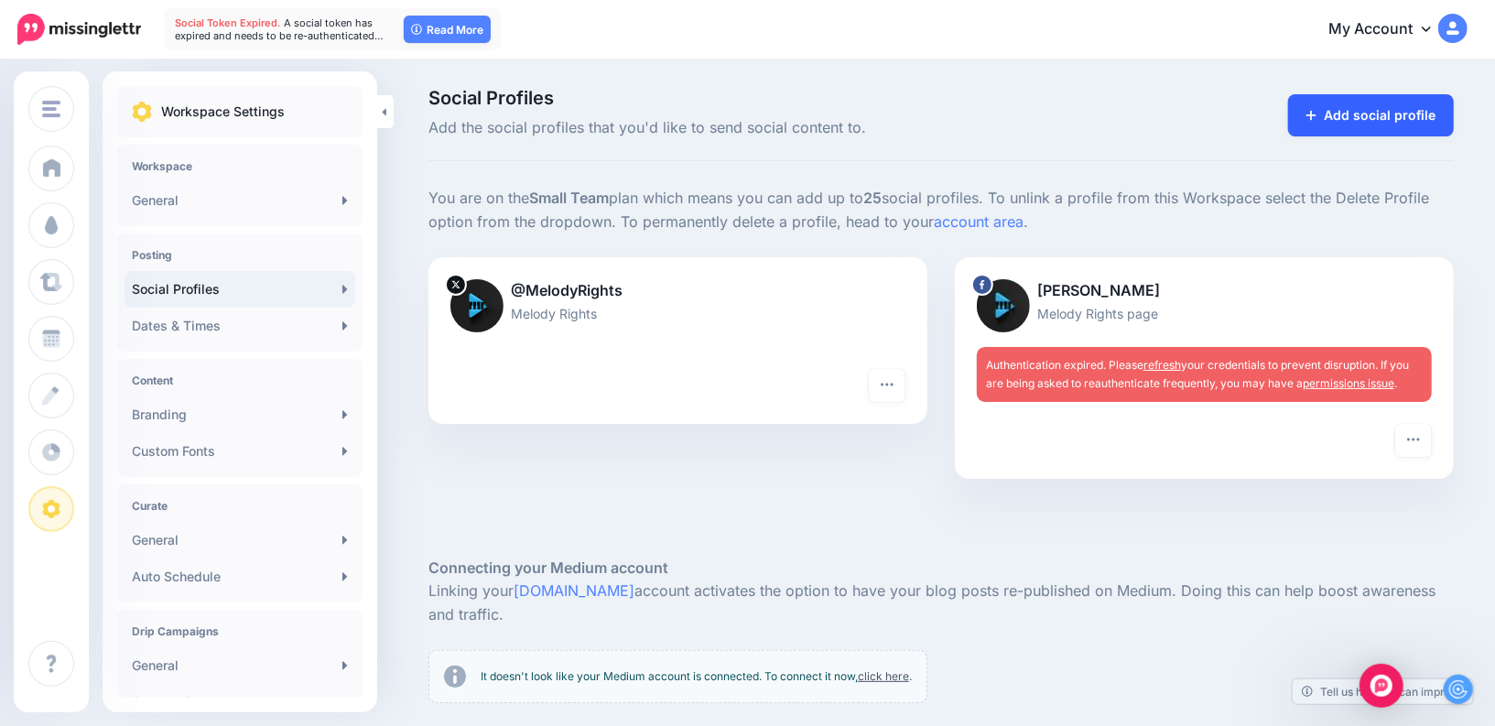
click at [1316, 122] on link "Add social profile" at bounding box center [1371, 115] width 166 height 42
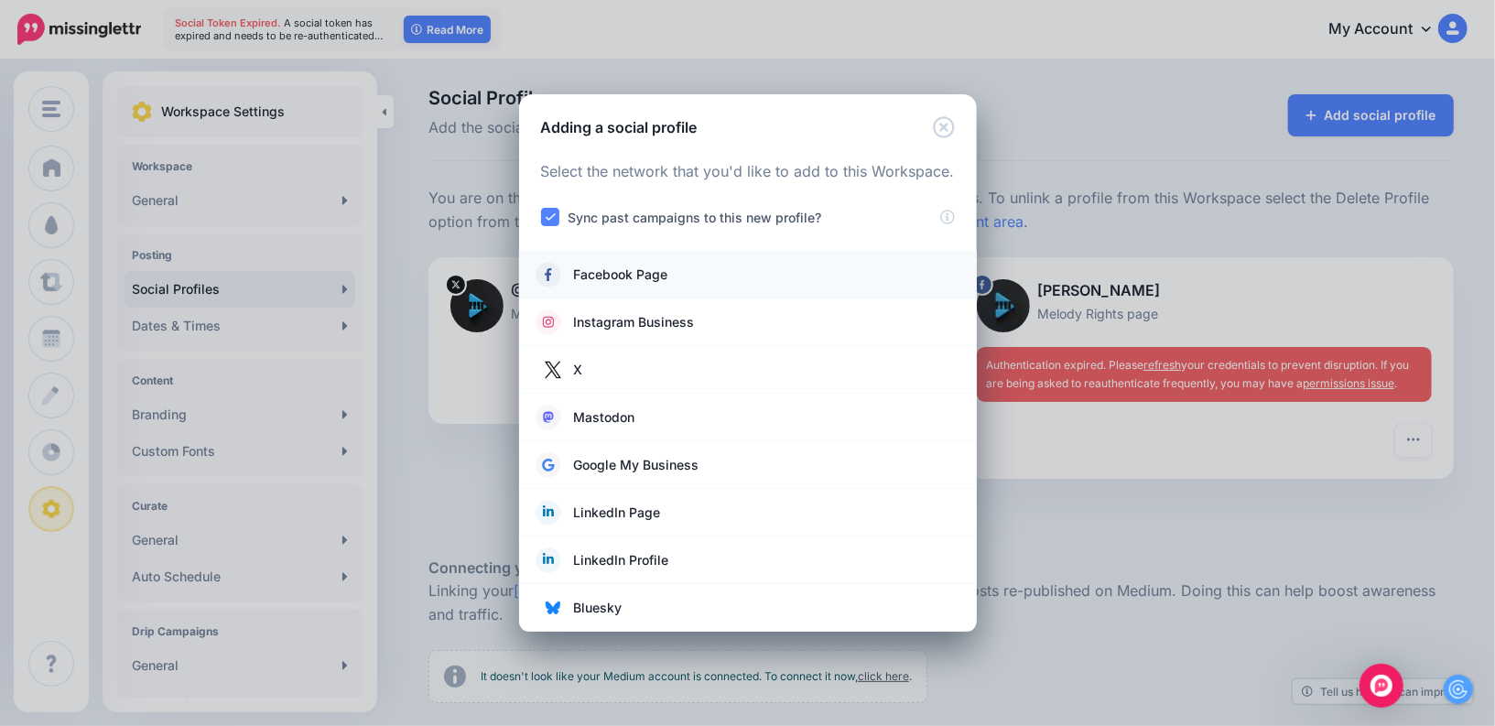
click at [587, 266] on span "Facebook Page" at bounding box center [621, 275] width 94 height 22
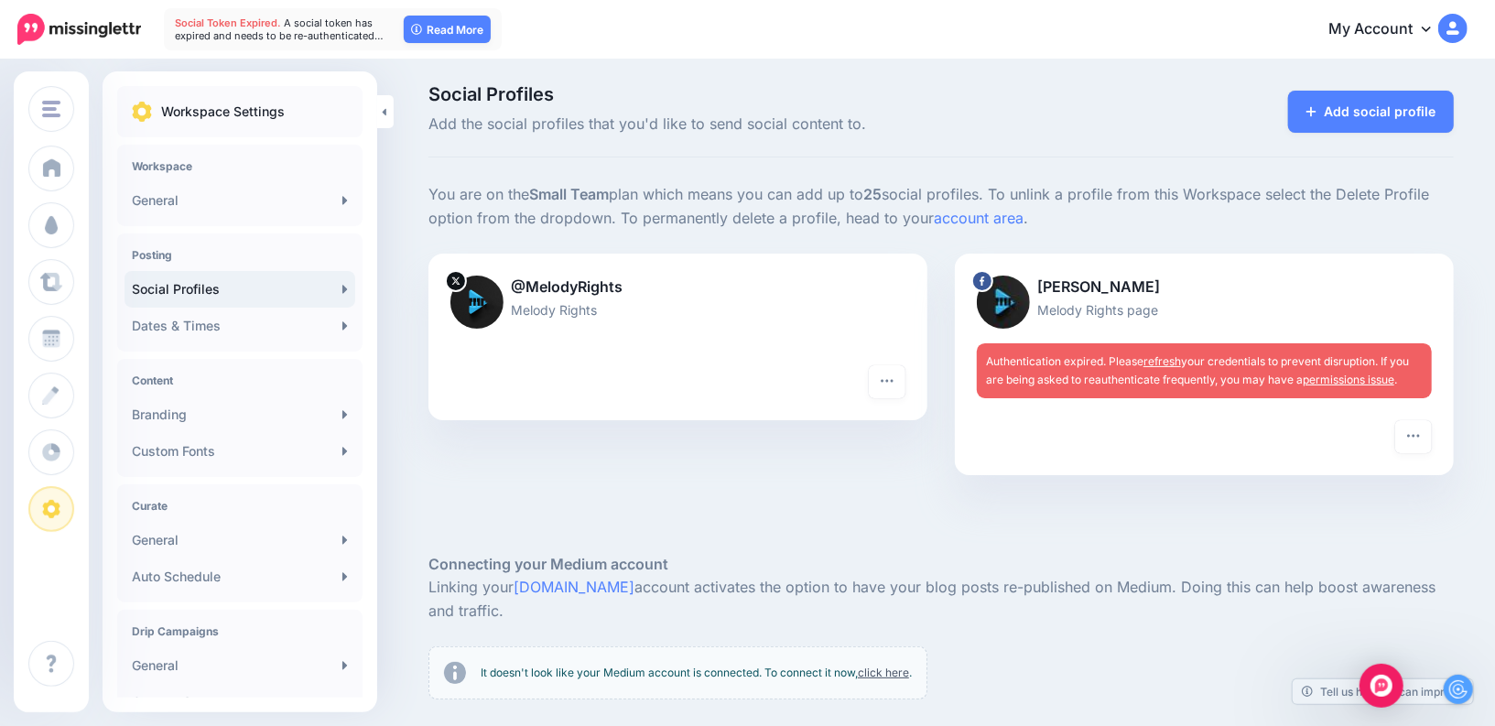
scroll to position [5, 0]
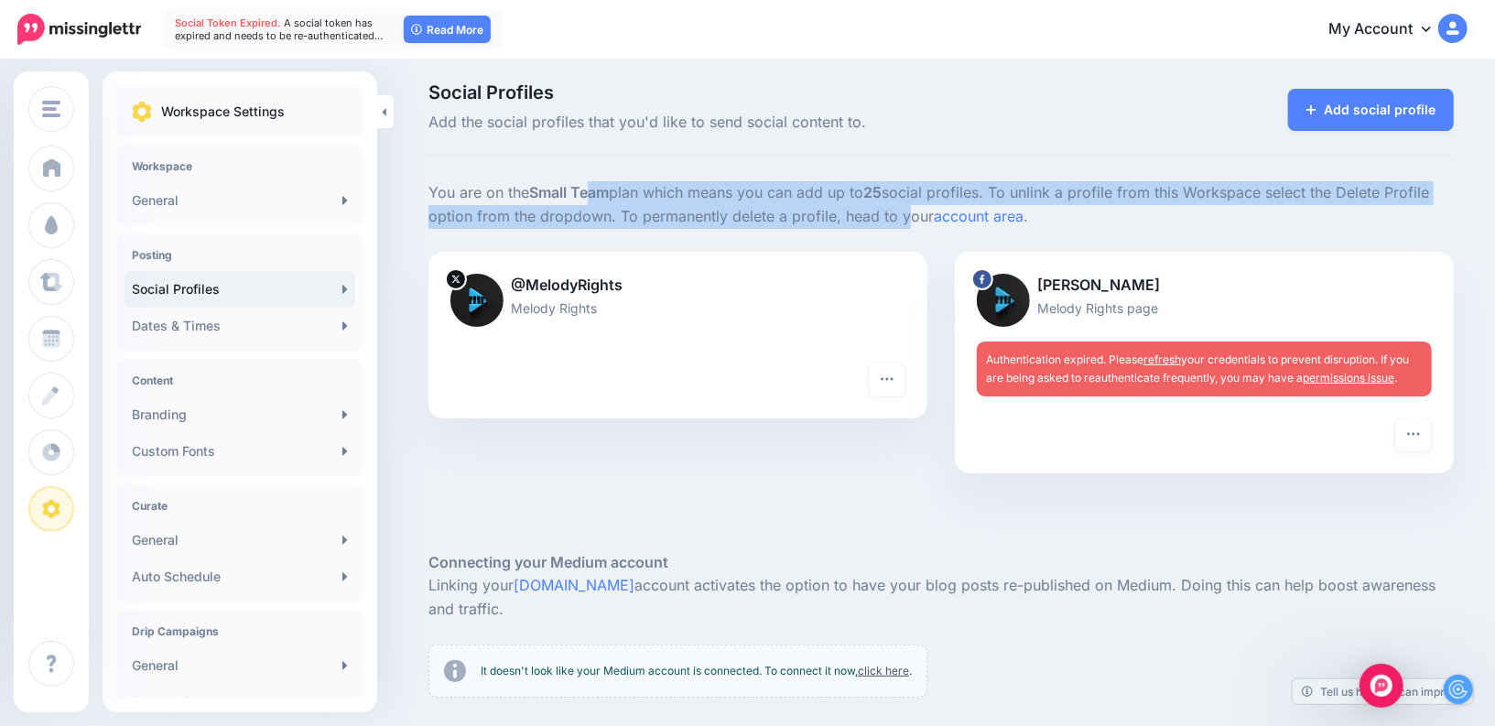
drag, startPoint x: 588, startPoint y: 187, endPoint x: 892, endPoint y: 211, distance: 305.7
click at [892, 211] on p "You are on the Small Team plan which means you can add up to 25 social profiles…" at bounding box center [940, 205] width 1025 height 48
click at [1419, 420] on button "button" at bounding box center [1413, 434] width 37 height 33
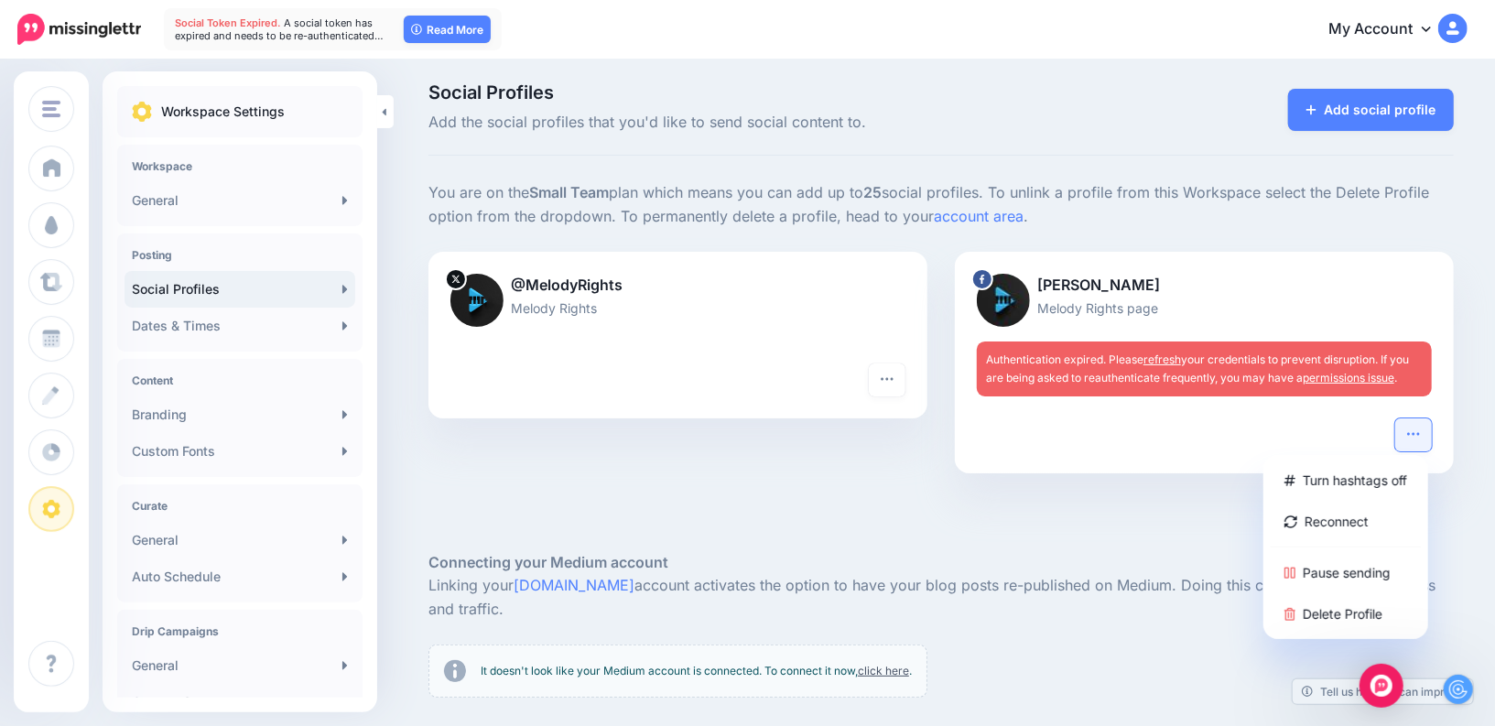
click at [1146, 447] on div at bounding box center [1204, 434] width 455 height 33
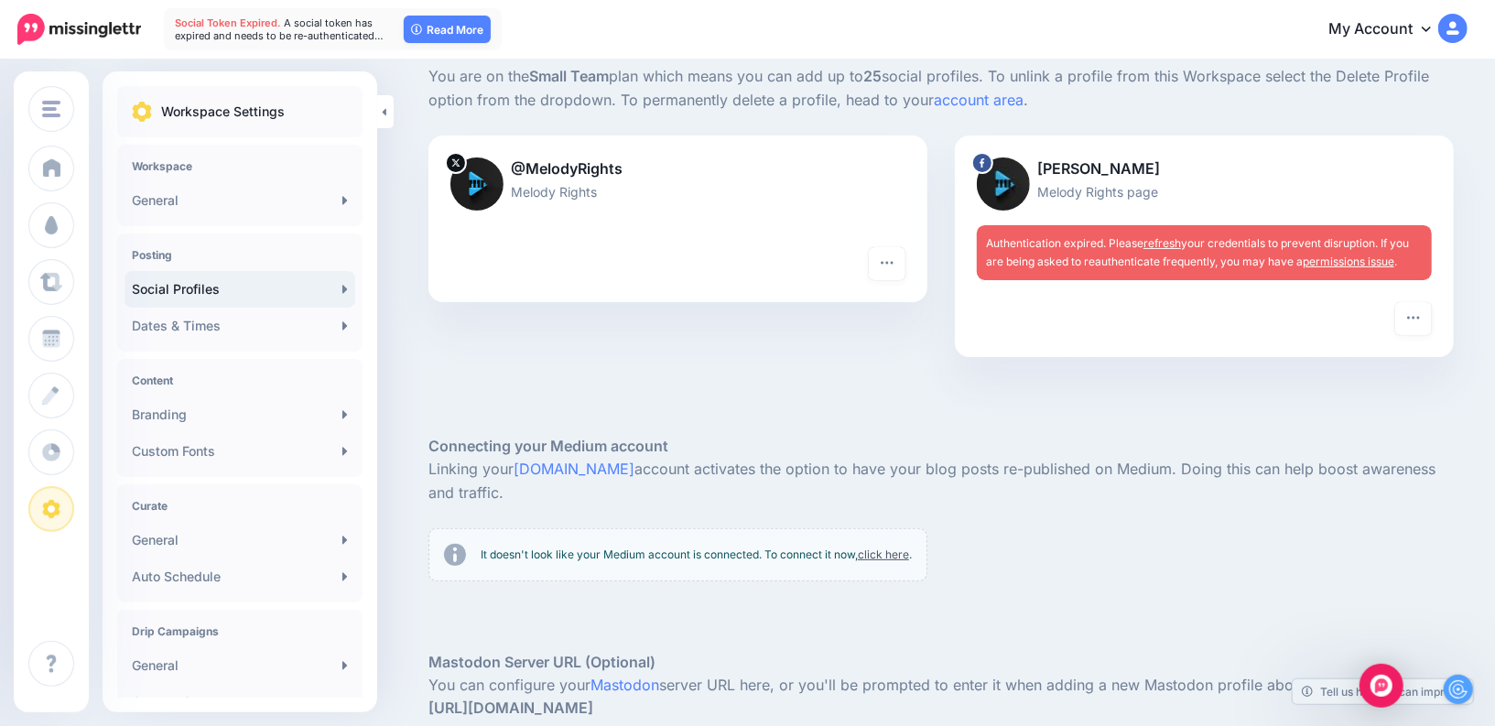
scroll to position [0, 0]
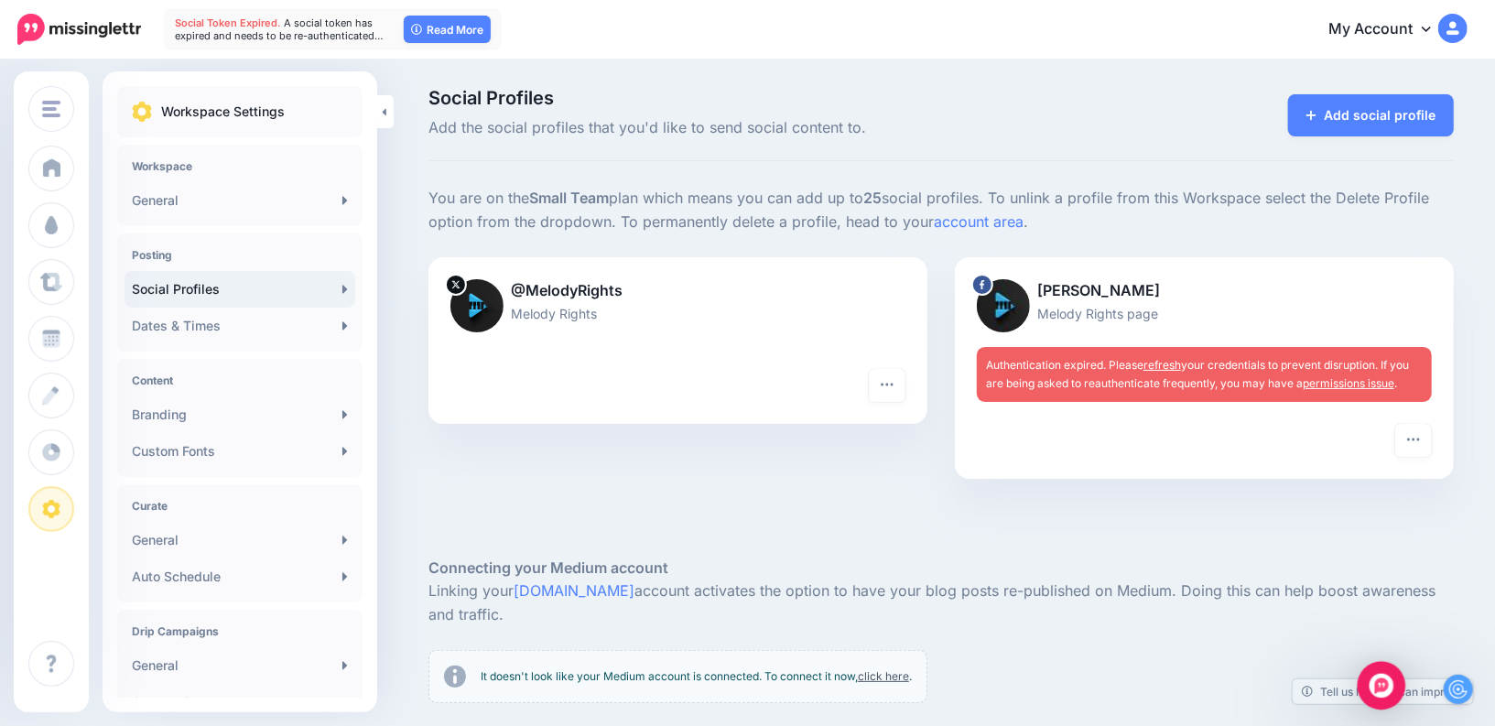
click at [1398, 679] on div "Open Intercom Messenger" at bounding box center [1381, 686] width 49 height 49
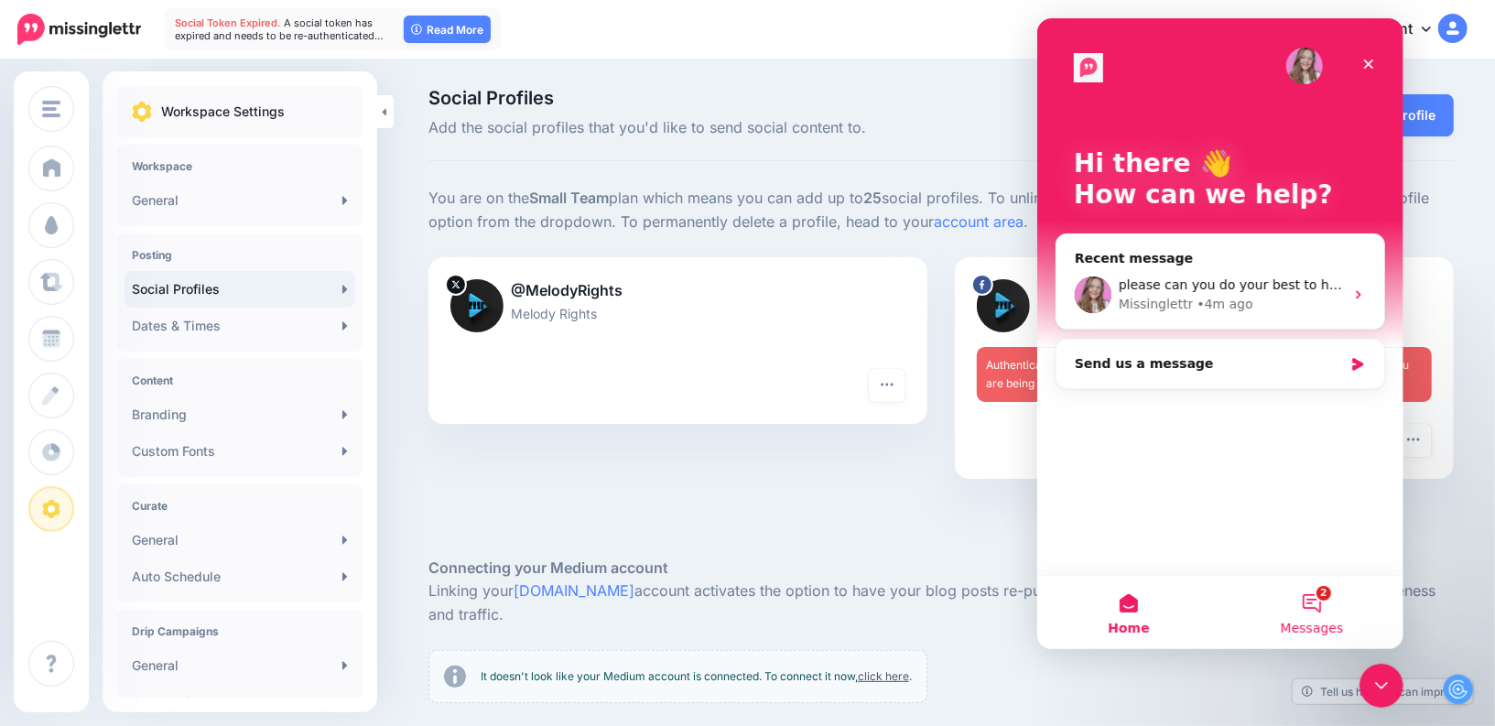
click at [1321, 599] on button "2 Messages" at bounding box center [1310, 612] width 183 height 73
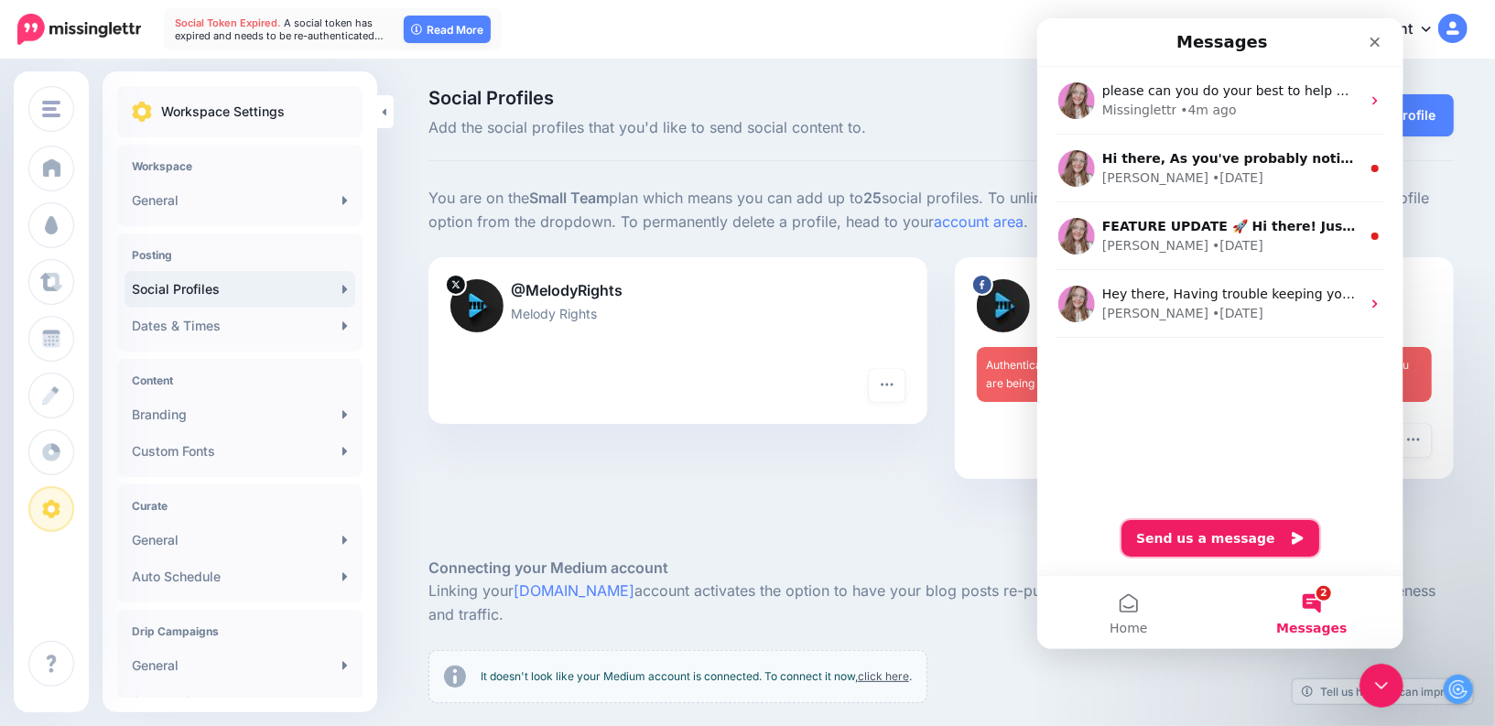
click at [1206, 530] on button "Send us a message" at bounding box center [1219, 538] width 198 height 37
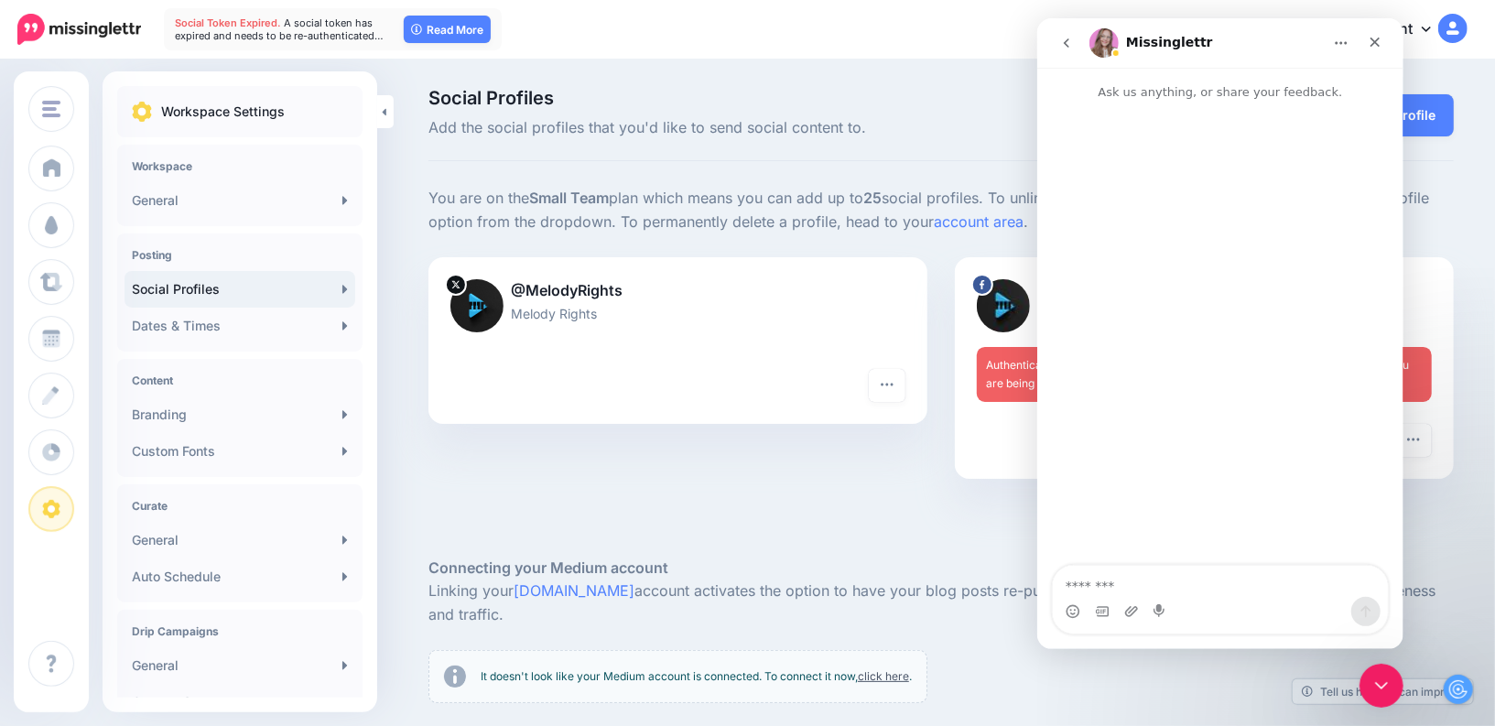
click at [1182, 586] on textarea "Message…" at bounding box center [1219, 581] width 335 height 31
click at [1112, 578] on textarea "Message…" at bounding box center [1219, 581] width 335 height 31
click at [1115, 51] on div "Intercom messenger" at bounding box center [1114, 53] width 9 height 9
click at [1105, 44] on img "Intercom messenger" at bounding box center [1102, 42] width 29 height 29
click at [1143, 49] on h1 "Missinglettr" at bounding box center [1168, 43] width 87 height 14
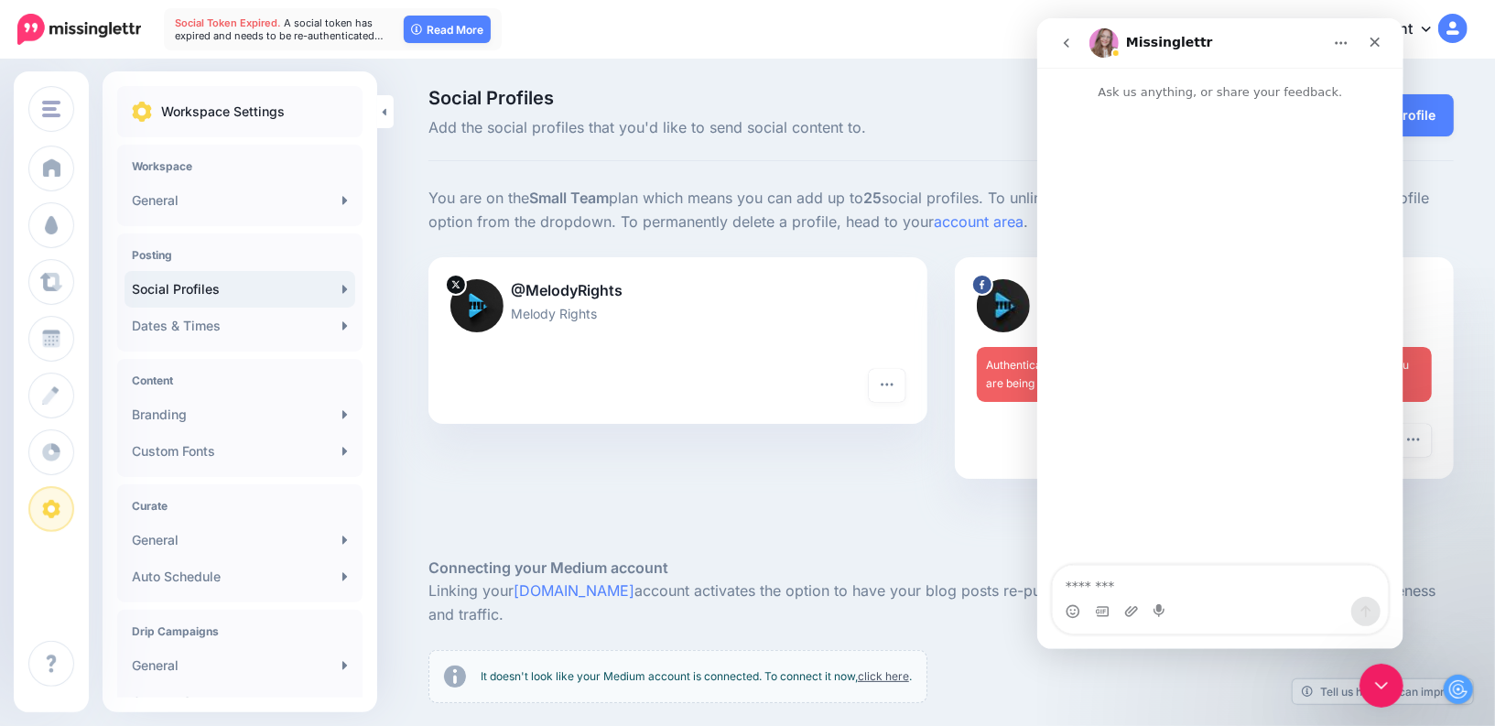
click at [1107, 49] on img "Intercom messenger" at bounding box center [1102, 42] width 29 height 29
click at [1152, 42] on h1 "Missinglettr" at bounding box center [1168, 43] width 87 height 14
click at [1109, 44] on img "Intercom messenger" at bounding box center [1102, 42] width 29 height 29
click at [1046, 54] on nav "Missinglettr" at bounding box center [1219, 42] width 366 height 49
click at [1073, 53] on button "go back" at bounding box center [1065, 43] width 35 height 35
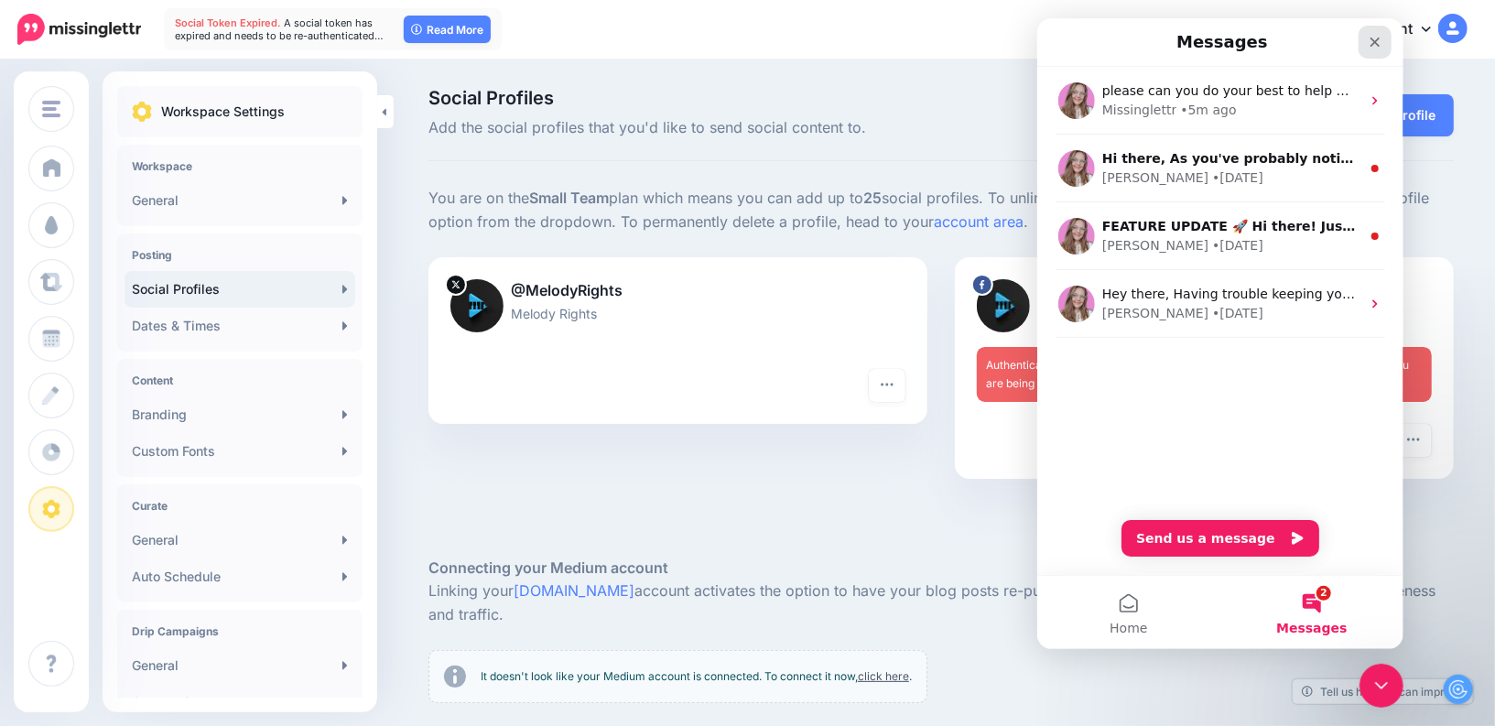
click at [1378, 45] on icon "Close" at bounding box center [1373, 42] width 15 height 15
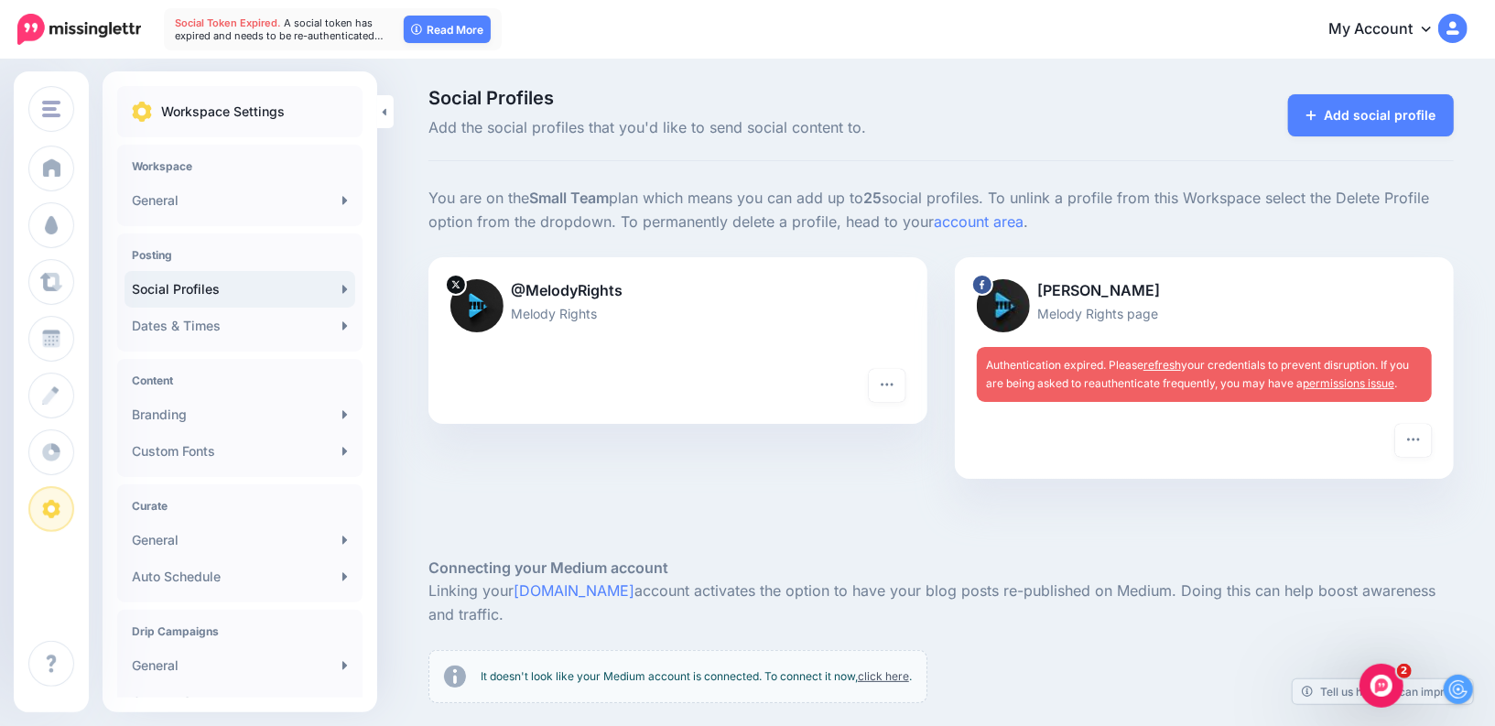
click at [1459, 32] on img at bounding box center [1452, 28] width 29 height 29
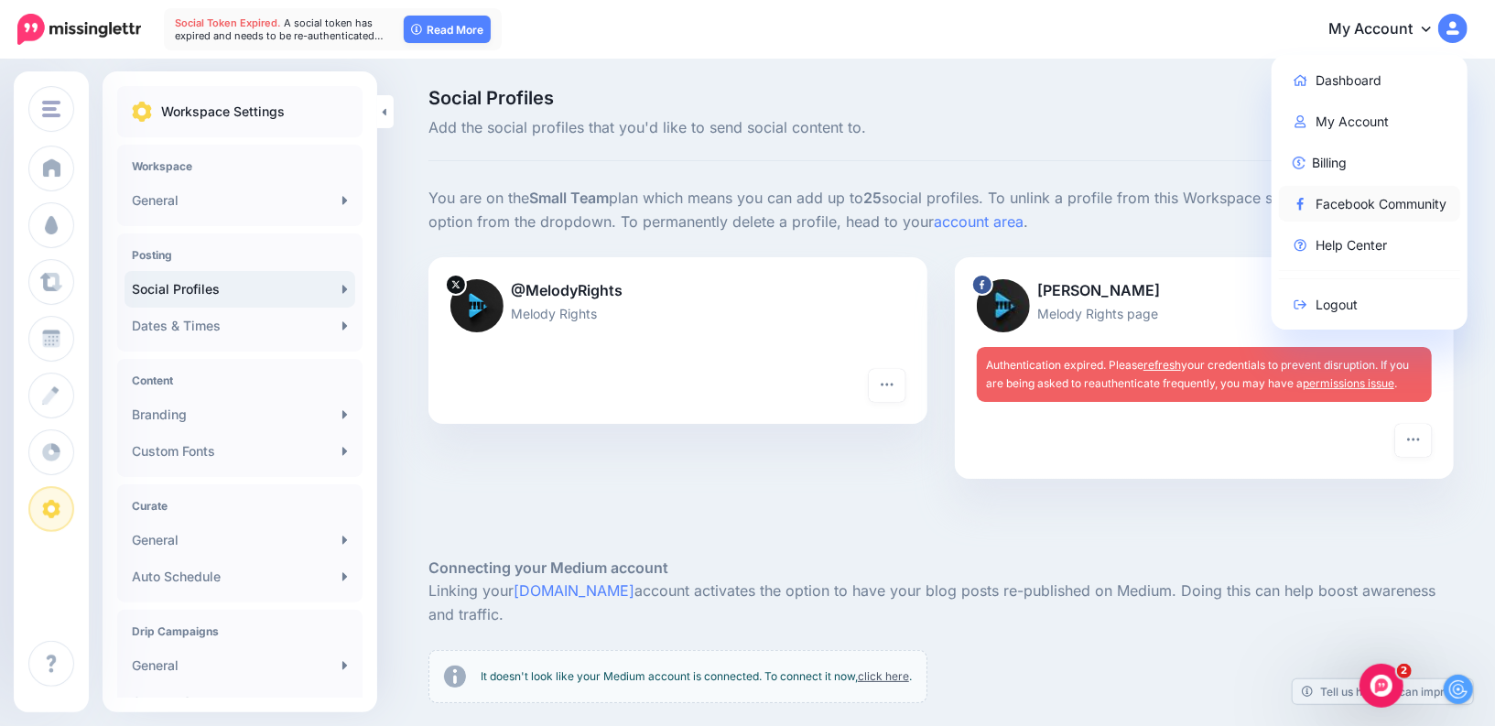
click at [1338, 204] on link "Facebook Community" at bounding box center [1370, 204] width 182 height 36
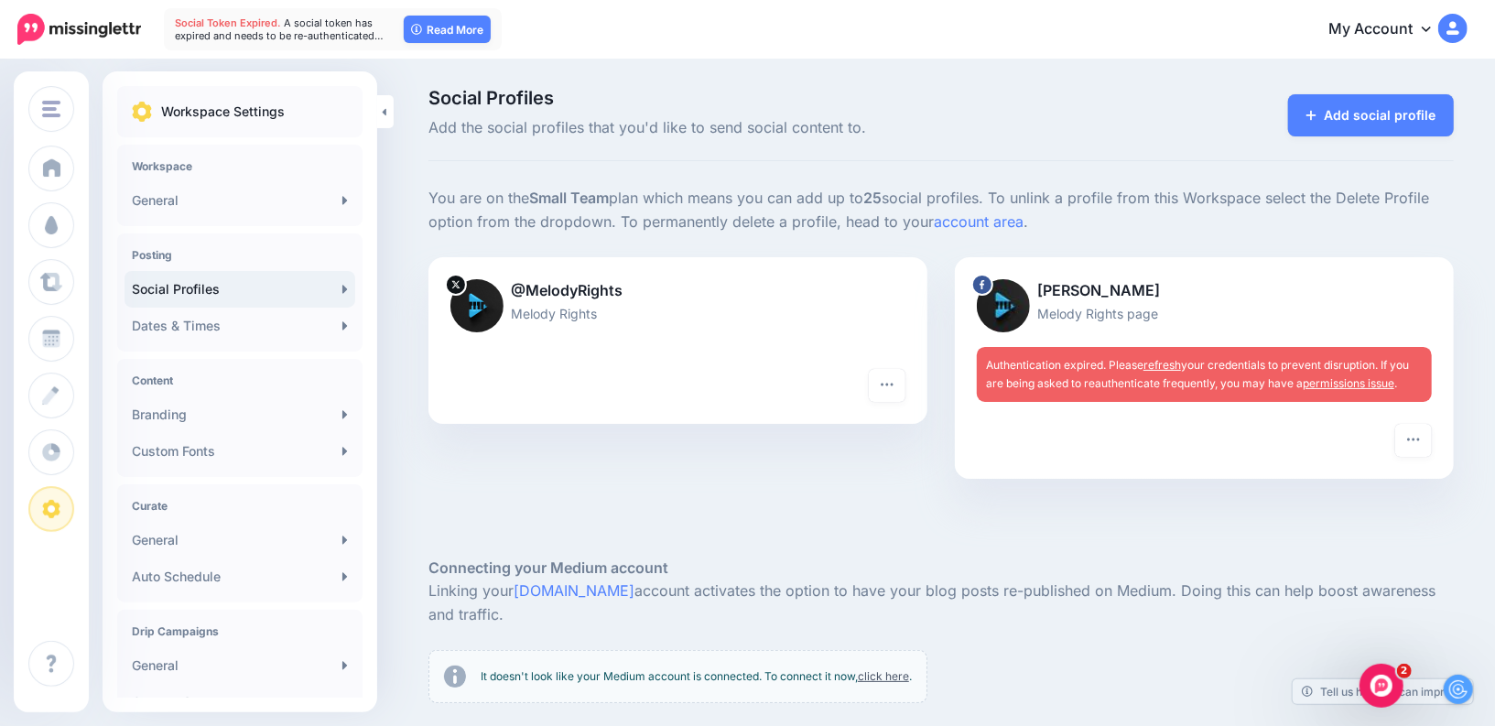
click at [1161, 371] on div "Authentication expired. Please refresh your credentials to prevent disruption. …" at bounding box center [1204, 374] width 455 height 55
click at [1164, 368] on link "refresh" at bounding box center [1162, 365] width 38 height 14
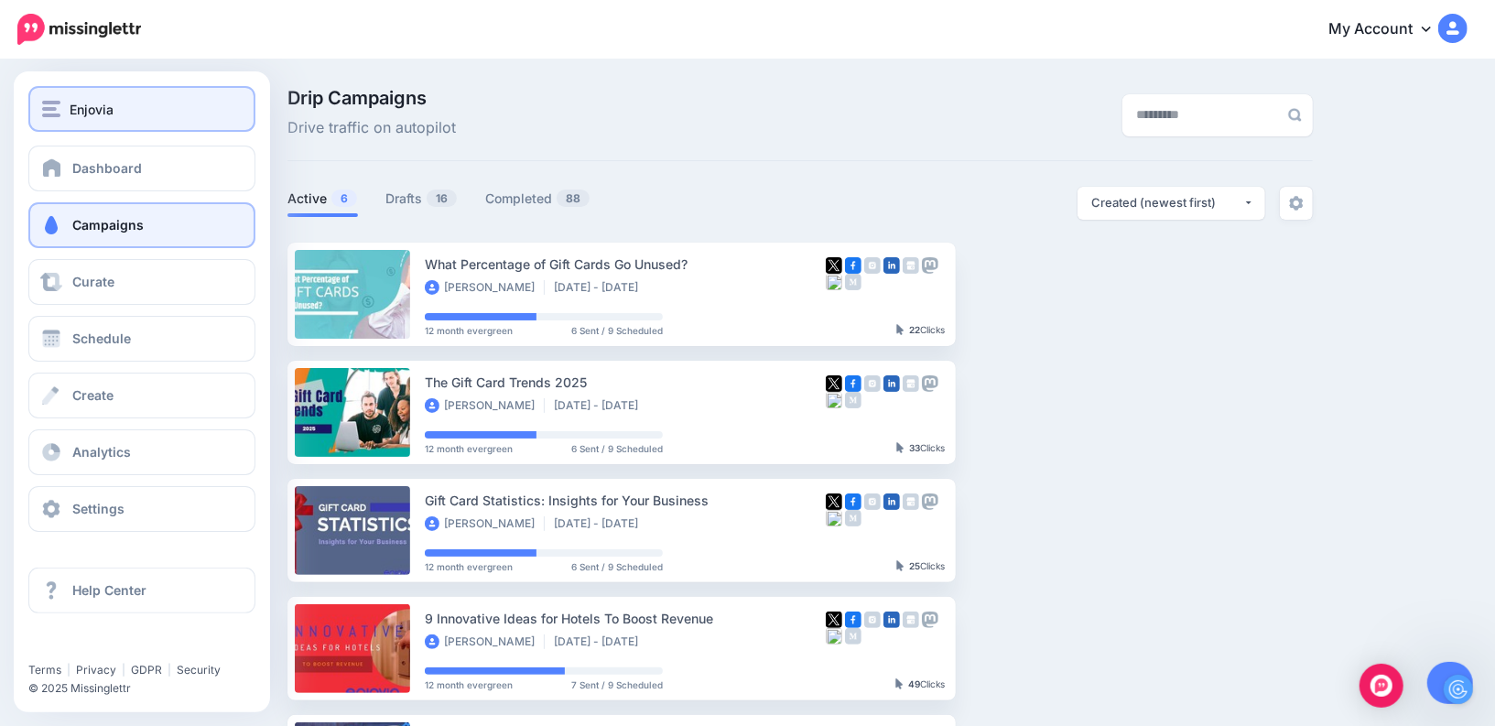
click at [73, 91] on button "Enjovia" at bounding box center [141, 109] width 227 height 46
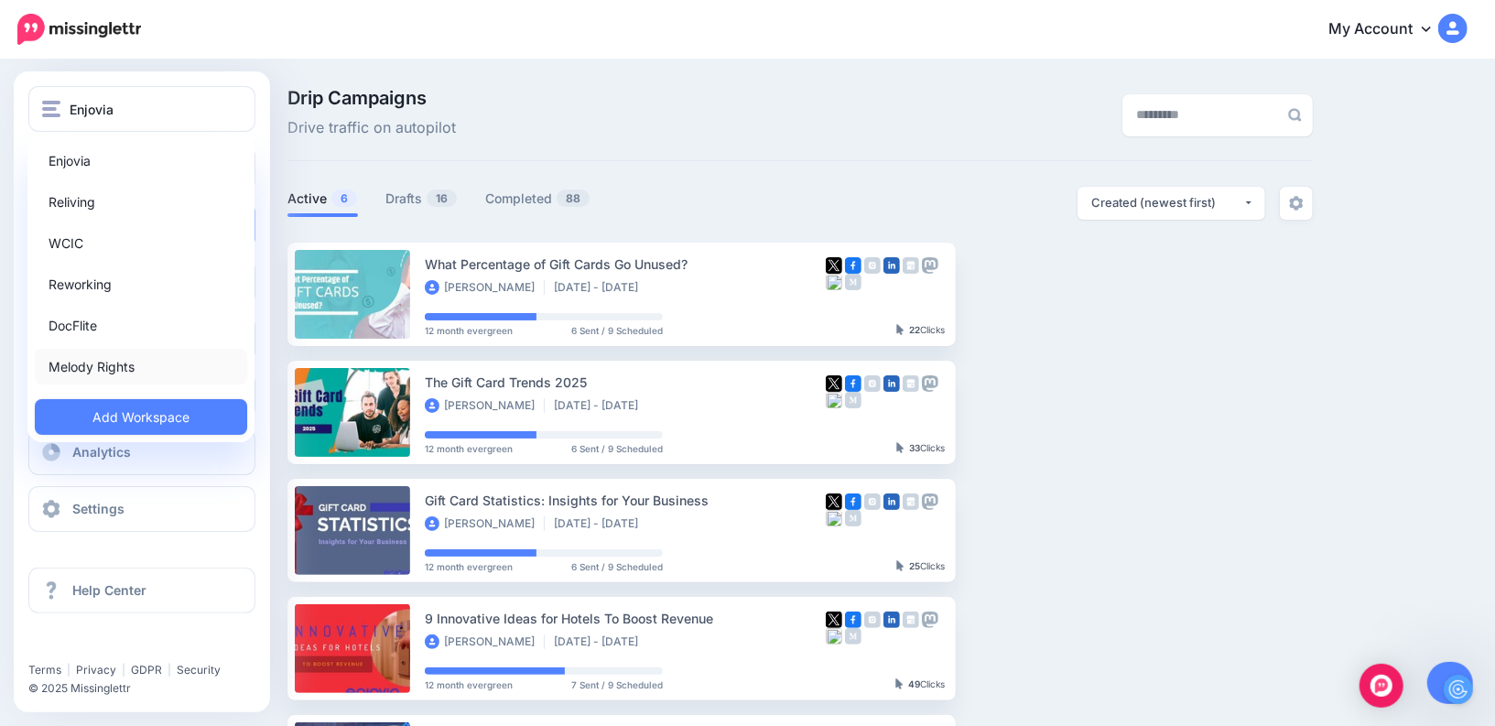
click at [91, 375] on link "Melody Rights" at bounding box center [141, 367] width 212 height 36
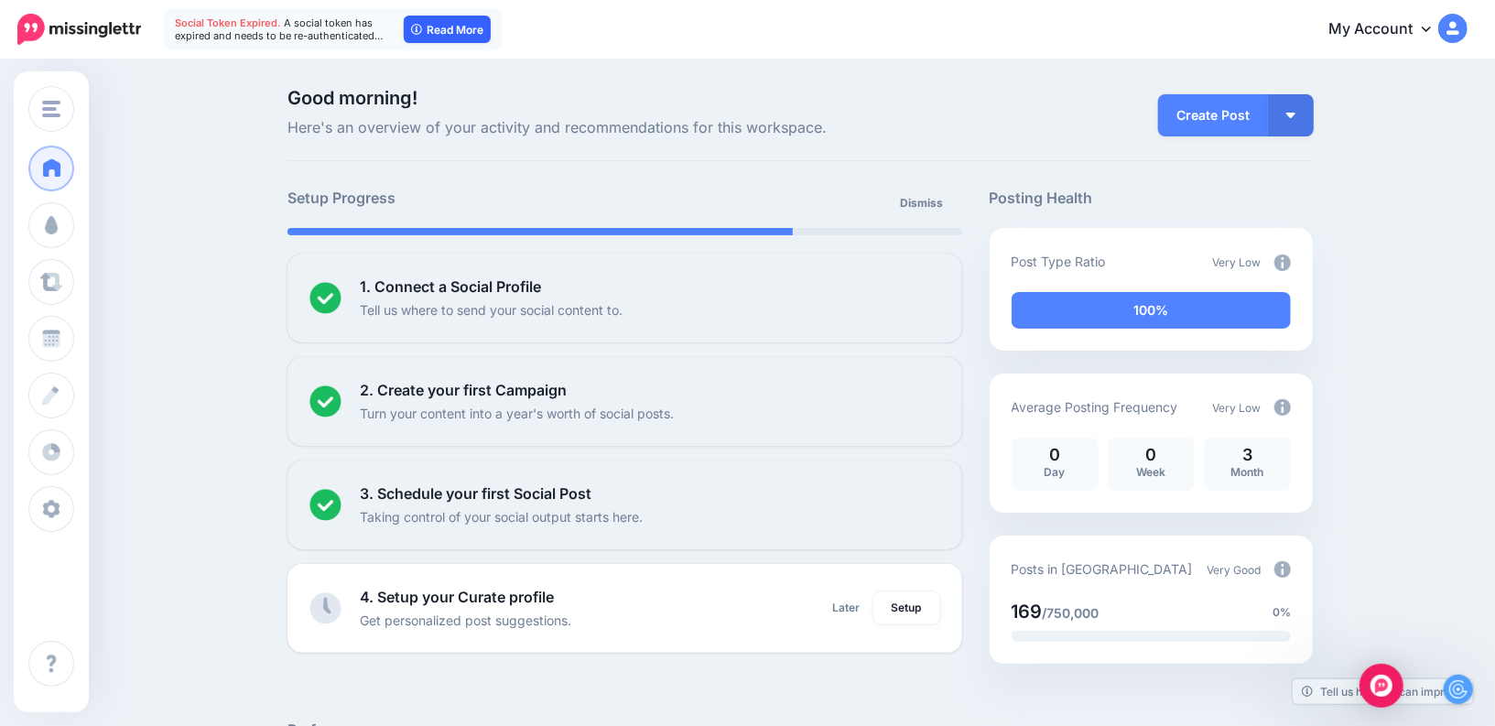
click at [436, 37] on link "Read More" at bounding box center [447, 29] width 87 height 27
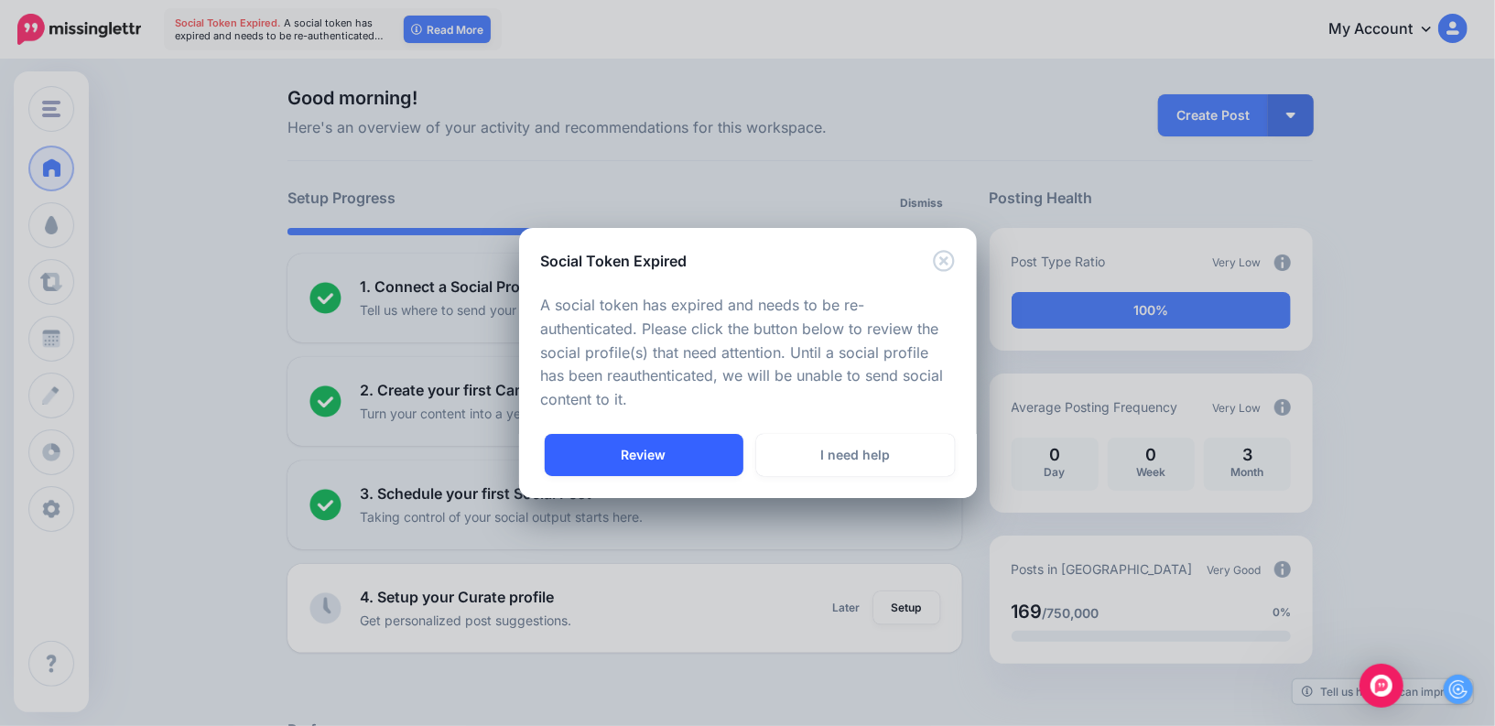
click at [684, 451] on link "Review" at bounding box center [644, 455] width 199 height 42
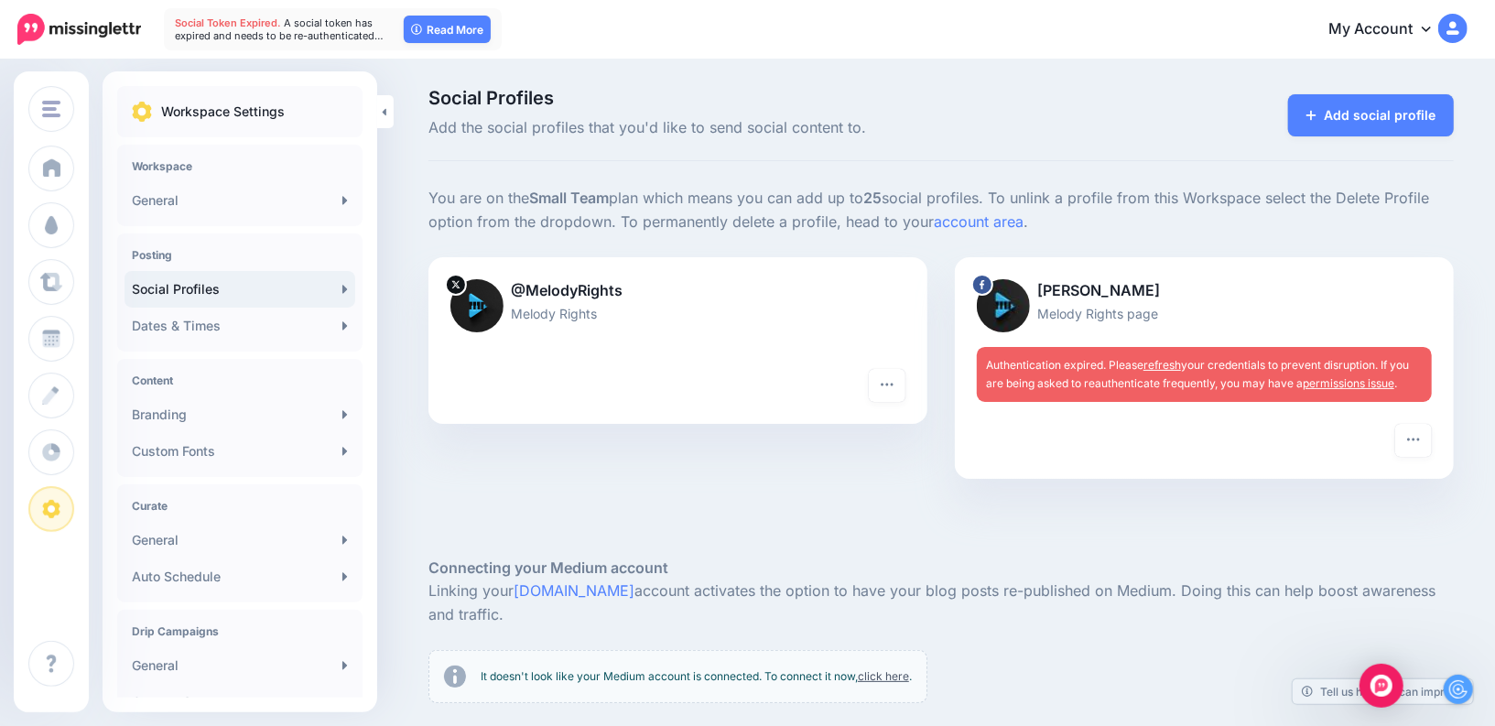
click at [1166, 366] on link "refresh" at bounding box center [1162, 365] width 38 height 14
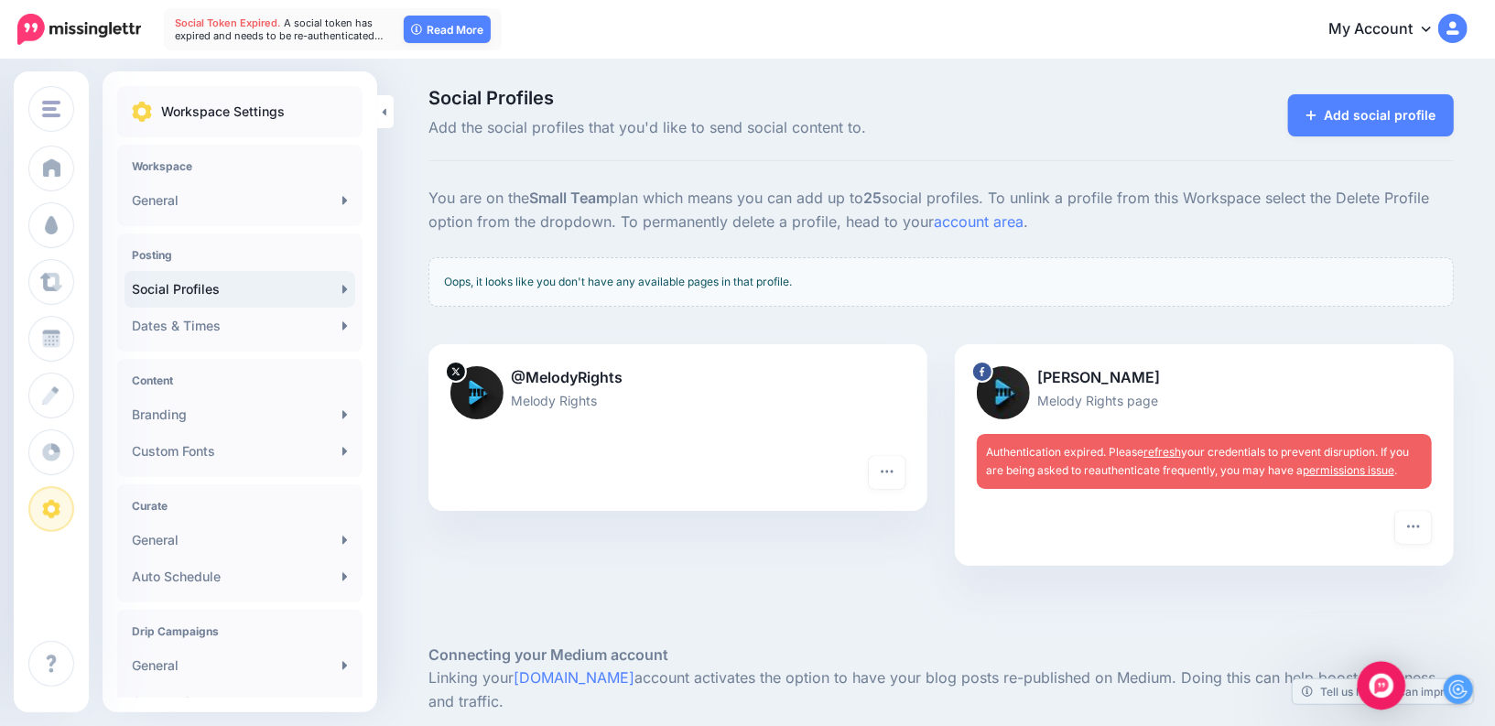
click at [1379, 692] on img "Open Intercom Messenger" at bounding box center [1381, 686] width 24 height 24
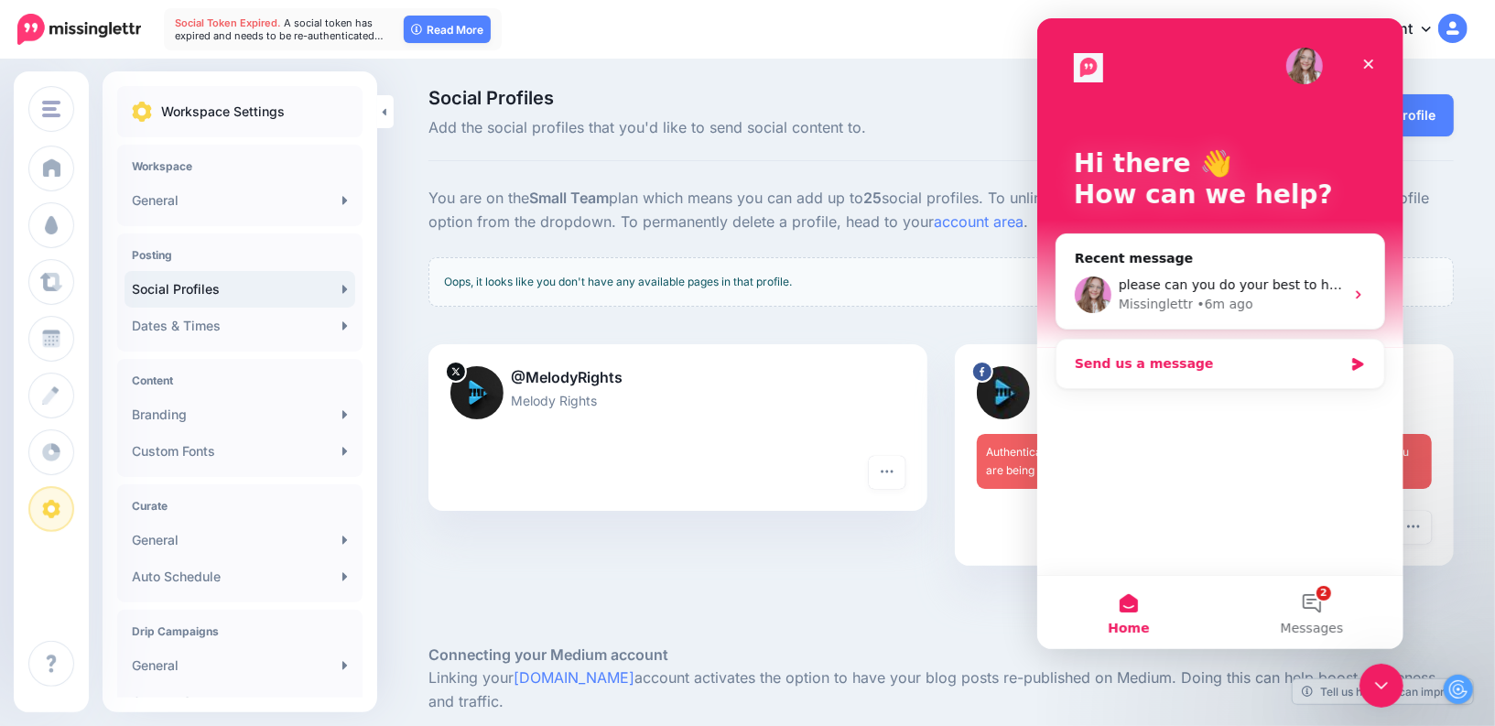
click at [1161, 369] on div "Send us a message" at bounding box center [1208, 363] width 268 height 19
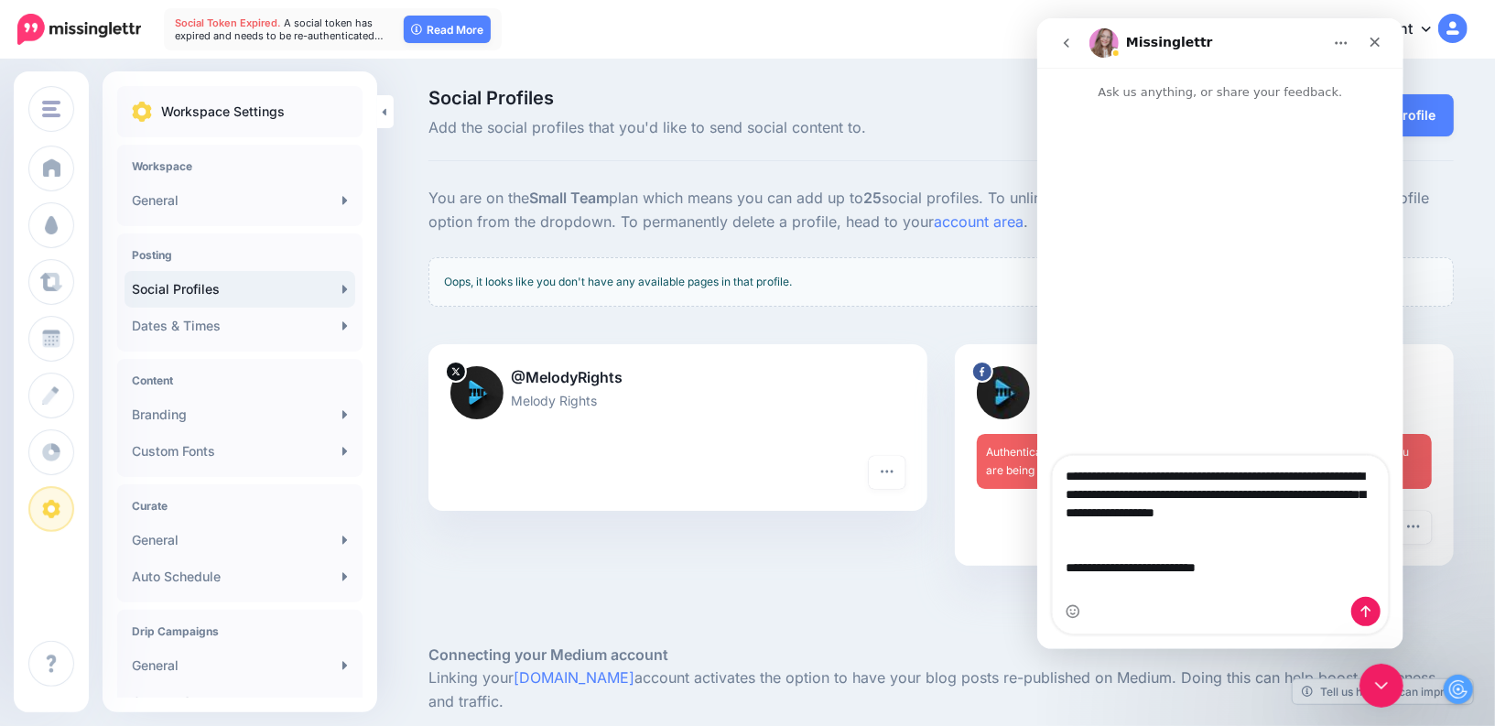
drag, startPoint x: 1139, startPoint y: 589, endPoint x: 1029, endPoint y: 589, distance: 110.7
click at [1036, 589] on html "**********" at bounding box center [1219, 333] width 366 height 631
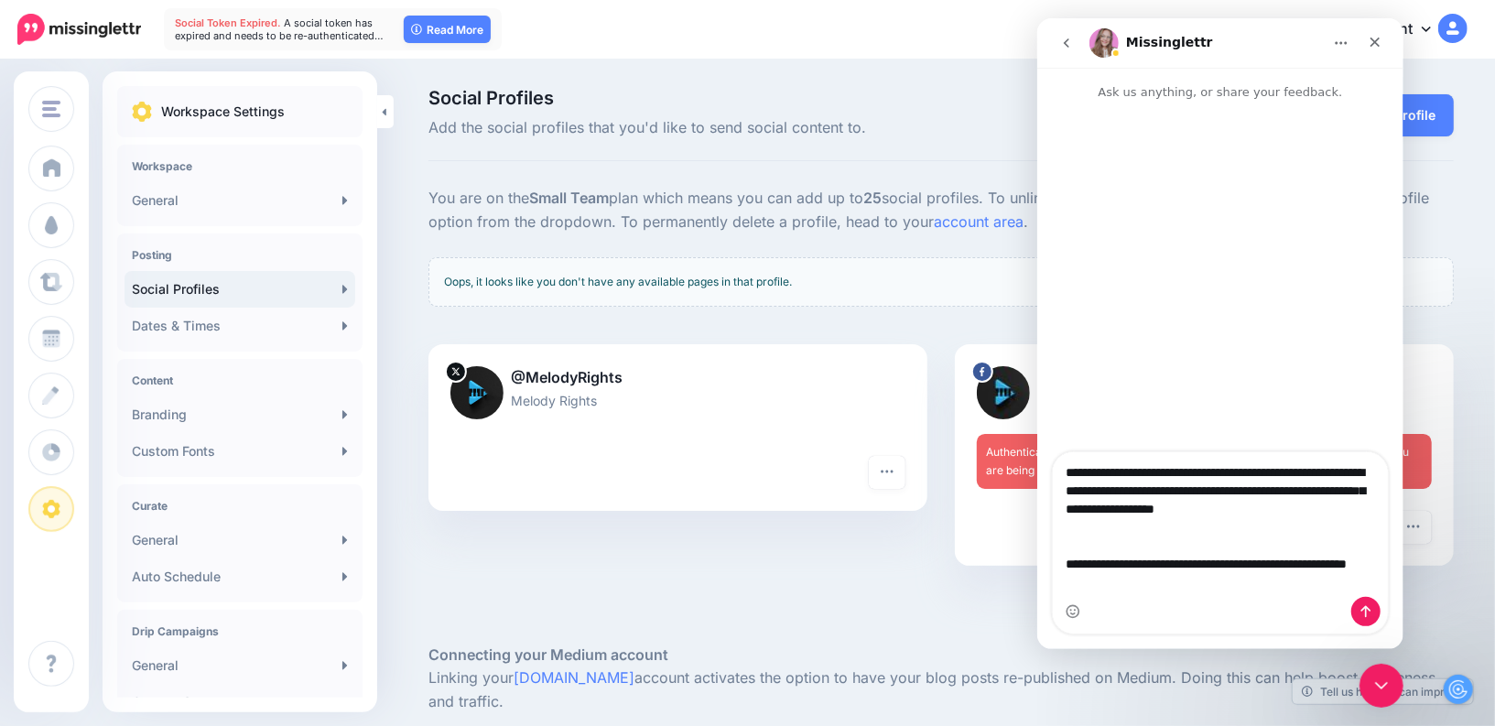
click at [1158, 587] on textarea "**********" at bounding box center [1220, 522] width 336 height 141
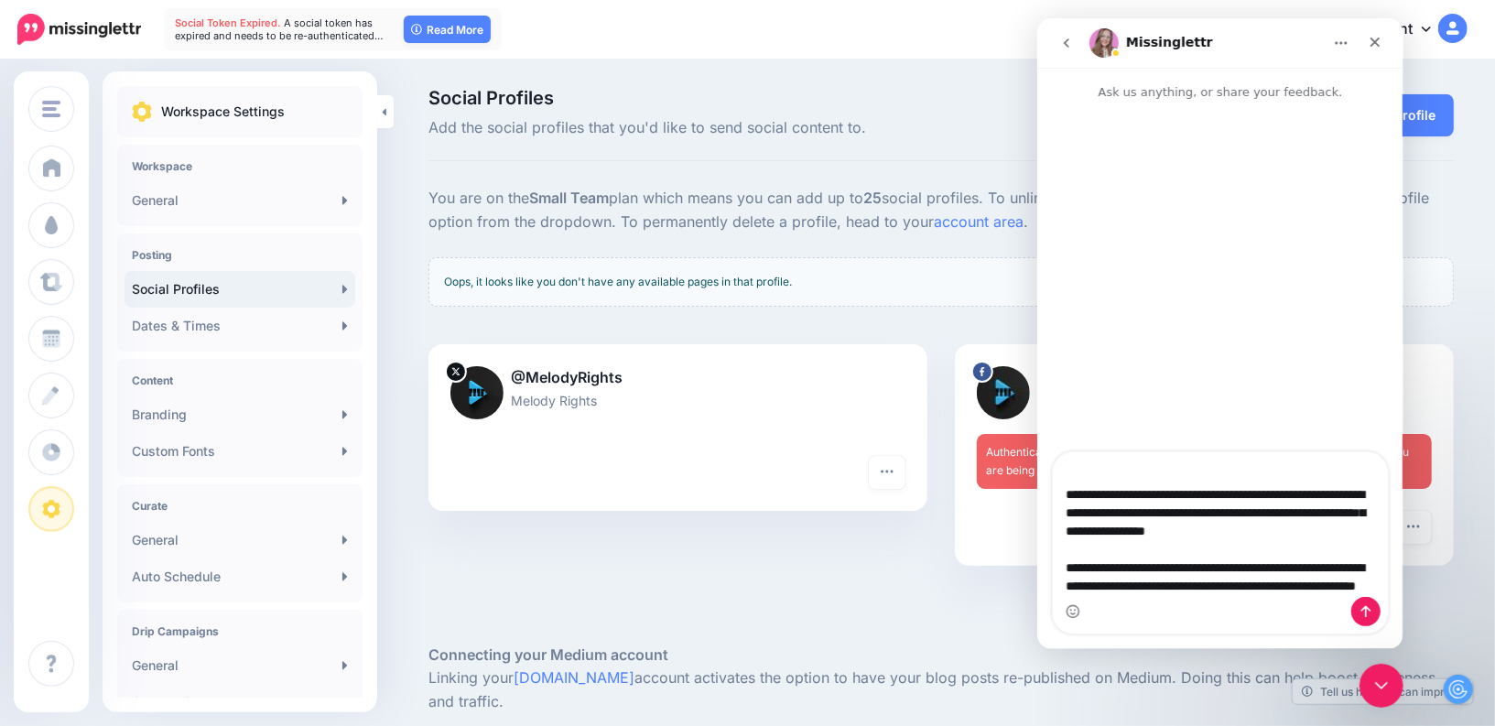
scroll to position [267, 0]
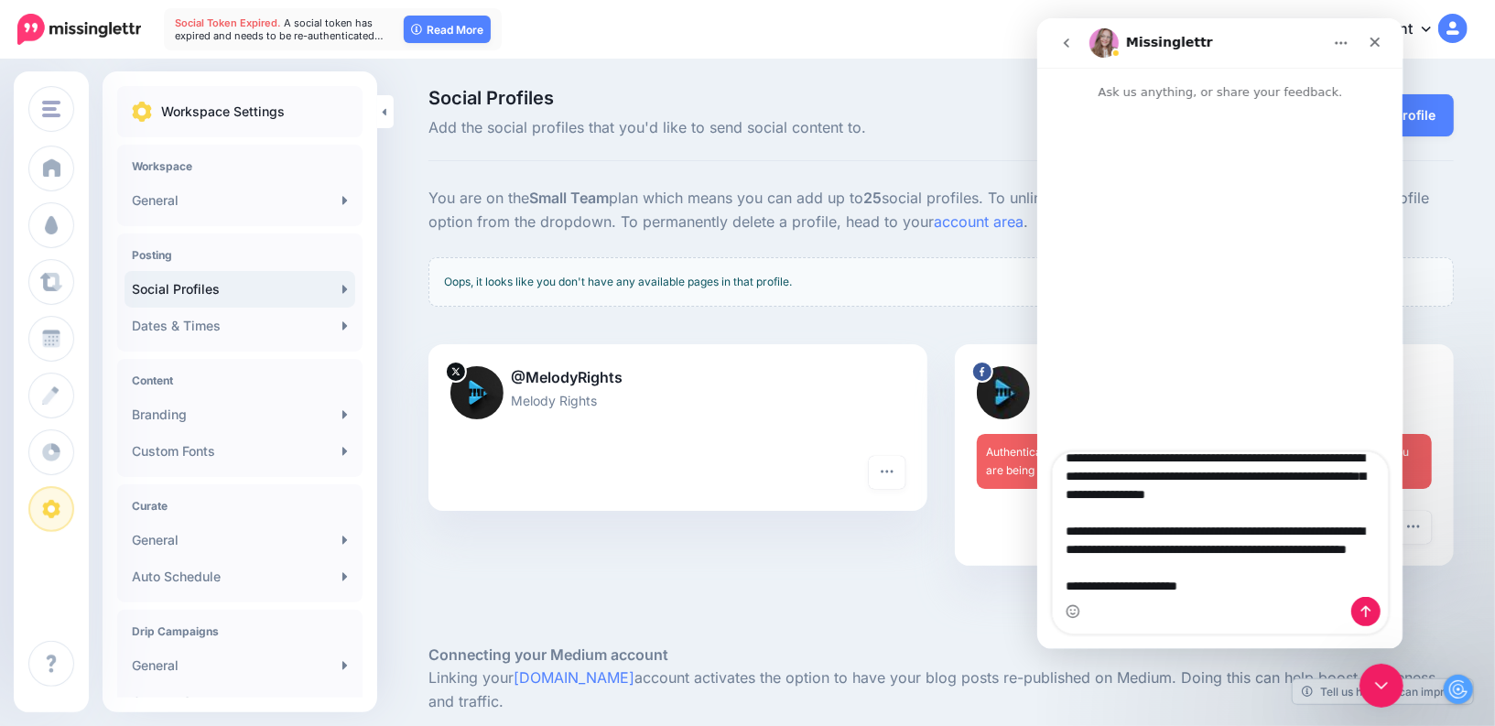
type textarea "**********"
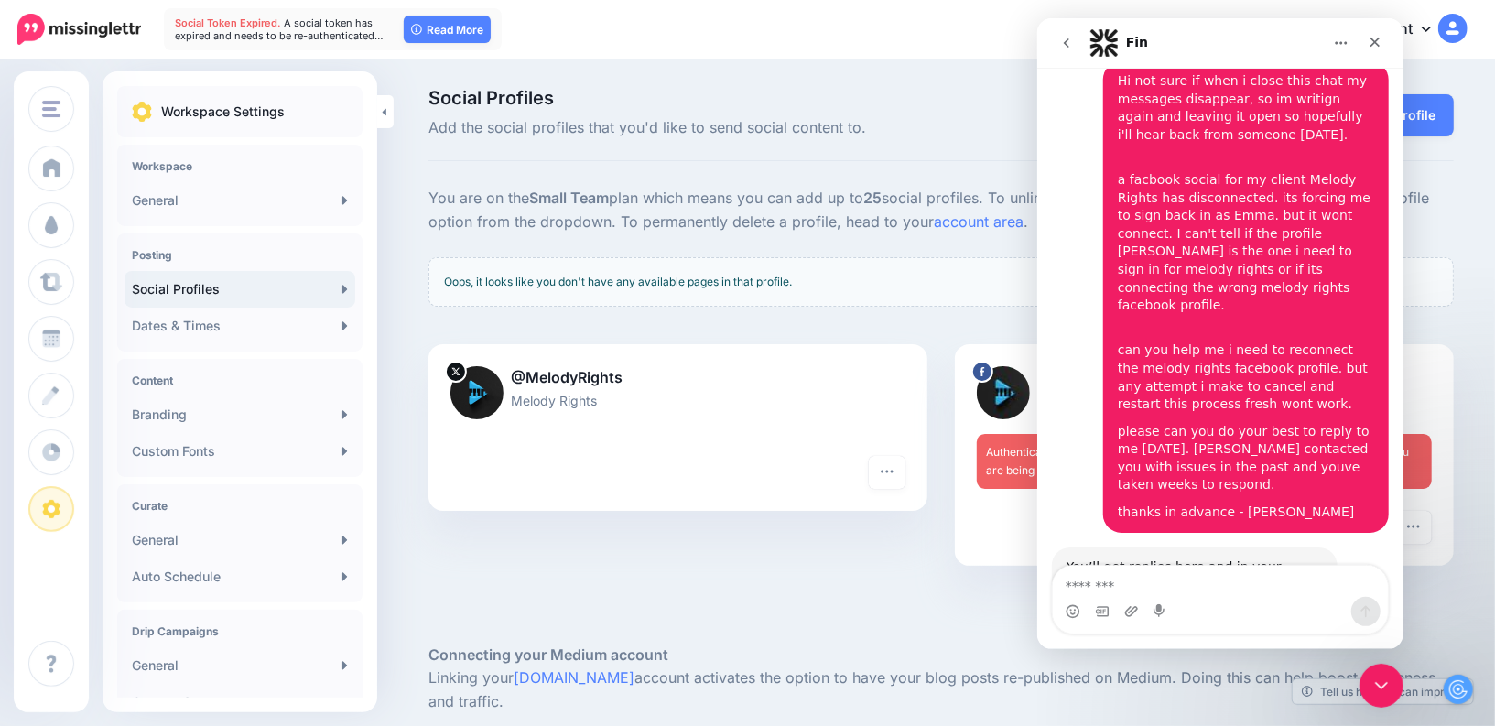
scroll to position [147, 0]
